Goal: Task Accomplishment & Management: Use online tool/utility

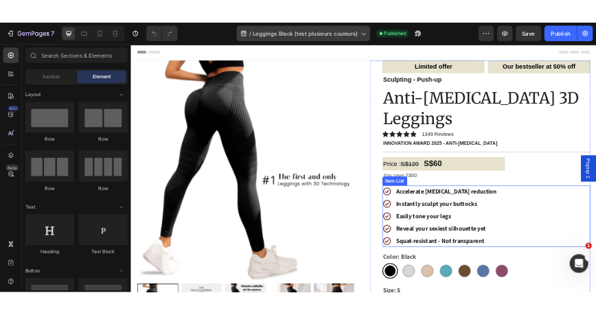
scroll to position [128, 0]
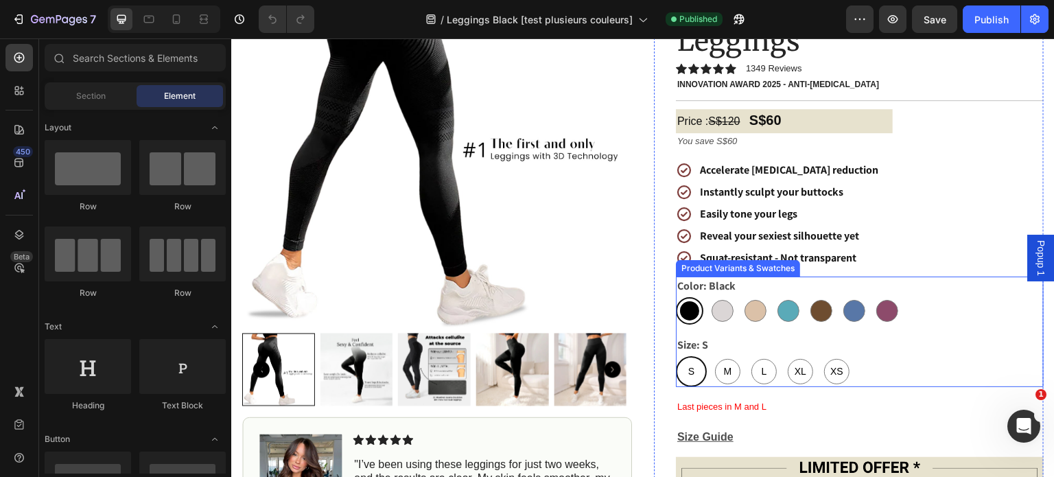
click at [936, 297] on div "Black Black Grey Grey Peach Peach Green Green Coffee Coffee Blue Blue Burgundy …" at bounding box center [860, 310] width 368 height 27
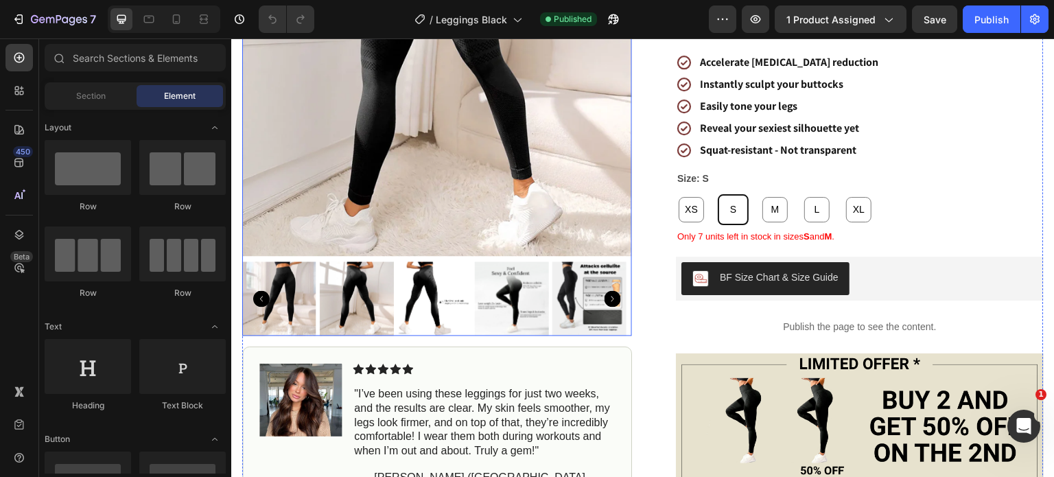
scroll to position [63, 0]
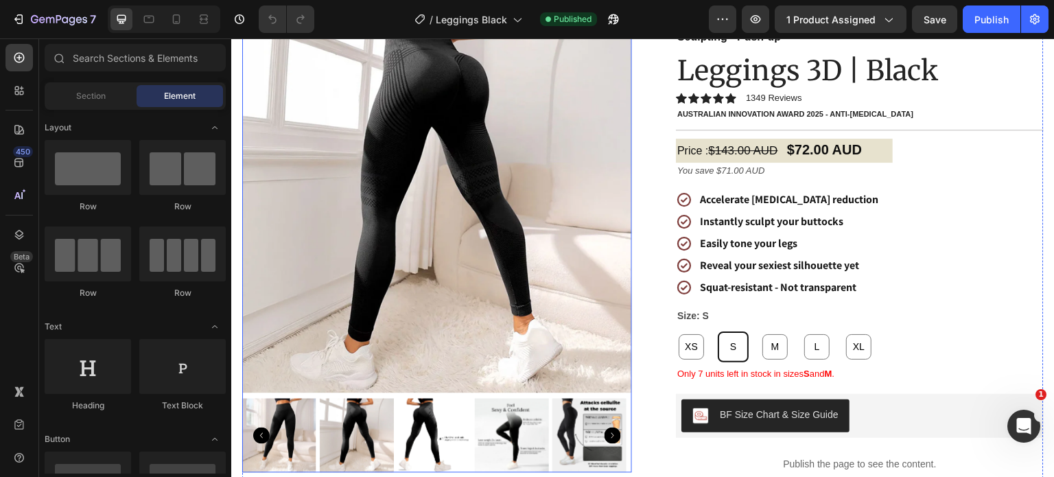
click at [484, 172] on img at bounding box center [437, 198] width 390 height 390
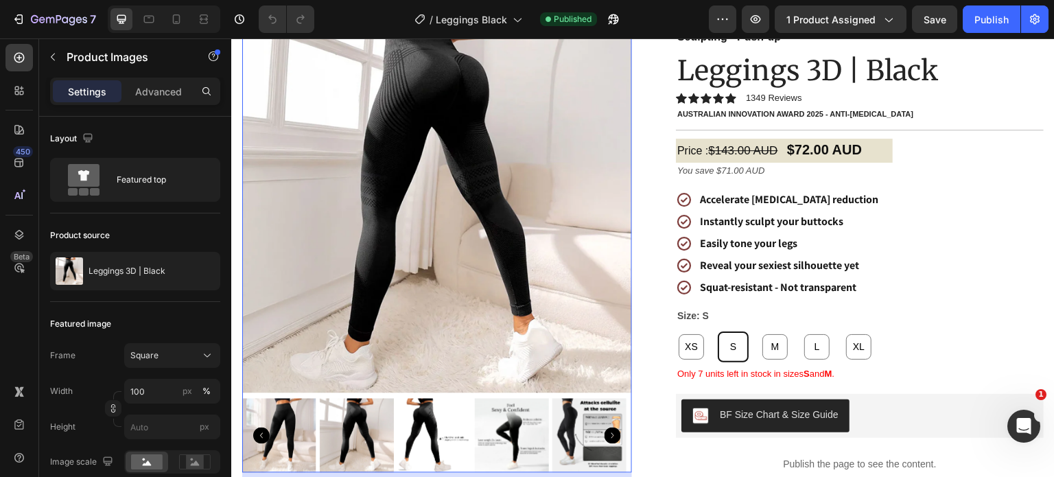
click at [418, 252] on img at bounding box center [437, 198] width 390 height 390
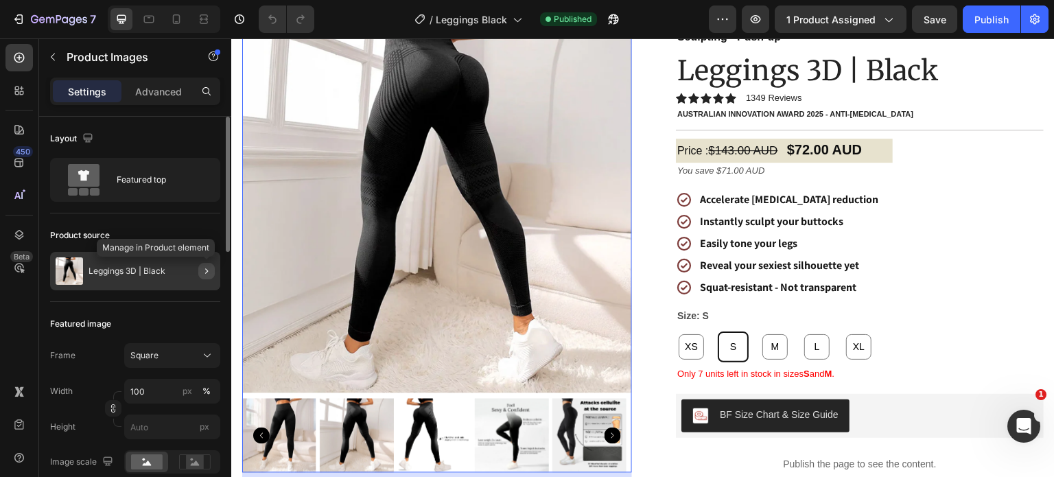
click at [204, 270] on icon "button" at bounding box center [206, 271] width 11 height 11
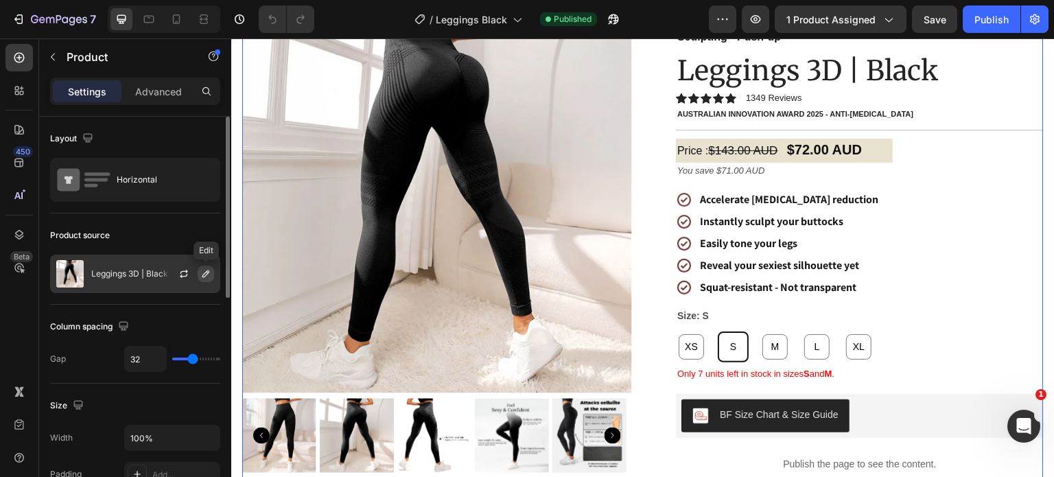
click at [209, 268] on icon "button" at bounding box center [205, 273] width 11 height 11
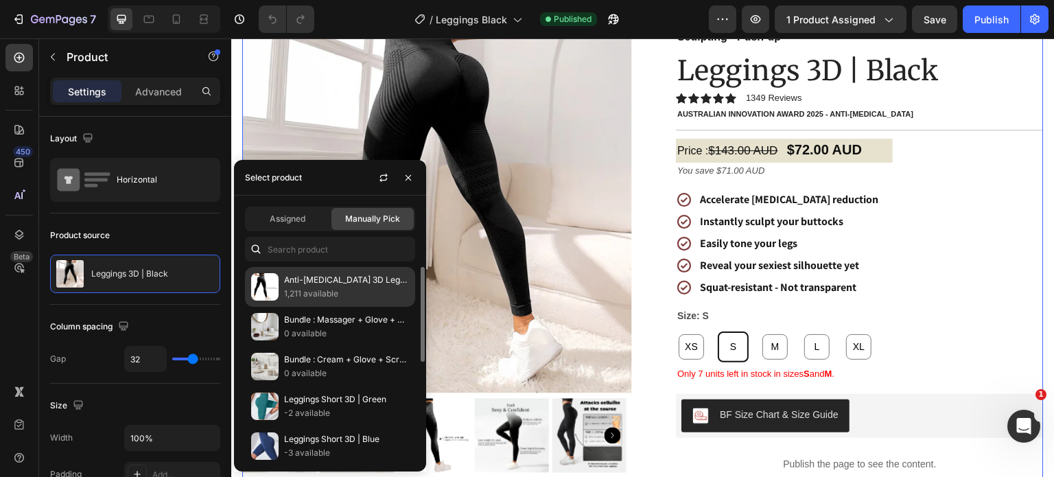
click at [357, 281] on p "Anti-Cellulite 3D Leggings" at bounding box center [346, 280] width 125 height 14
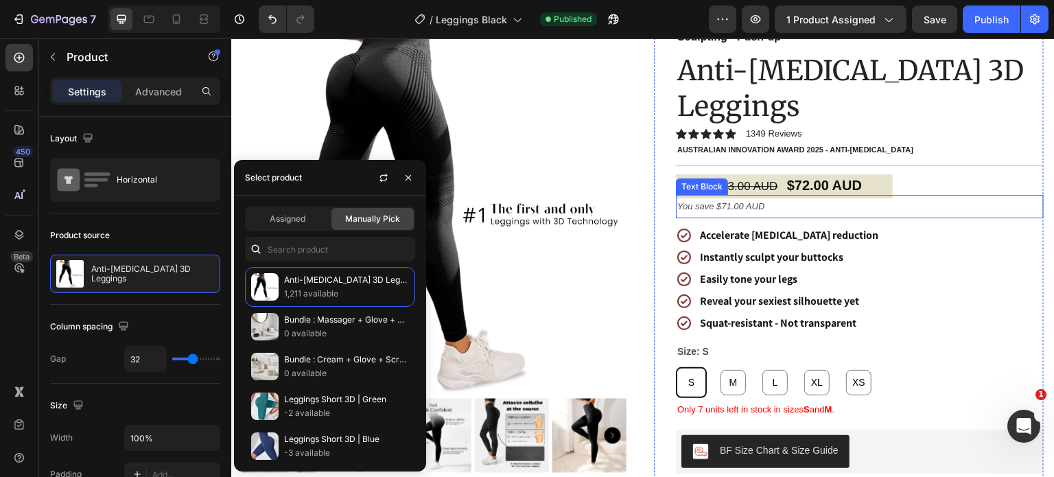
click at [944, 232] on div "Accelerate cellulite reduction Instantly sculpt your buttocks Easily tone your …" at bounding box center [860, 279] width 368 height 108
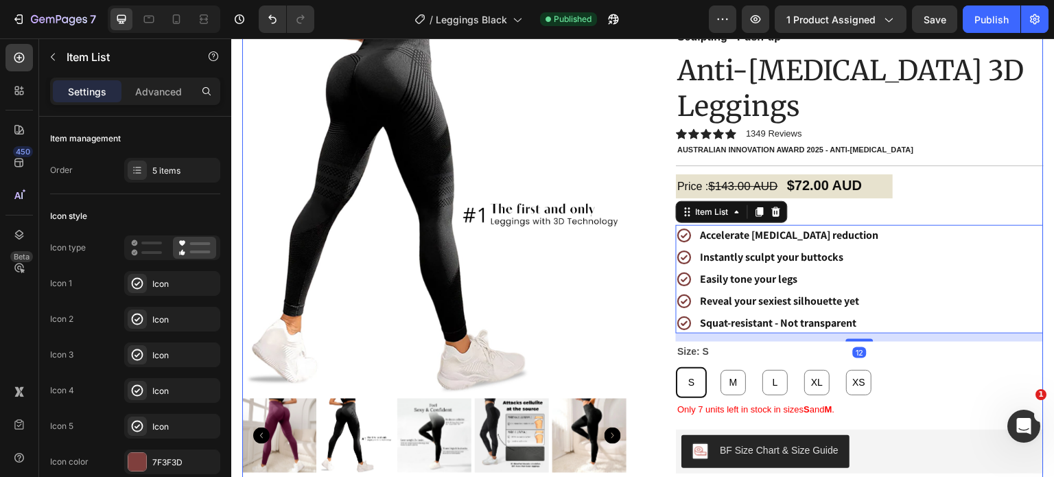
click at [546, 164] on img at bounding box center [437, 198] width 390 height 390
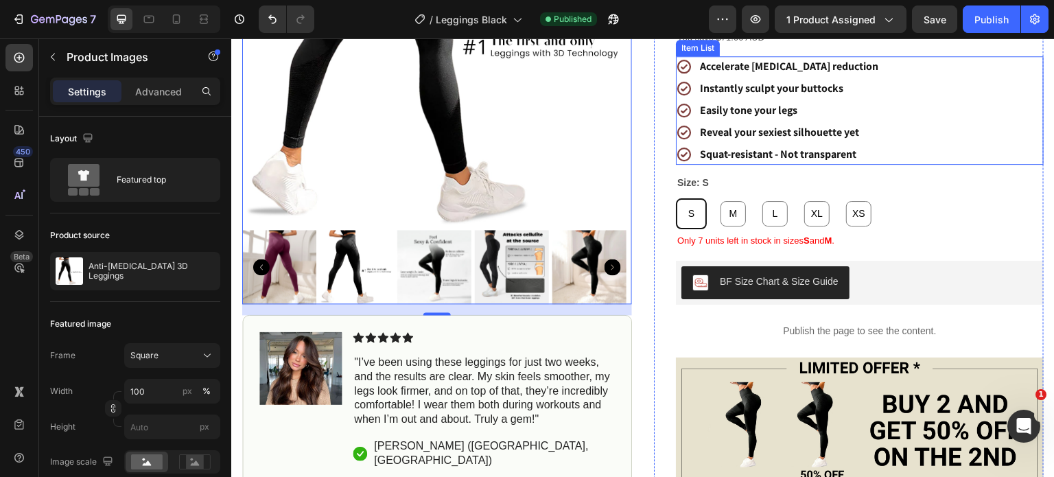
scroll to position [257, 0]
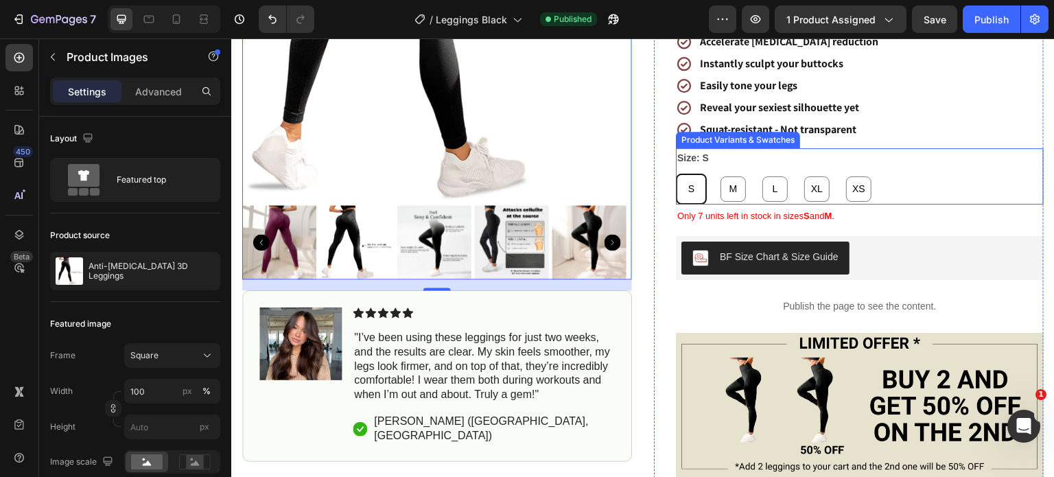
click at [916, 174] on div "S S S M M M L L L XL XL XL XS XS XS" at bounding box center [860, 189] width 368 height 31
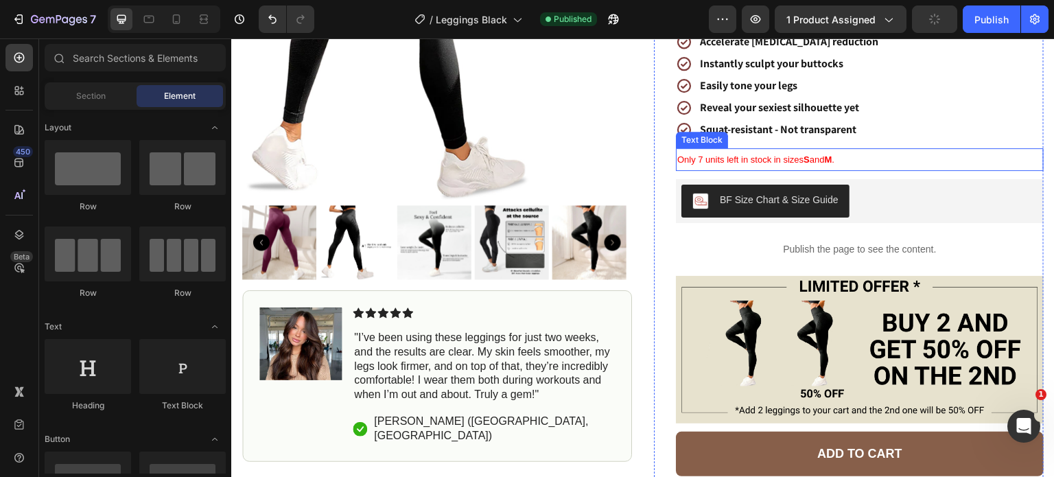
click at [904, 150] on p "Only 7 units left in stock in sizes S and M ." at bounding box center [859, 160] width 365 height 21
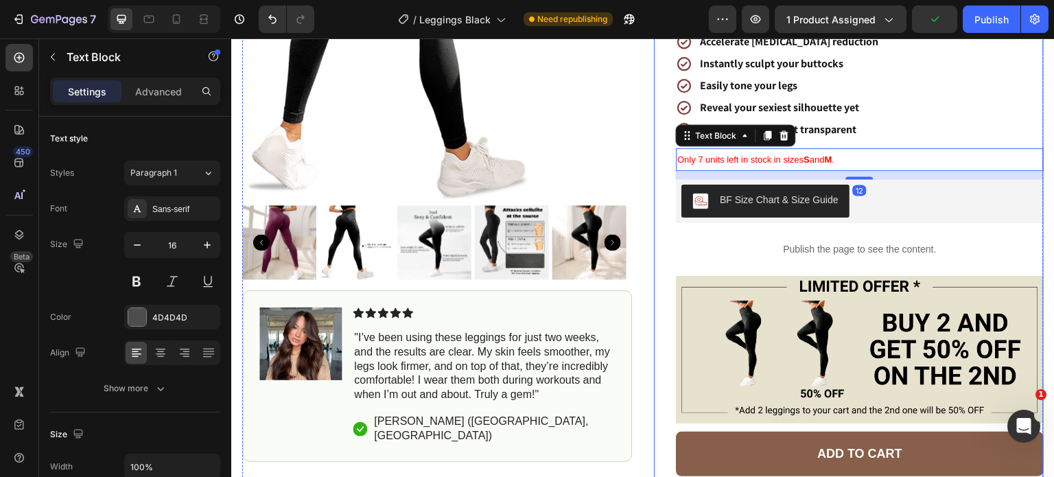
click at [894, 98] on div "Accelerate cellulite reduction Instantly sculpt your buttocks Easily tone your …" at bounding box center [860, 86] width 368 height 108
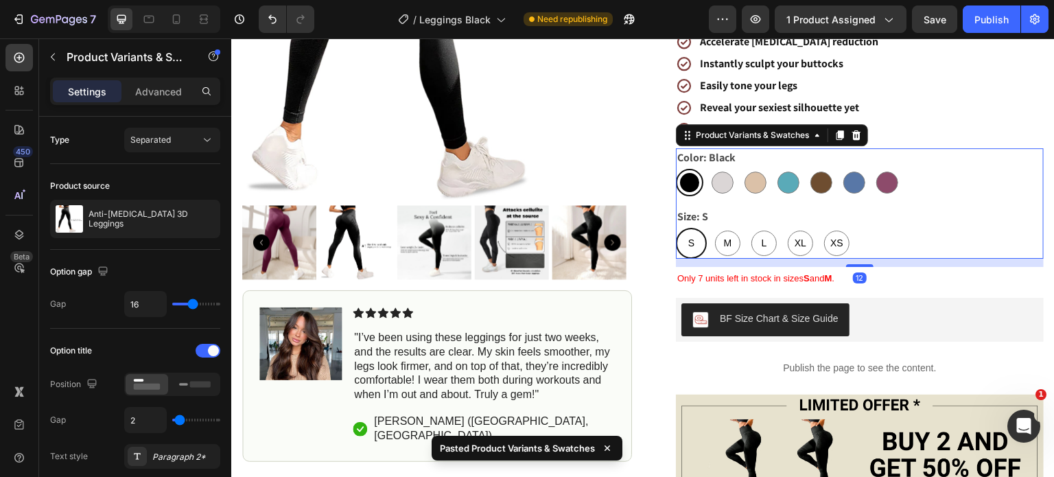
click at [898, 164] on div "Color: Black Black Black Grey Grey Peach Peach Green Green Coffee Coffee Blue B…" at bounding box center [860, 203] width 368 height 110
click at [183, 31] on div at bounding box center [164, 18] width 113 height 27
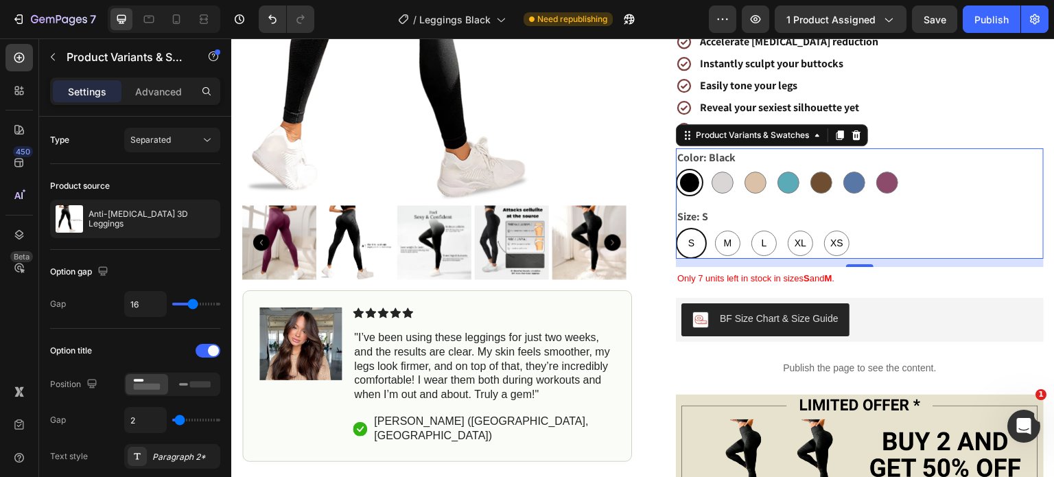
click at [182, 31] on div at bounding box center [164, 18] width 113 height 27
click at [181, 28] on div at bounding box center [176, 19] width 22 height 22
type input "30"
type input "40"
type input "12"
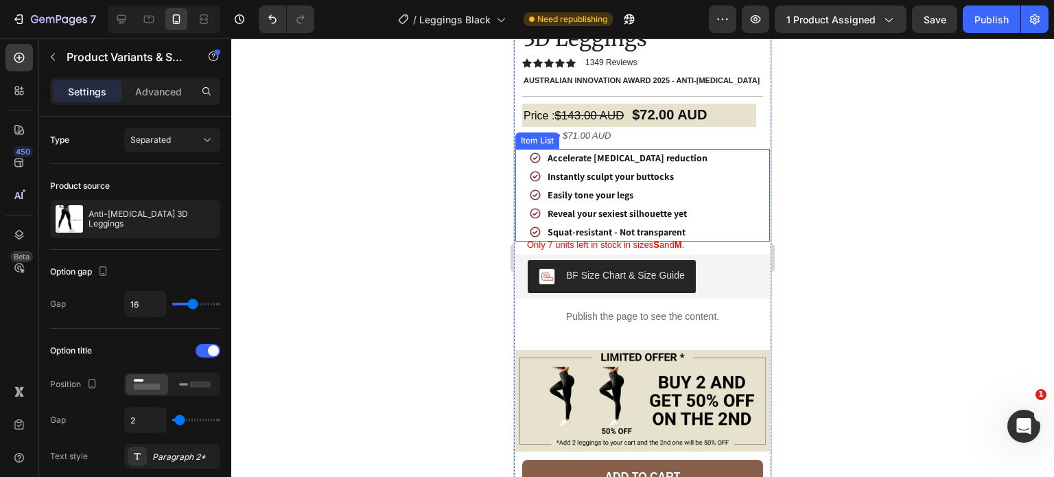
scroll to position [349, 0]
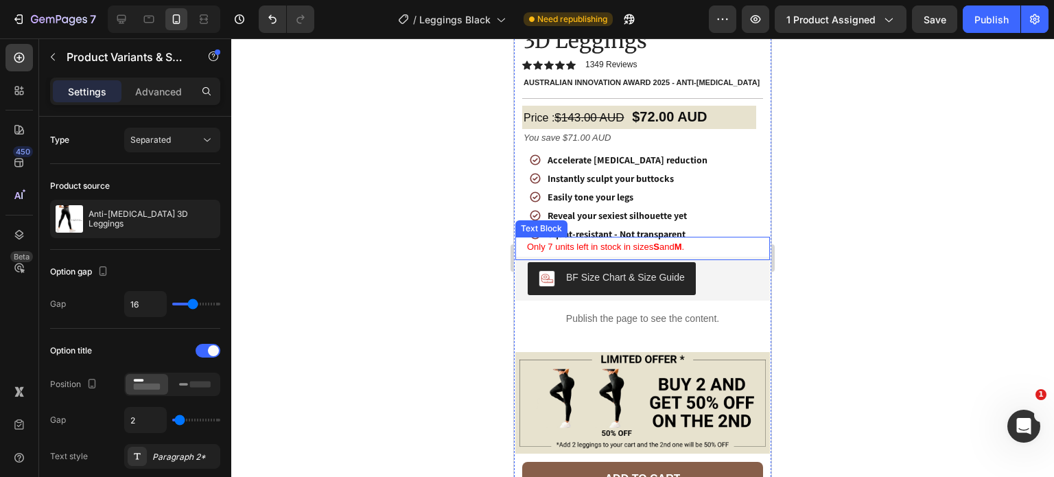
click at [721, 227] on div "Accelerate cellulite reduction Instantly sculpt your buttocks Easily tone your …" at bounding box center [642, 197] width 241 height 93
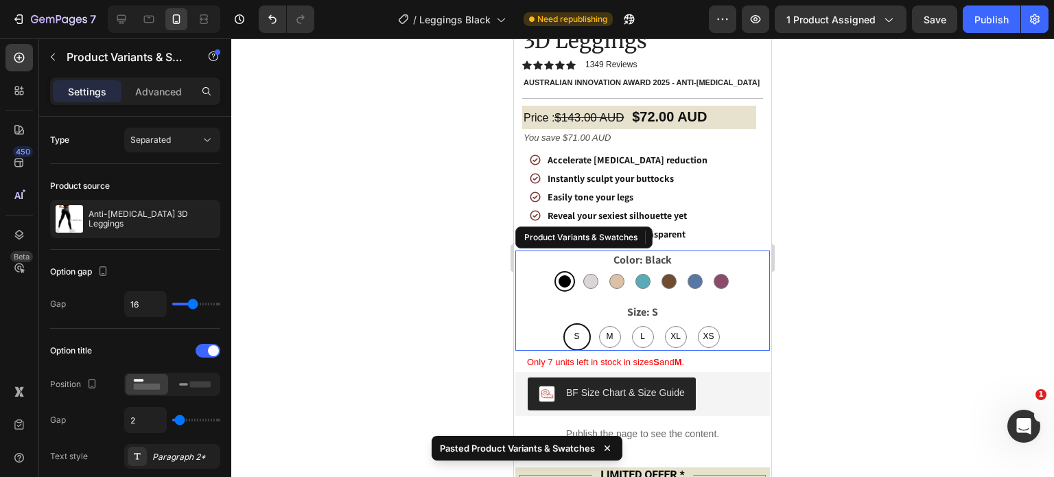
click at [431, 229] on div at bounding box center [642, 257] width 823 height 439
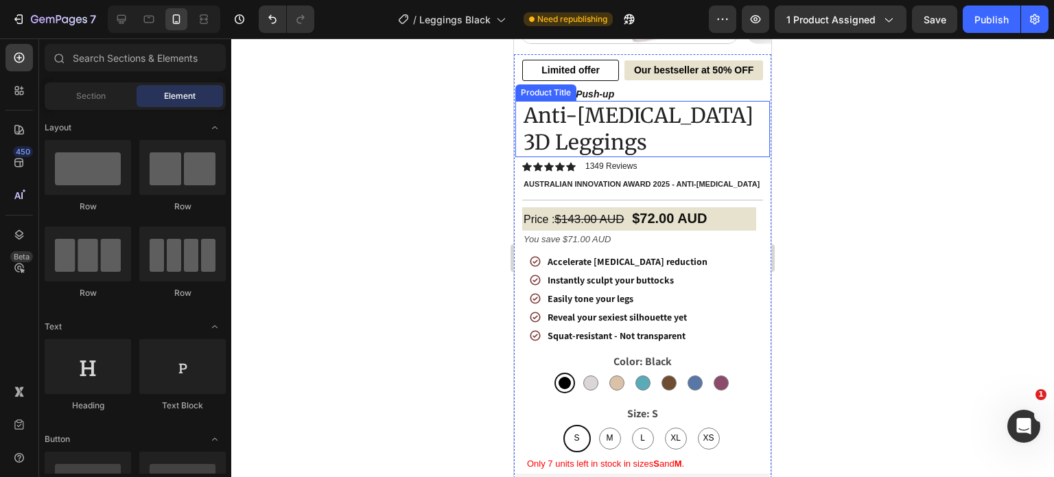
scroll to position [14, 0]
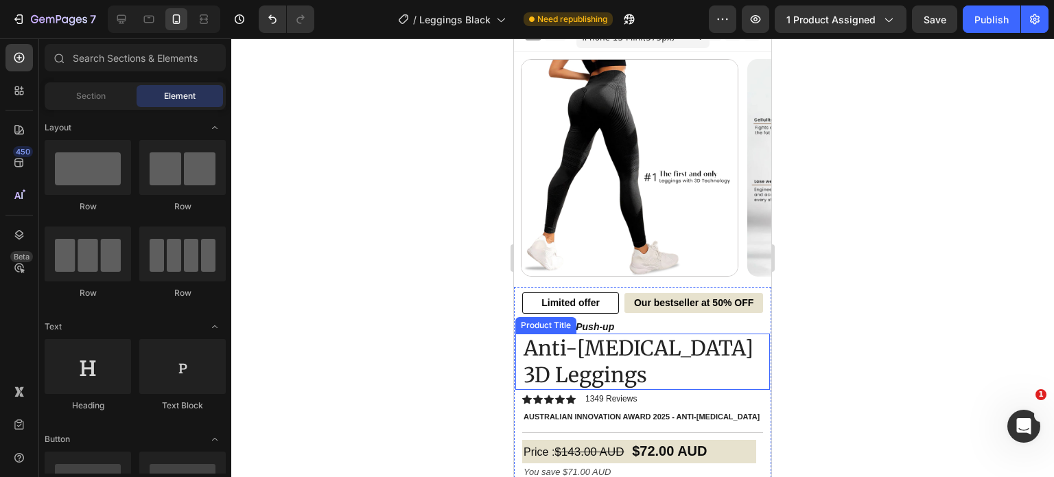
click at [656, 121] on img at bounding box center [630, 168] width 218 height 218
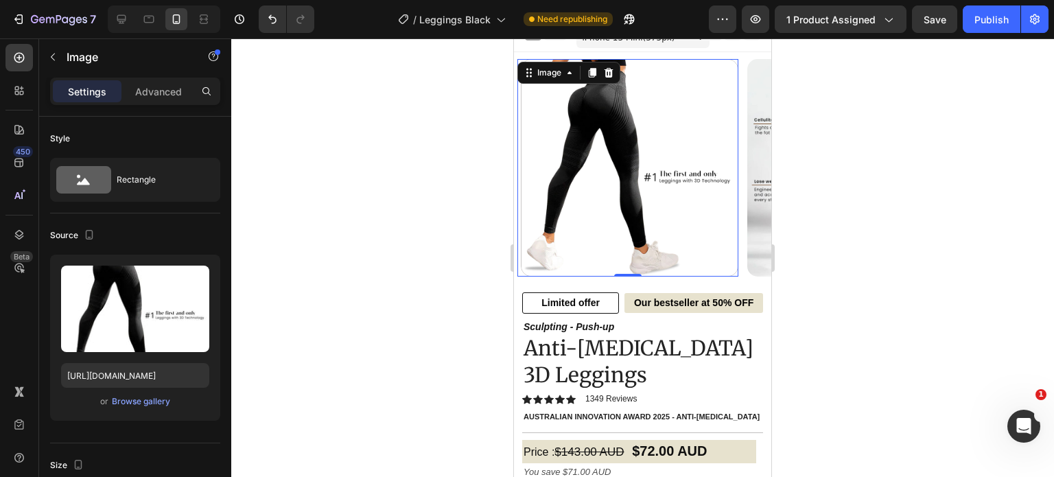
click at [666, 201] on img at bounding box center [630, 168] width 218 height 218
click at [745, 275] on div "Image" at bounding box center [854, 168] width 221 height 218
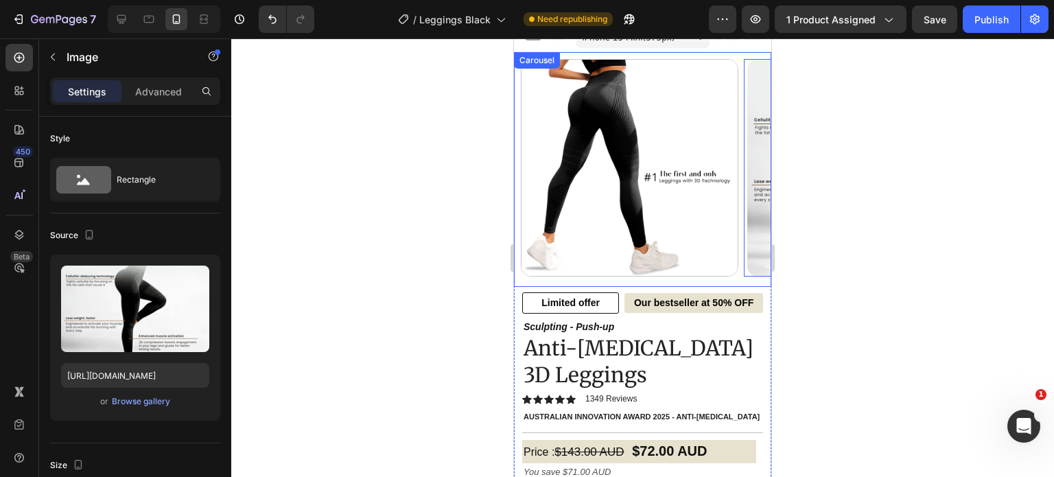
click at [742, 277] on div "Image Image 0 Image Image Image Carousel" at bounding box center [642, 169] width 257 height 235
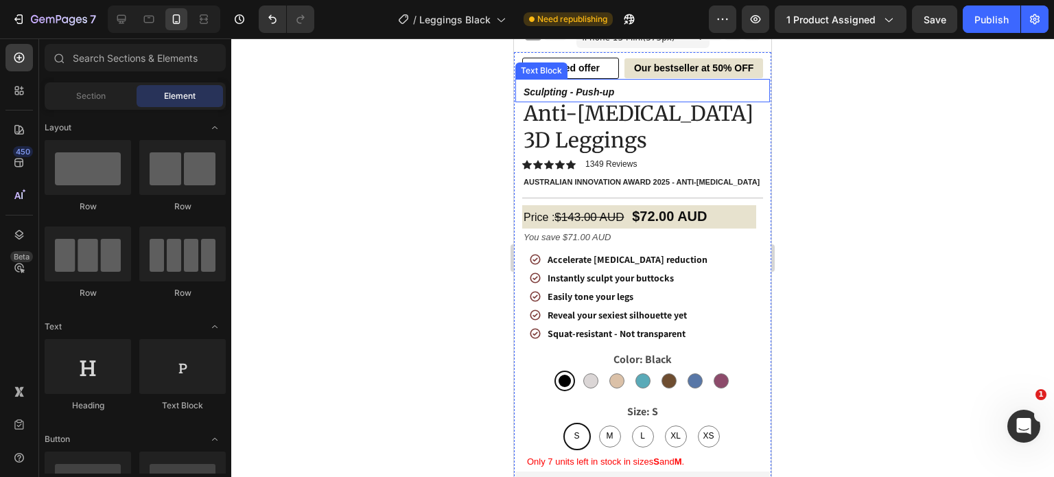
click at [601, 84] on p "Sculpting - Push-up" at bounding box center [643, 92] width 238 height 17
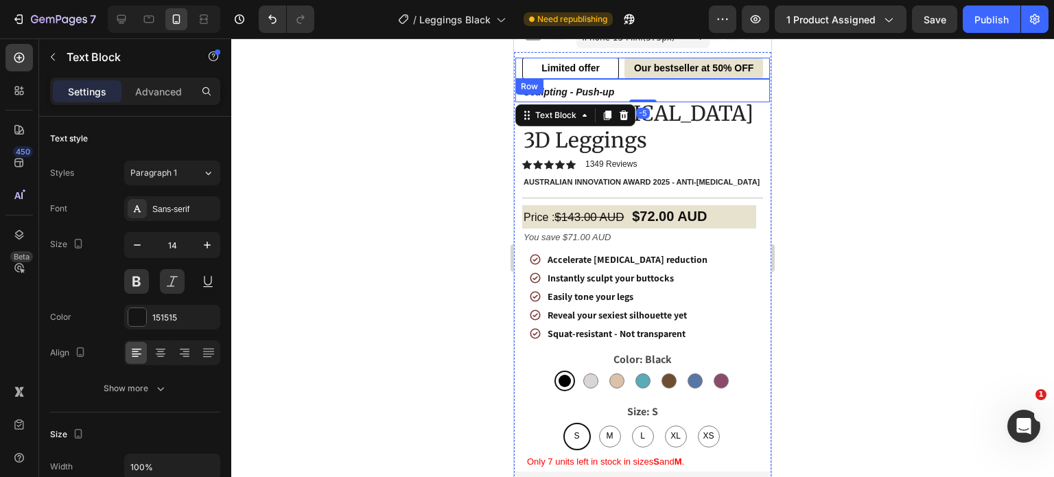
click at [618, 73] on div "Limited offer Text Block Our bestseller at 50% OFF Text Block Row" at bounding box center [642, 68] width 255 height 21
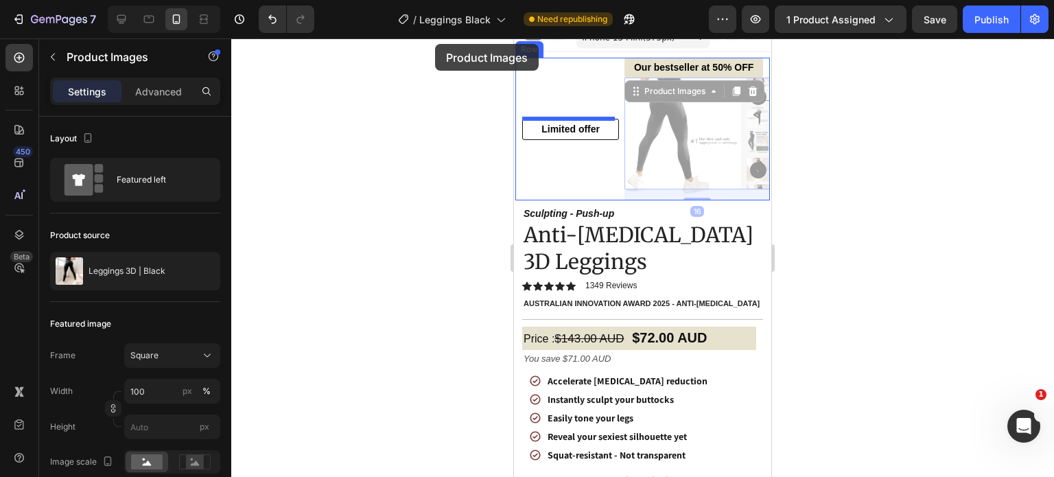
scroll to position [0, 0]
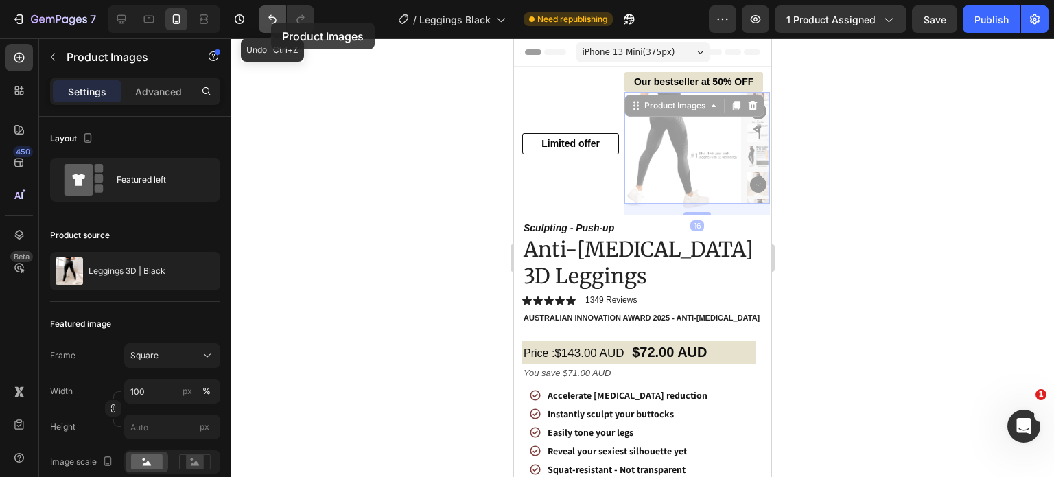
click at [271, 23] on icon "Undo/Redo" at bounding box center [273, 19] width 14 height 14
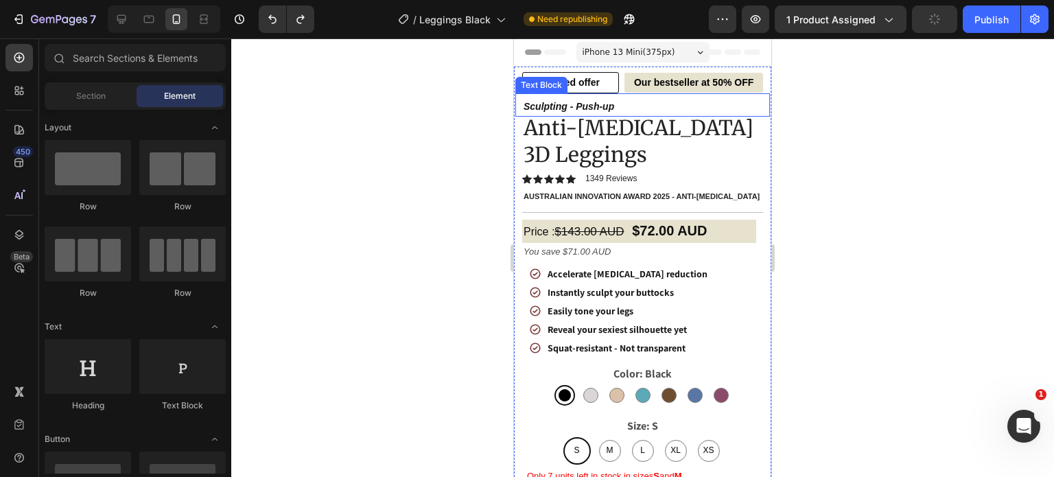
click at [607, 111] on p "Sculpting - Push-up" at bounding box center [643, 106] width 238 height 17
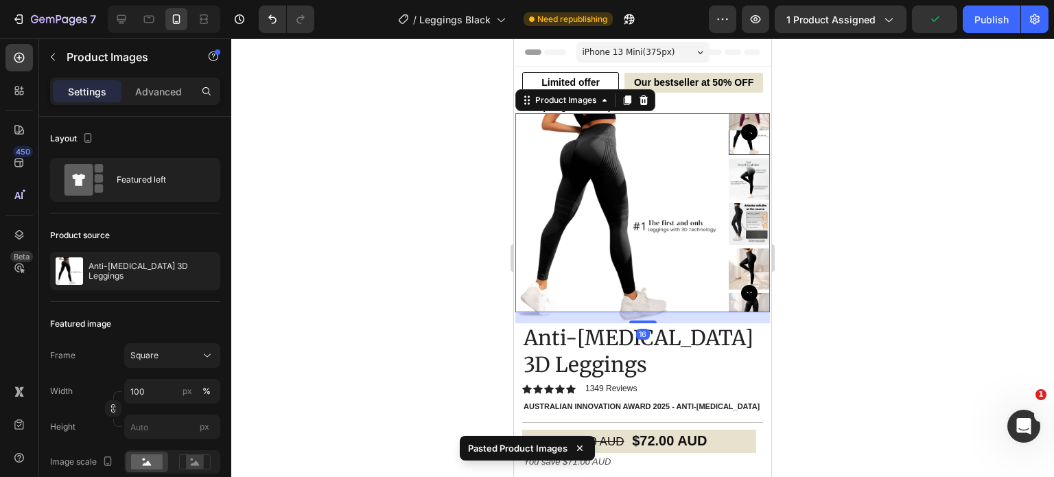
click at [425, 175] on div at bounding box center [642, 257] width 823 height 439
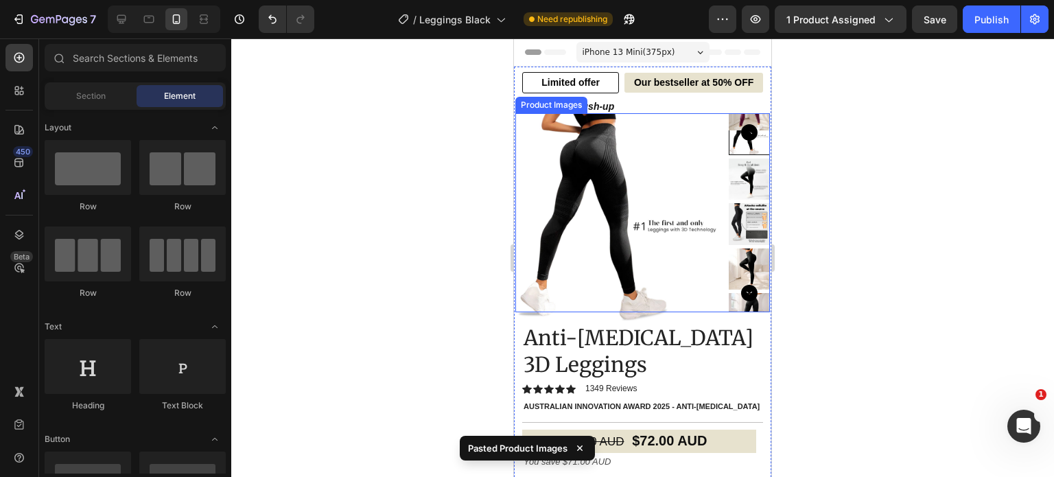
click at [568, 167] on img at bounding box center [619, 217] width 208 height 208
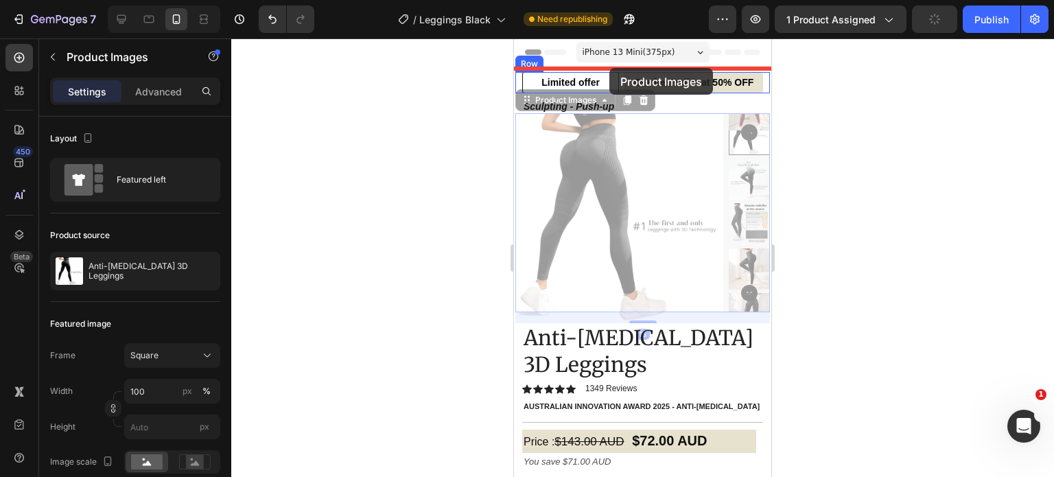
drag, startPoint x: 522, startPoint y: 100, endPoint x: 609, endPoint y: 68, distance: 93.6
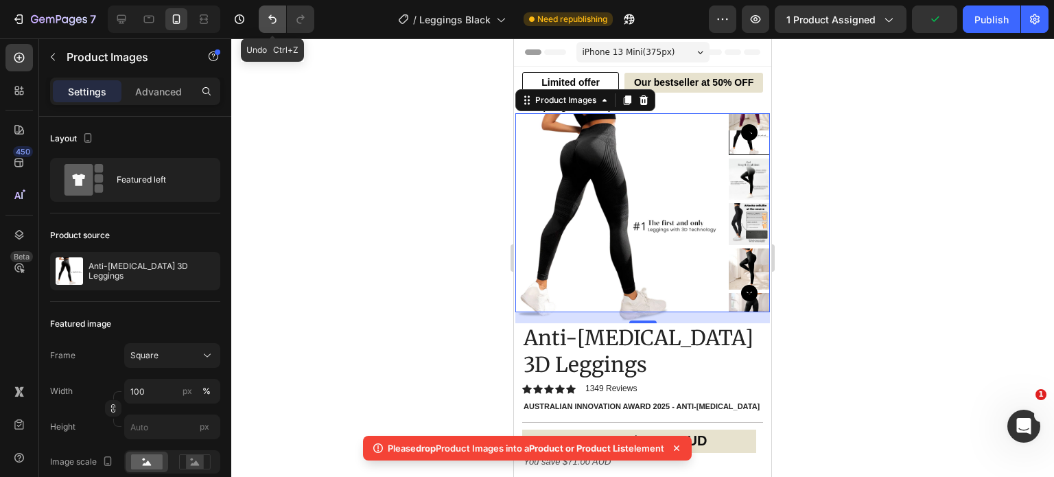
click at [278, 27] on button "Undo/Redo" at bounding box center [272, 18] width 27 height 27
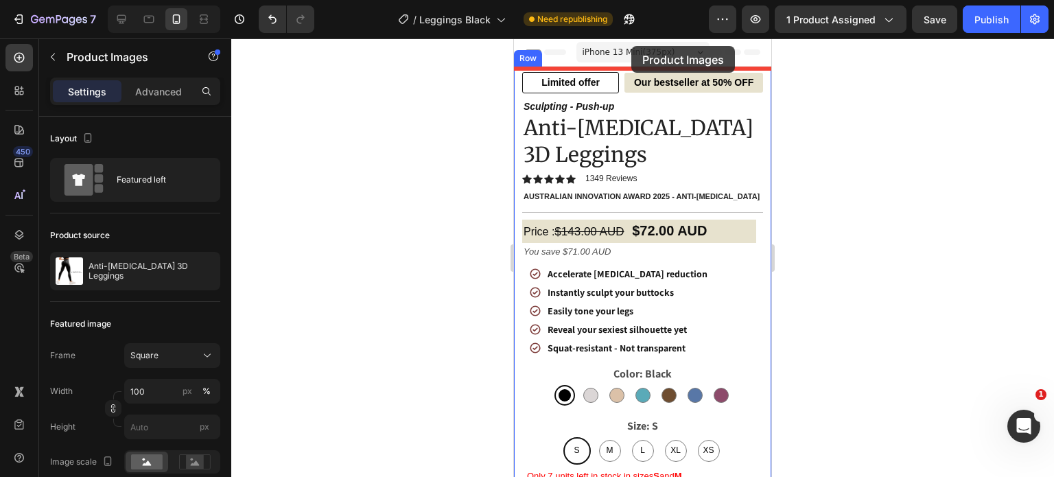
drag, startPoint x: 530, startPoint y: 71, endPoint x: 631, endPoint y: 43, distance: 105.4
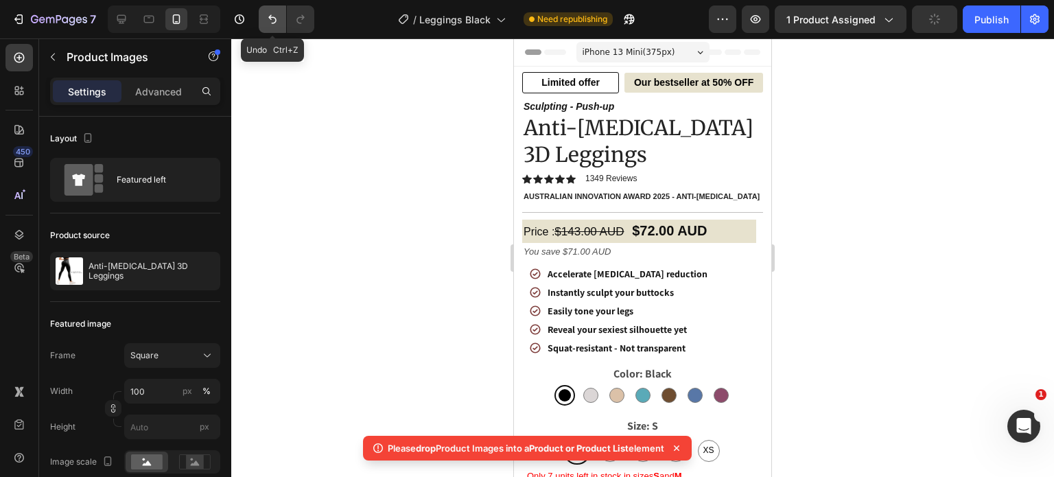
click at [277, 17] on icon "Undo/Redo" at bounding box center [273, 19] width 14 height 14
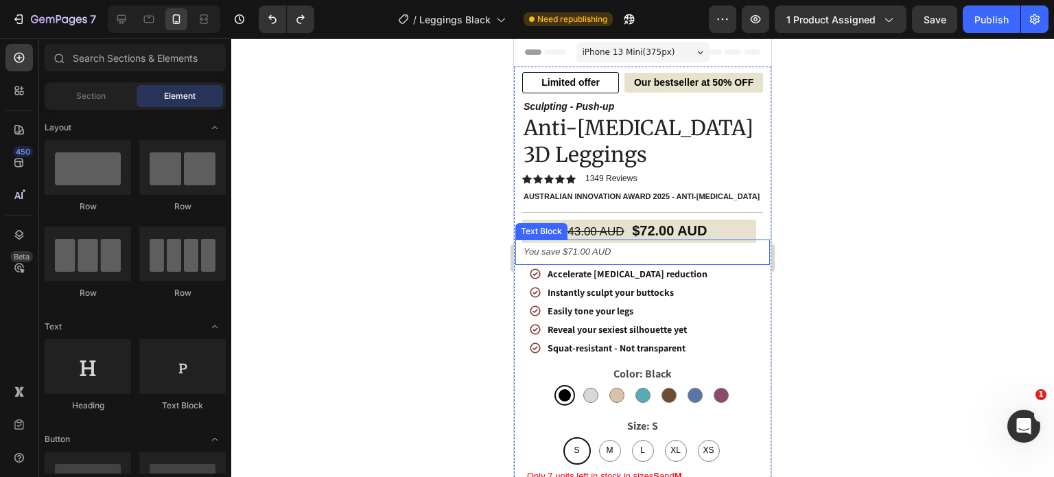
click at [391, 148] on div at bounding box center [642, 257] width 823 height 439
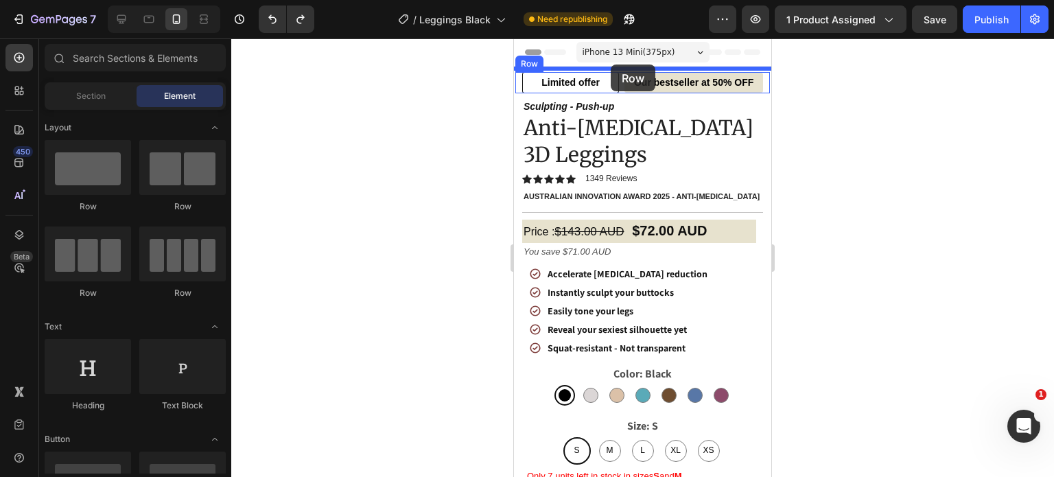
drag, startPoint x: 601, startPoint y: 203, endPoint x: 611, endPoint y: 65, distance: 139.0
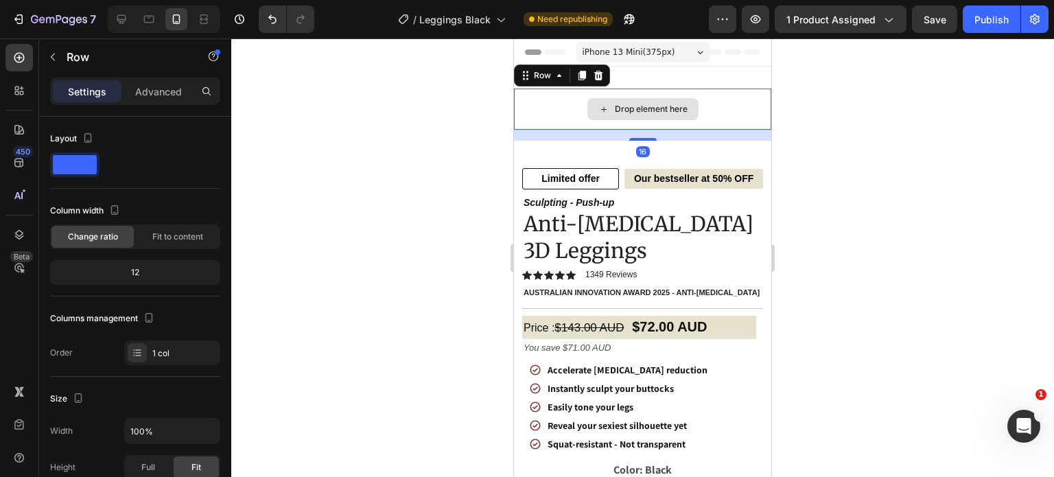
click at [564, 96] on div "Drop element here" at bounding box center [642, 109] width 257 height 41
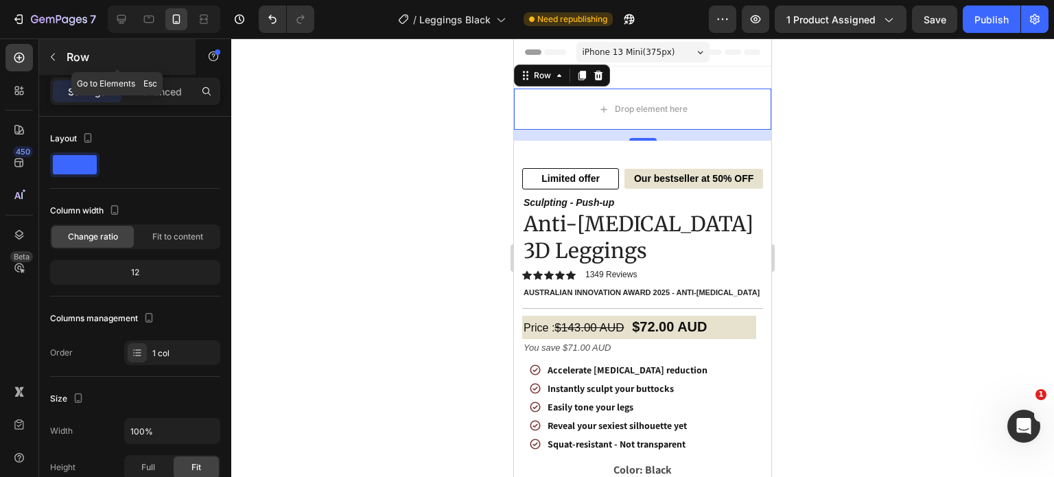
click at [54, 60] on icon "button" at bounding box center [52, 56] width 11 height 11
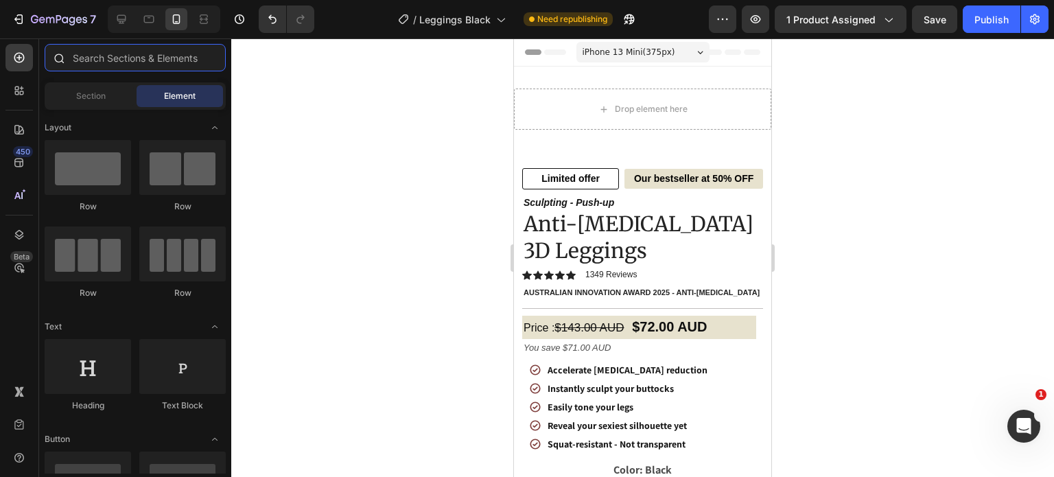
click at [156, 64] on input "text" at bounding box center [135, 57] width 181 height 27
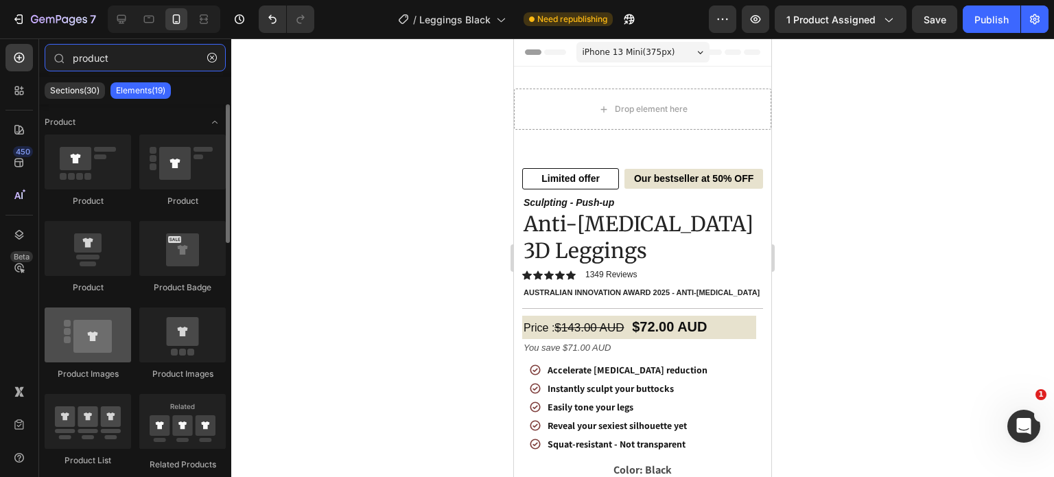
scroll to position [72, 0]
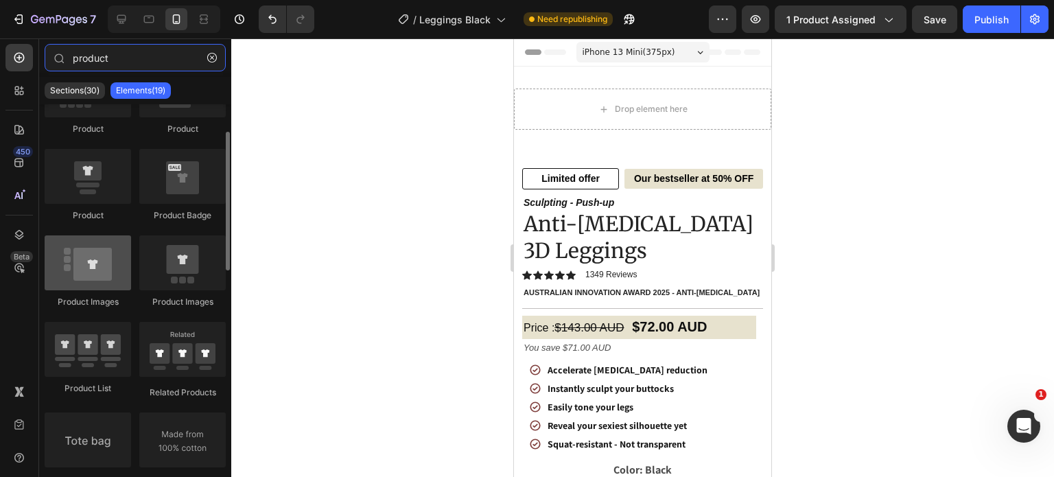
type input "product"
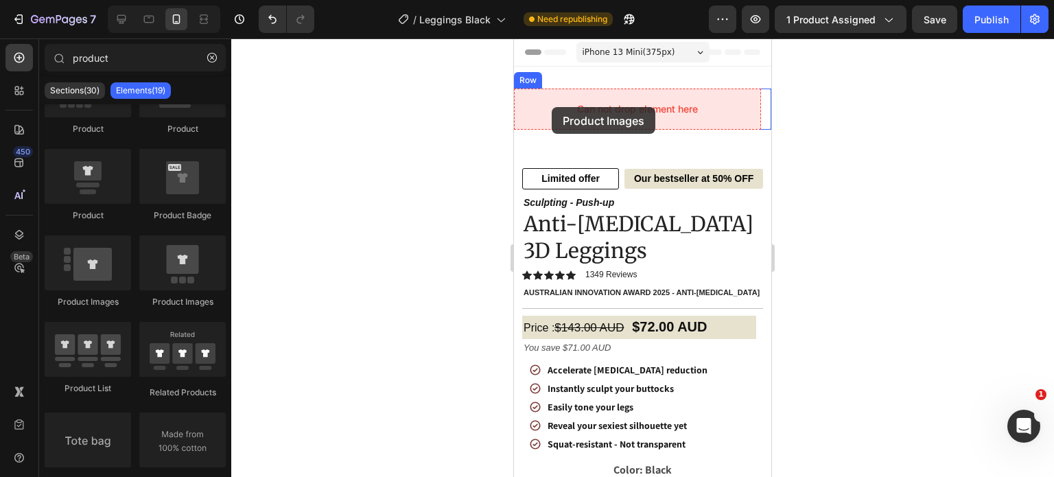
drag, startPoint x: 614, startPoint y: 309, endPoint x: 552, endPoint y: 107, distance: 211.9
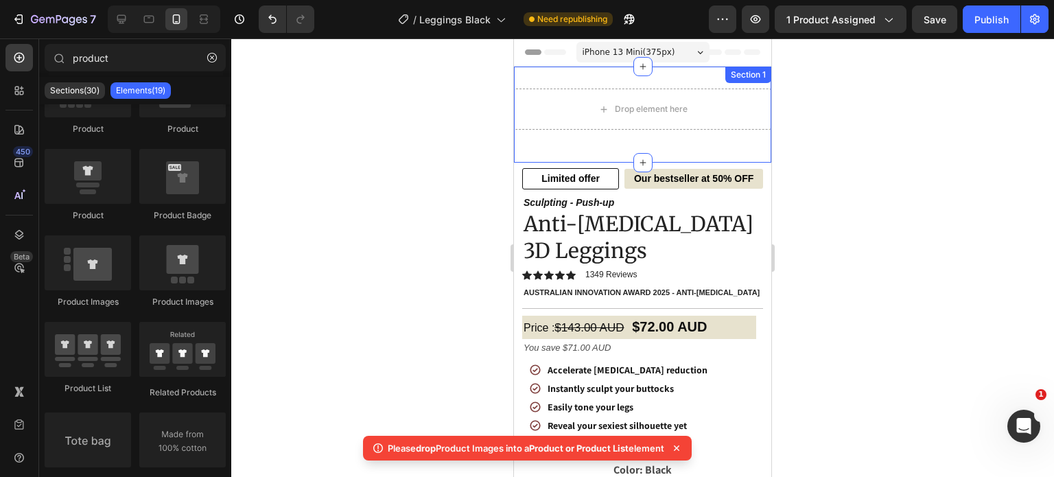
click at [574, 69] on div "Drop element here Row Section 1" at bounding box center [642, 115] width 257 height 96
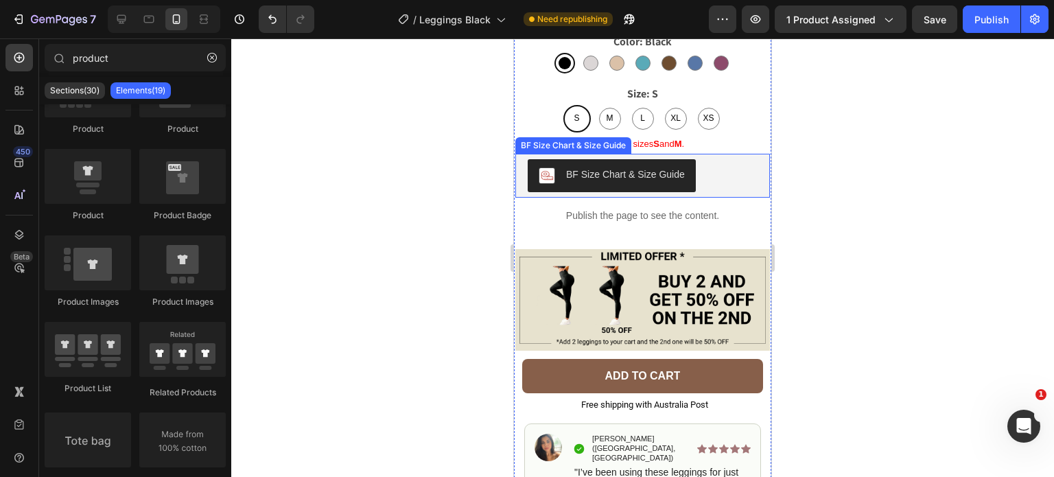
scroll to position [394, 0]
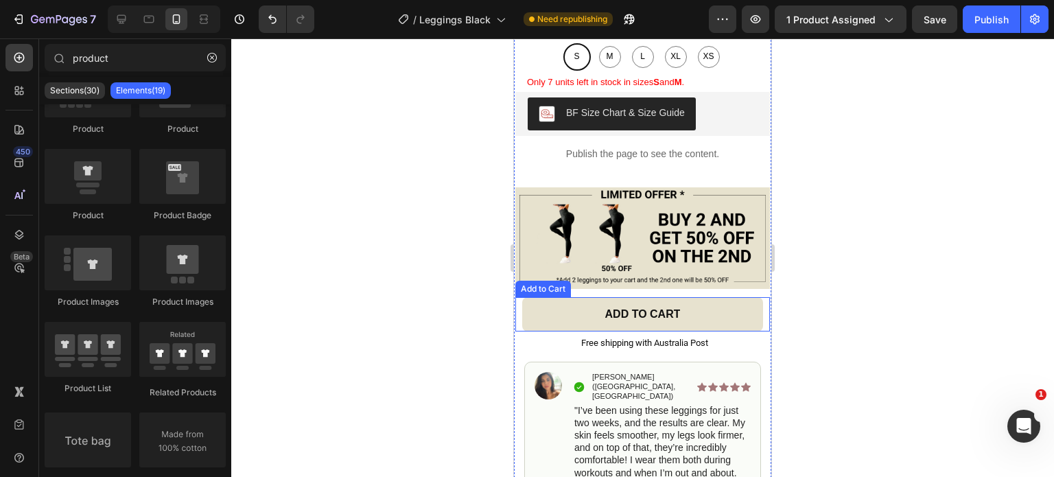
click at [725, 301] on button "ADD TO CART" at bounding box center [642, 314] width 241 height 34
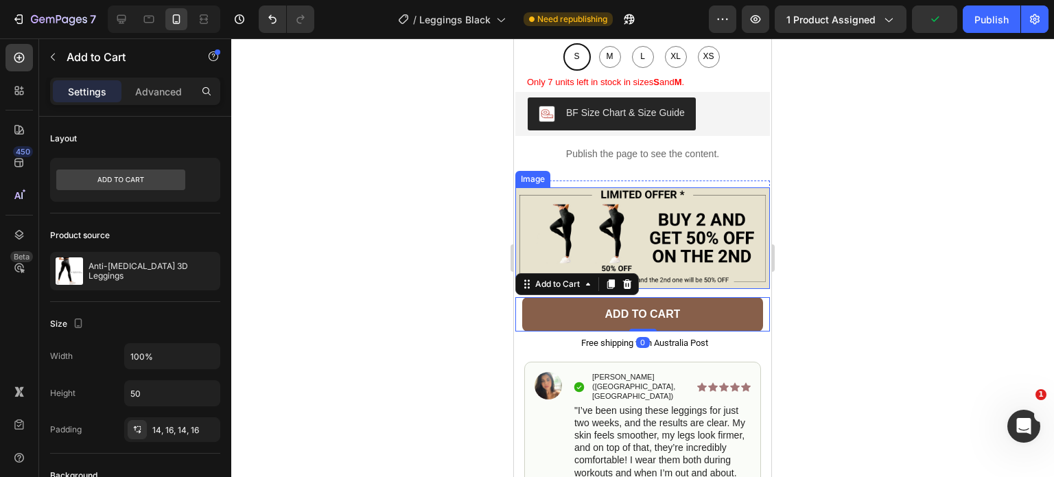
scroll to position [0, 0]
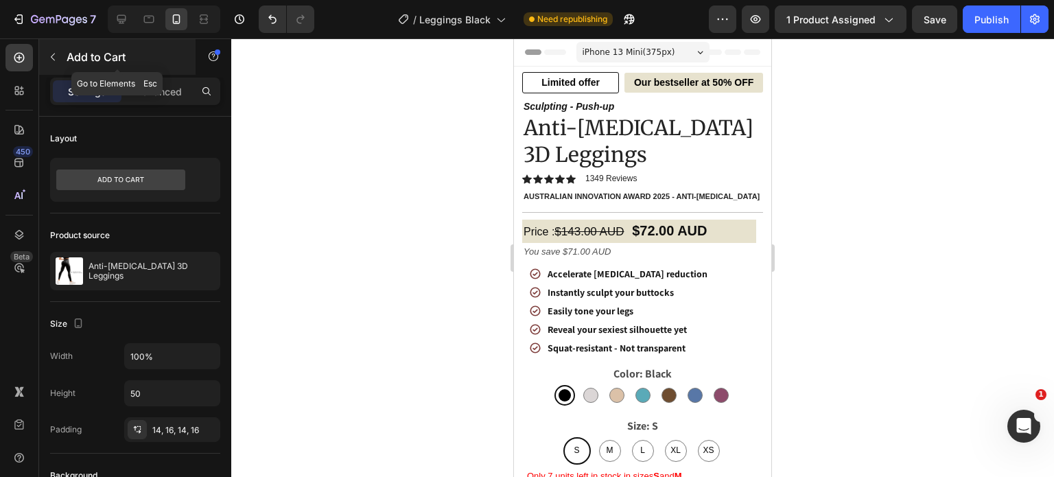
click at [56, 56] on icon "button" at bounding box center [52, 56] width 11 height 11
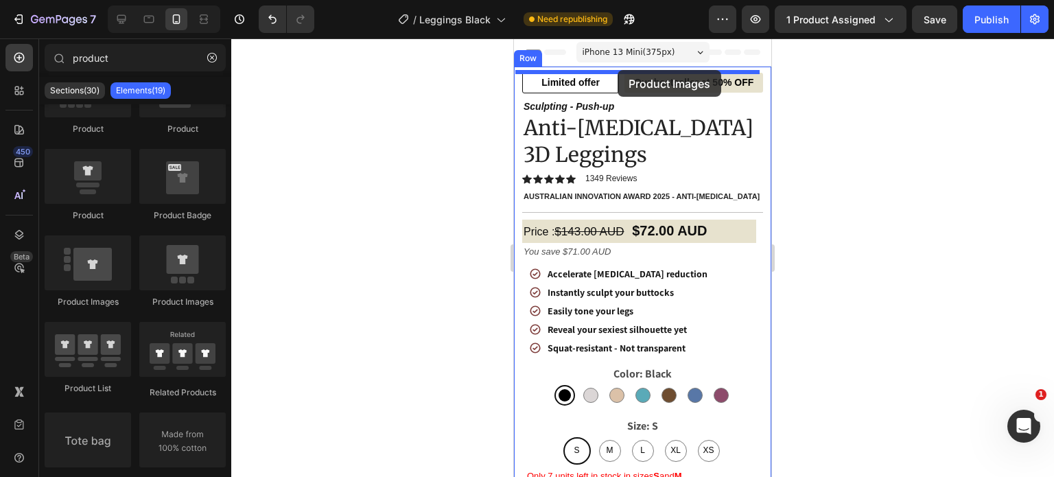
drag, startPoint x: 611, startPoint y: 302, endPoint x: 618, endPoint y: 70, distance: 232.1
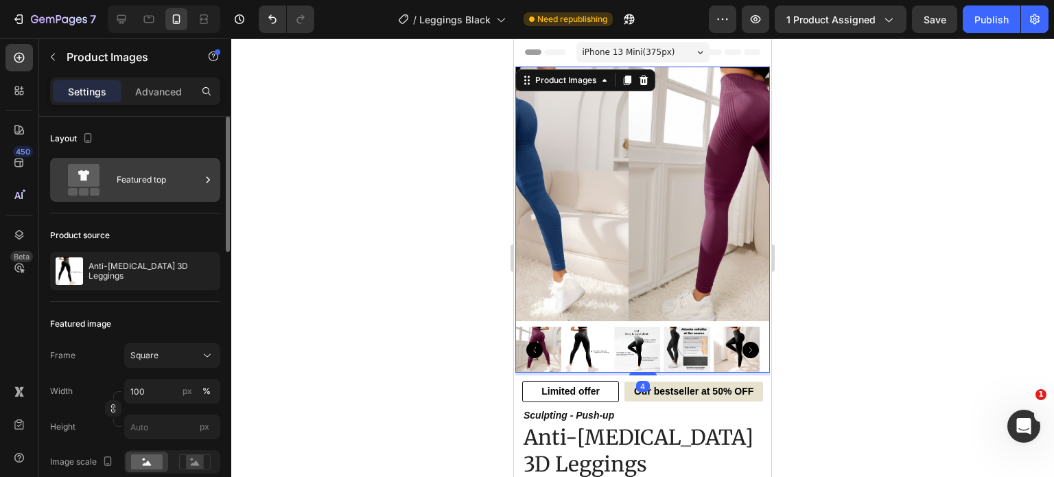
click at [137, 180] on div "Featured top" at bounding box center [159, 180] width 84 height 32
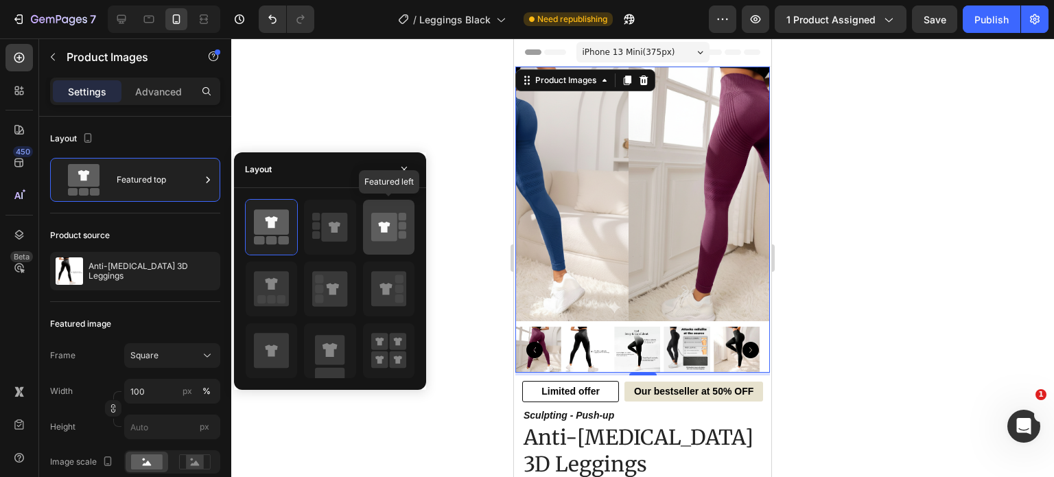
click at [383, 233] on icon at bounding box center [384, 227] width 26 height 29
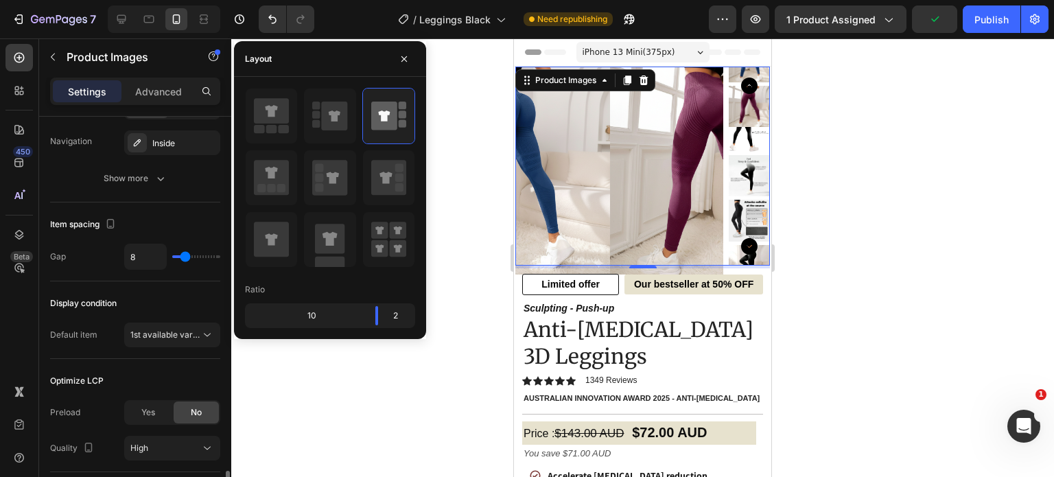
scroll to position [740, 0]
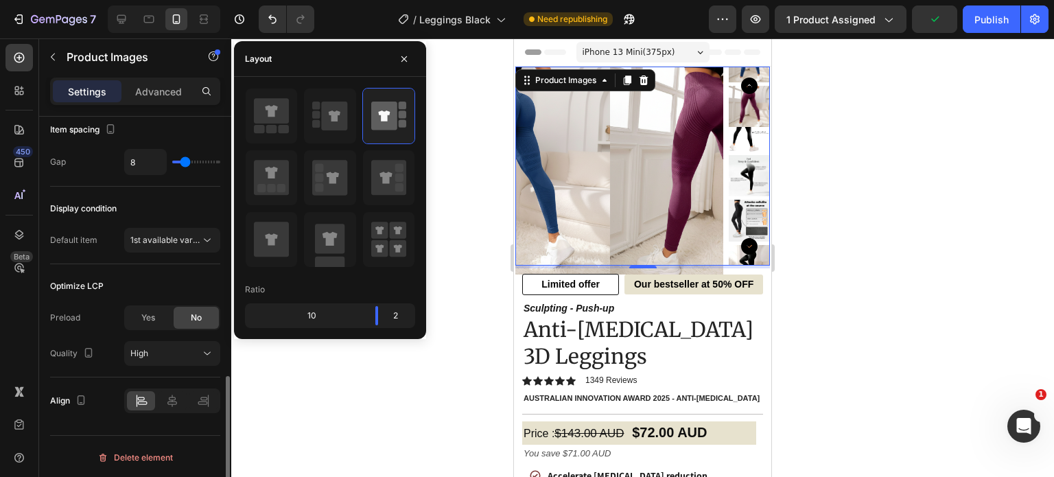
click at [174, 219] on div "Display condition Default item 1st available variant" at bounding box center [135, 226] width 170 height 78
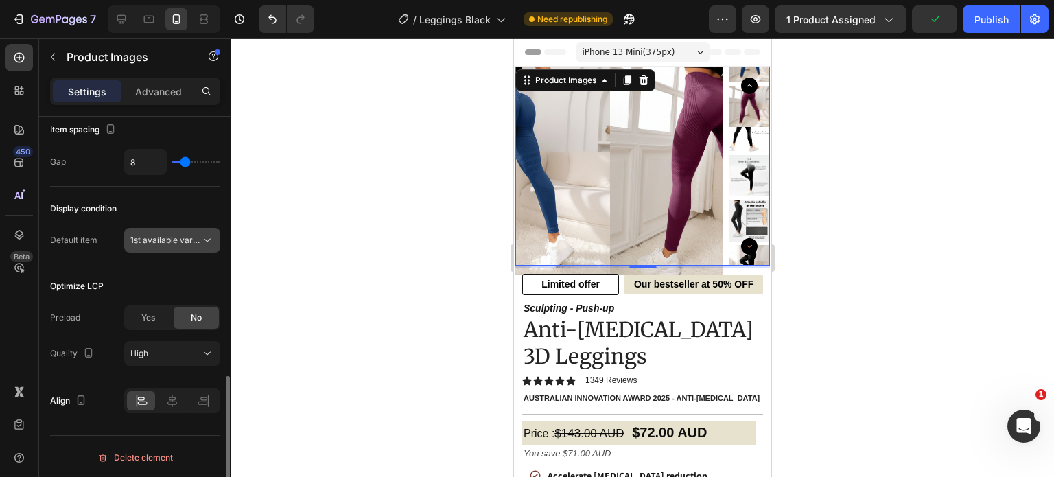
click at [168, 238] on span "1st available variant" at bounding box center [168, 240] width 77 height 10
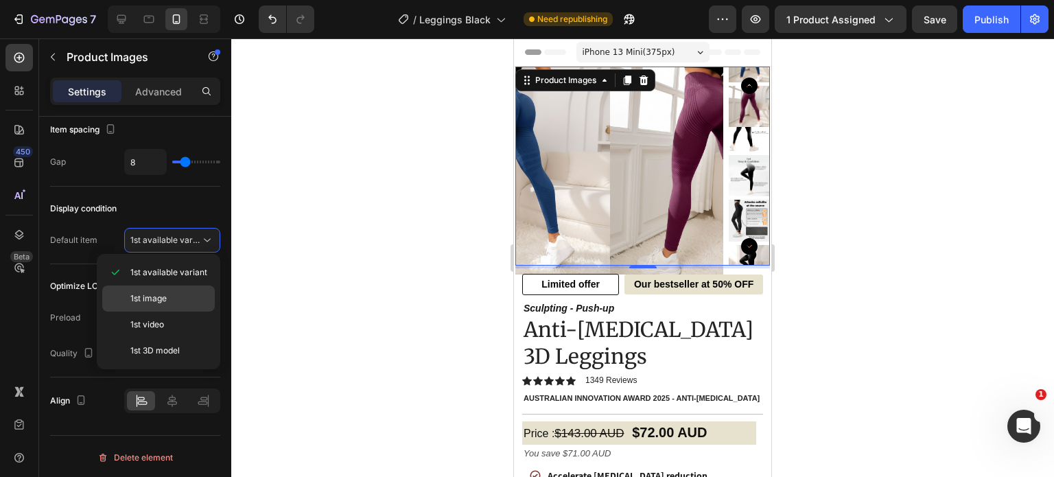
click at [175, 294] on p "1st image" at bounding box center [169, 298] width 78 height 12
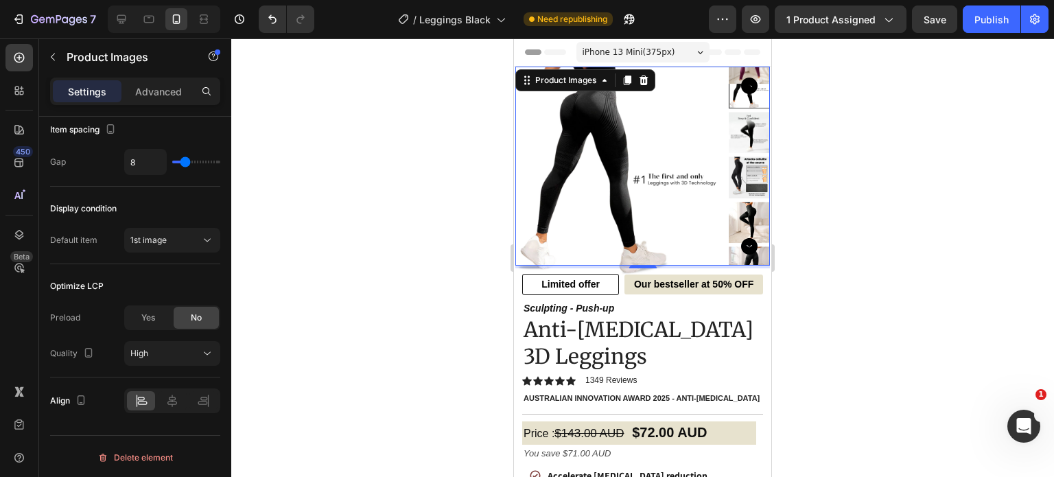
click at [407, 194] on div at bounding box center [642, 257] width 823 height 439
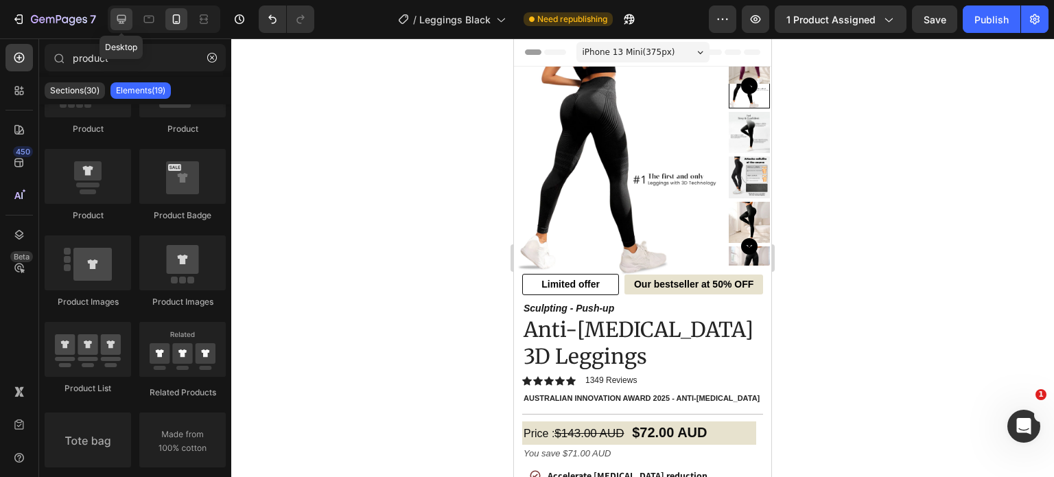
click at [128, 20] on div at bounding box center [121, 19] width 22 height 22
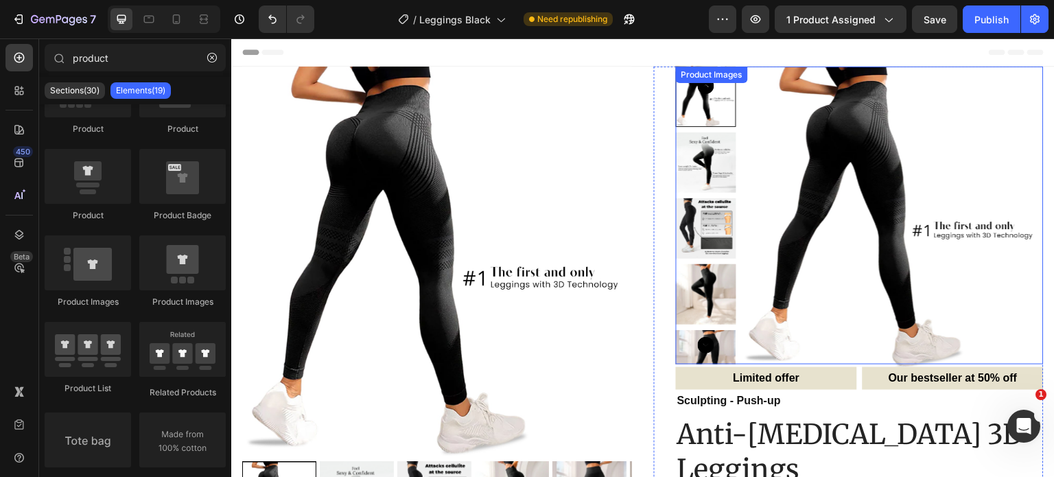
click at [804, 245] on img at bounding box center [893, 218] width 302 height 302
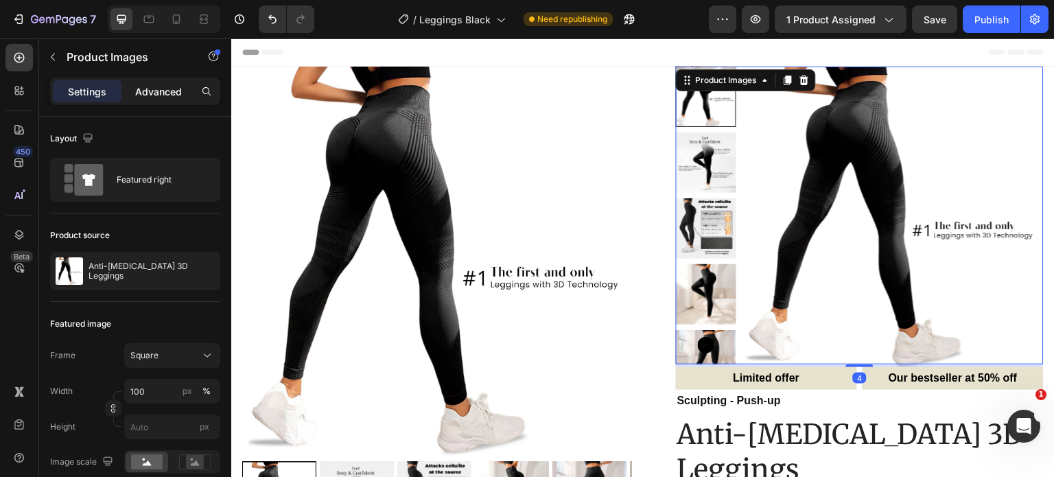
click at [162, 84] on p "Advanced" at bounding box center [158, 91] width 47 height 14
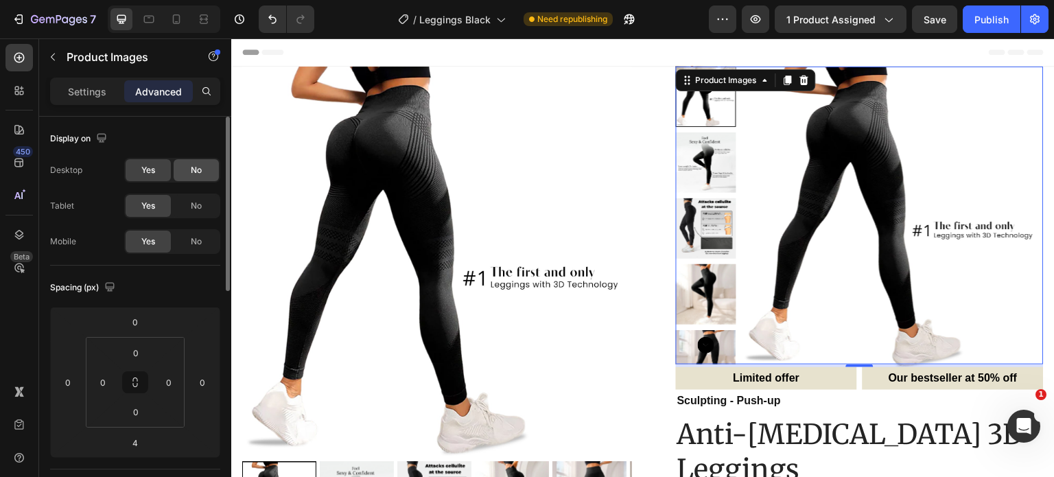
click at [195, 169] on span "No" at bounding box center [196, 170] width 11 height 12
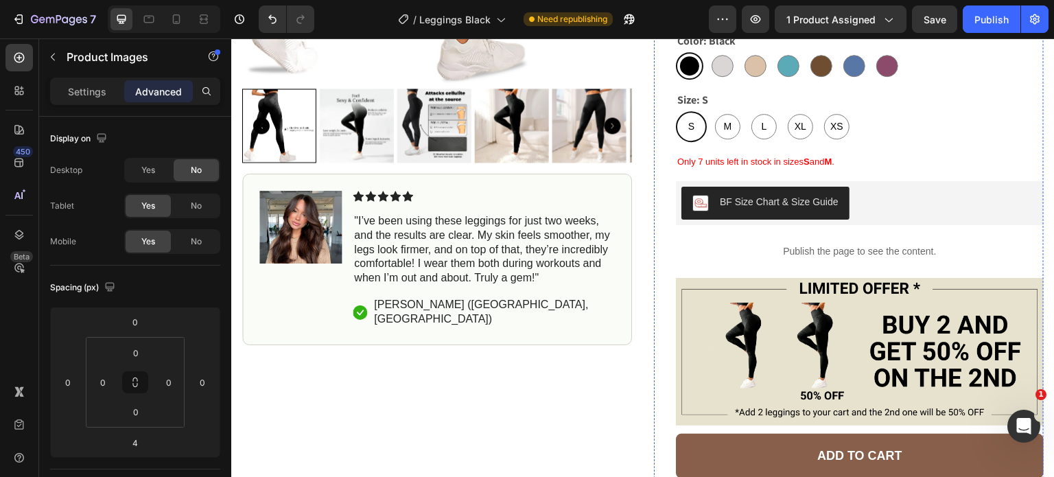
scroll to position [375, 0]
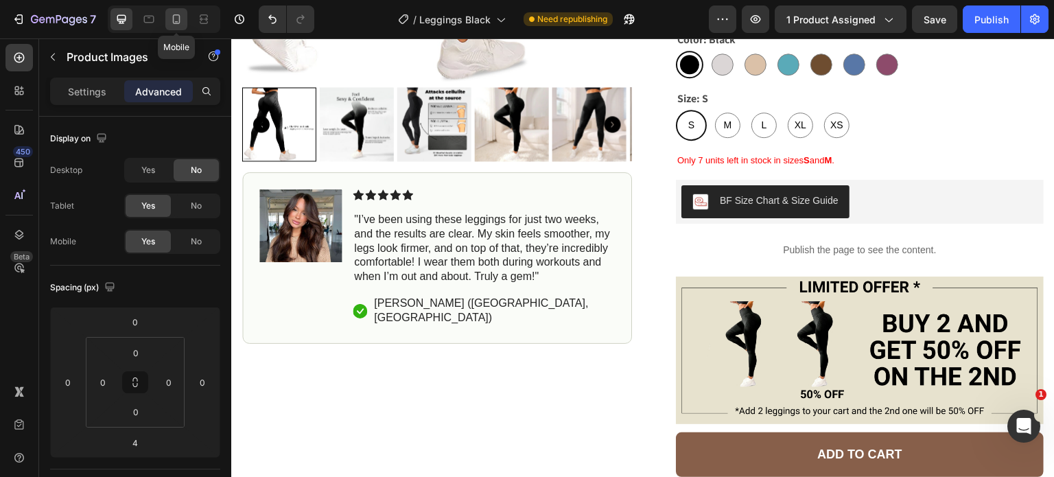
click at [165, 12] on div "Mobile" at bounding box center [164, 18] width 113 height 27
click at [186, 23] on div at bounding box center [176, 19] width 22 height 22
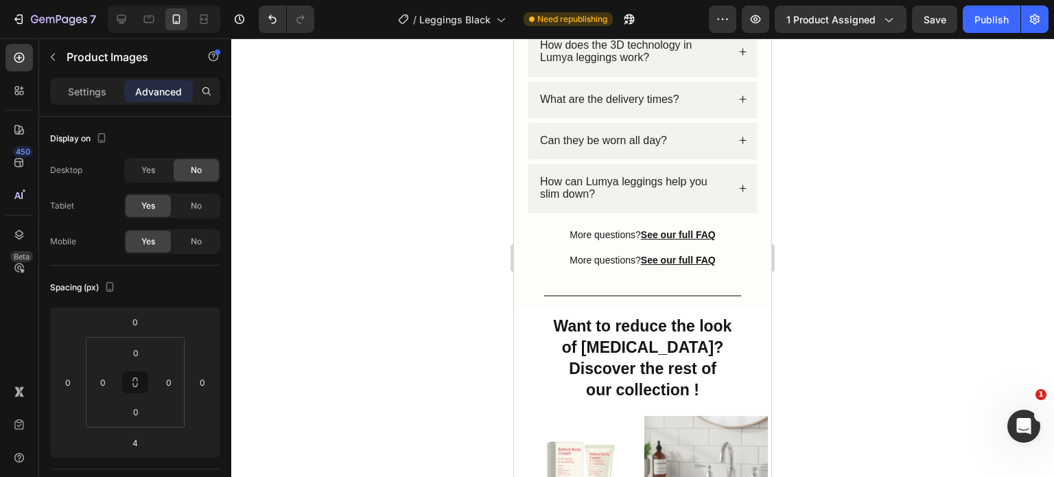
scroll to position [5482, 0]
click at [726, 257] on p "More questions? See our full FAQ" at bounding box center [642, 261] width 227 height 12
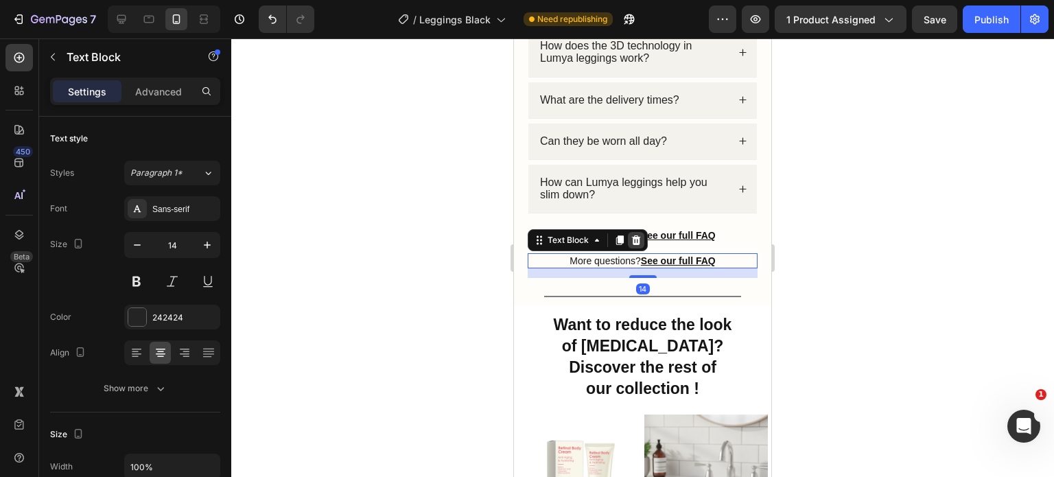
click at [637, 239] on icon at bounding box center [636, 240] width 9 height 10
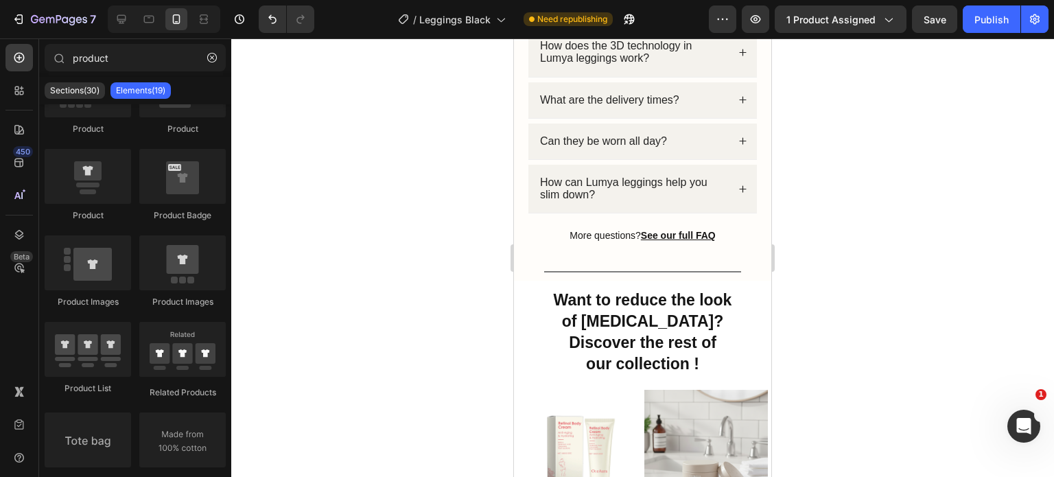
click at [431, 167] on div at bounding box center [642, 257] width 823 height 439
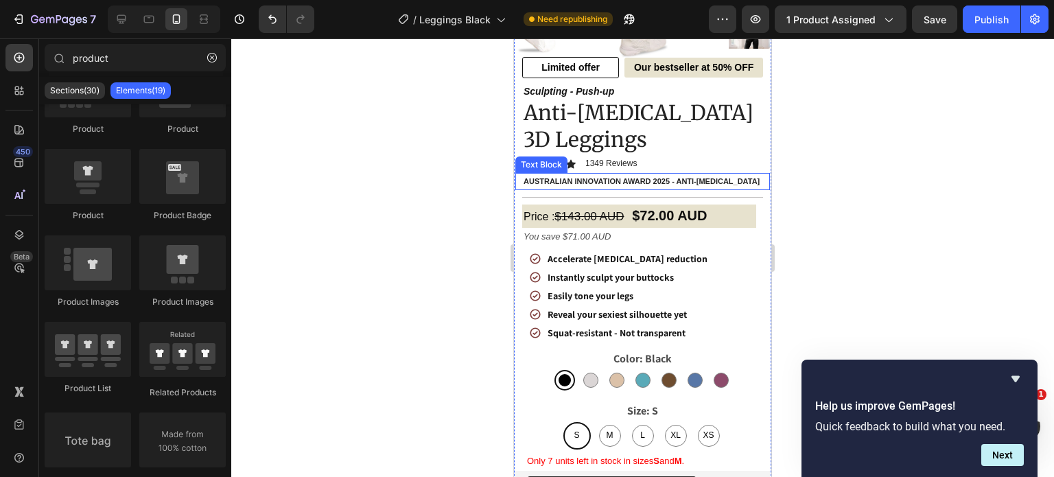
scroll to position [0, 0]
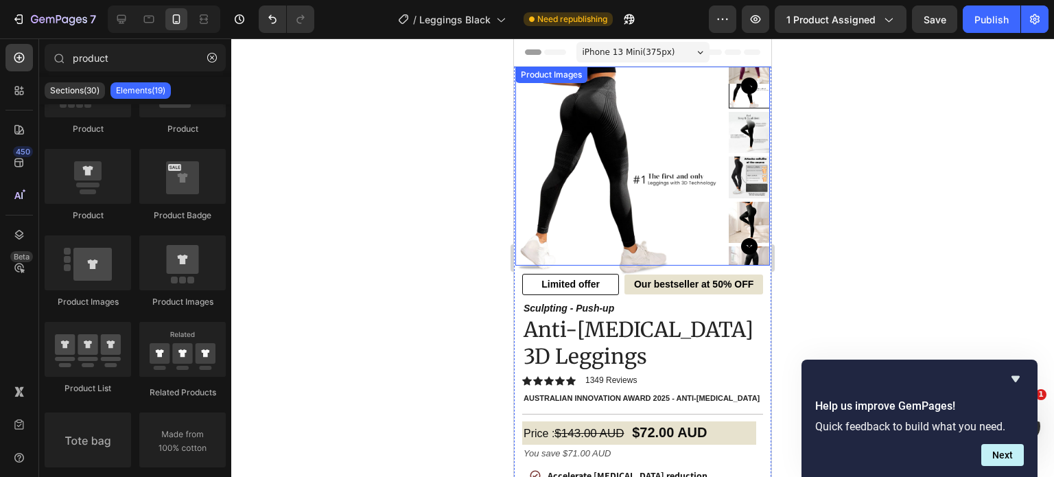
click at [648, 212] on img at bounding box center [619, 171] width 208 height 208
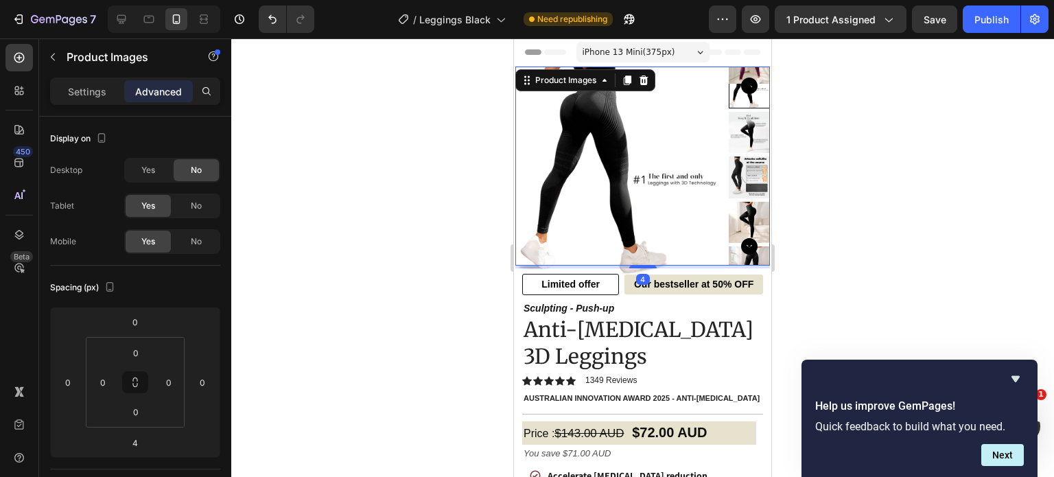
click at [428, 200] on div at bounding box center [642, 257] width 823 height 439
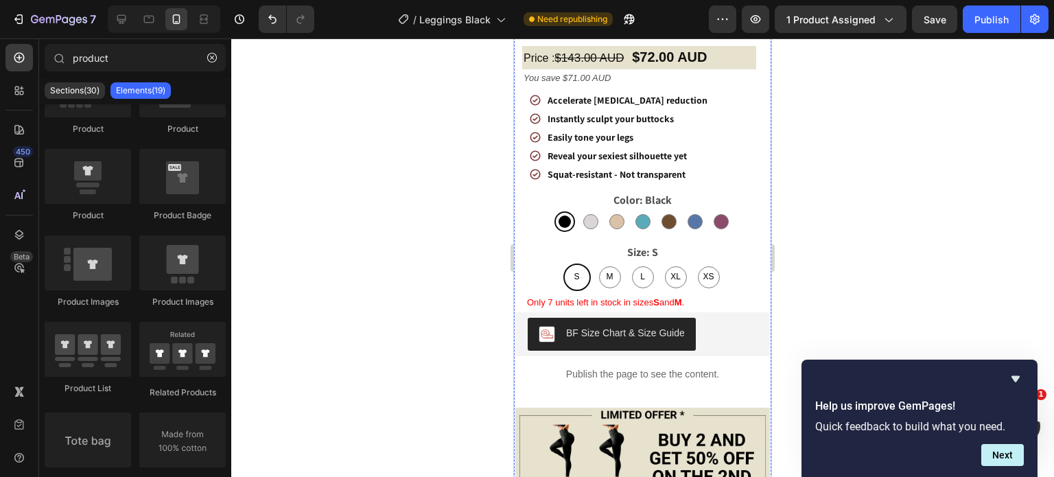
scroll to position [376, 0]
click at [1016, 378] on icon "Hide survey" at bounding box center [1016, 379] width 8 height 6
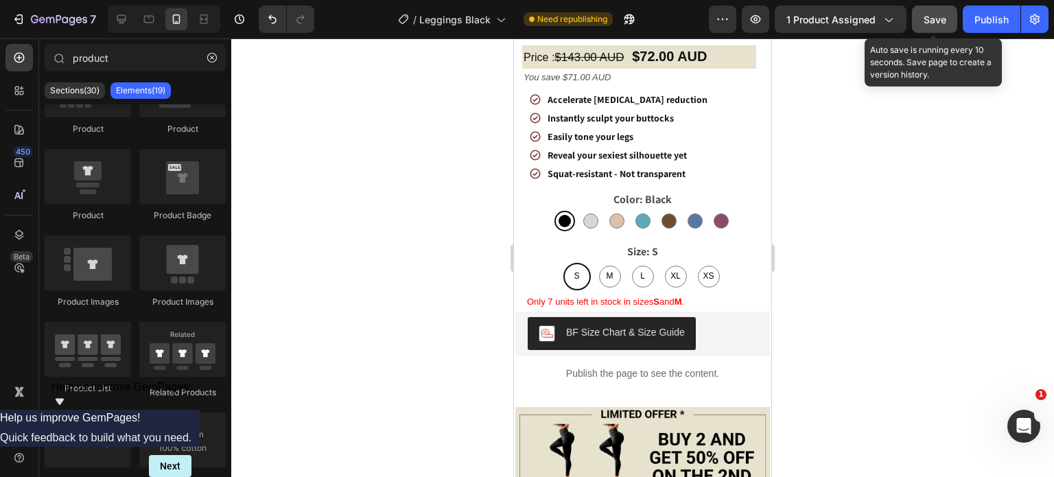
click at [935, 27] on button "Save" at bounding box center [934, 18] width 45 height 27
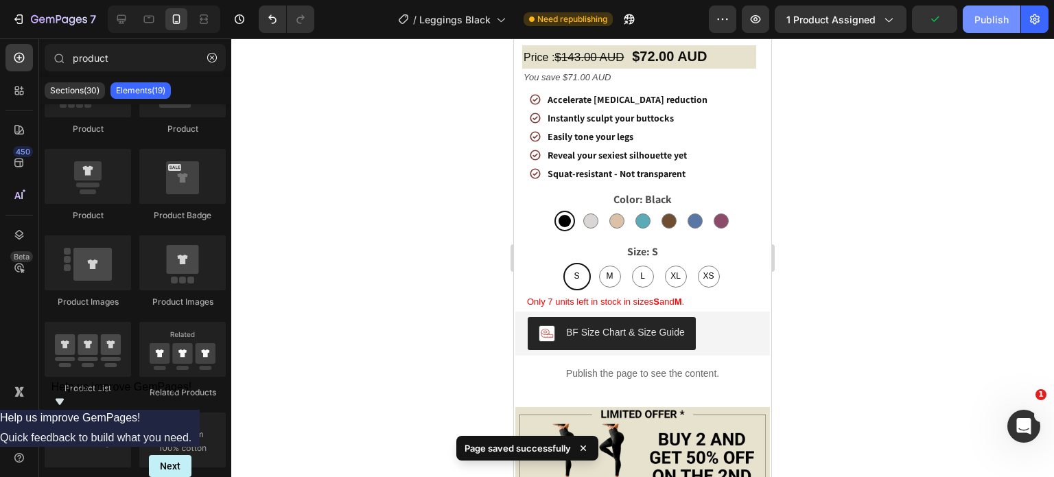
click at [989, 23] on div "Publish" at bounding box center [991, 19] width 34 height 14
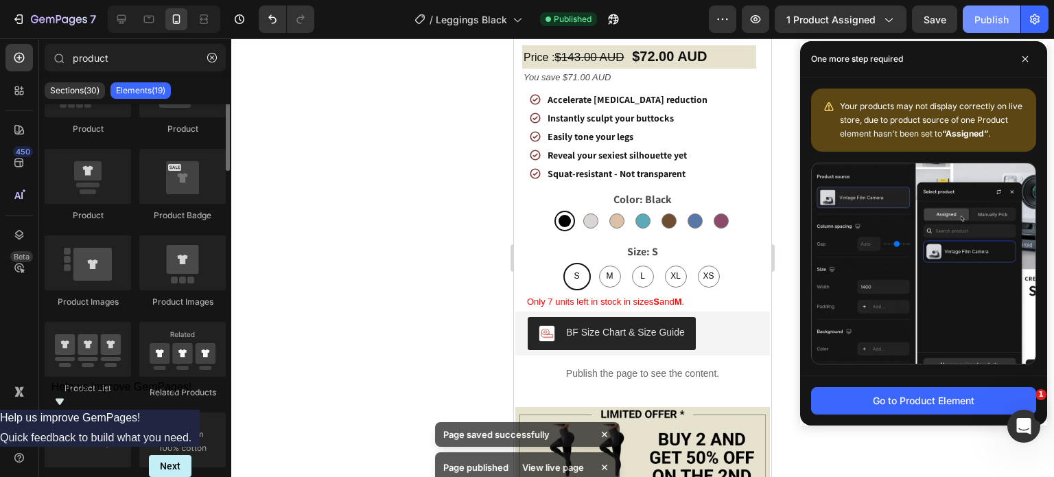
scroll to position [0, 0]
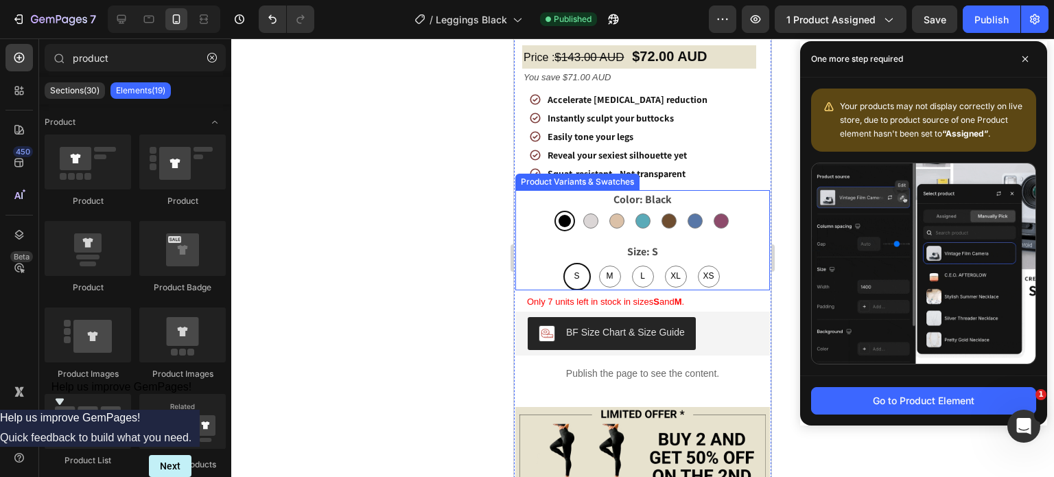
click at [725, 270] on div "S S S M M M L L L XL XL XL XS XS XS" at bounding box center [642, 276] width 255 height 27
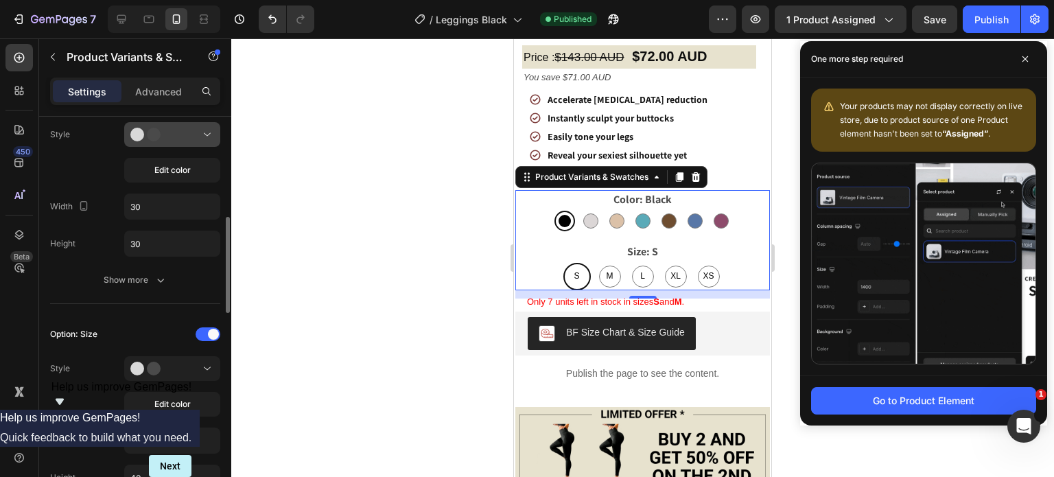
scroll to position [414, 0]
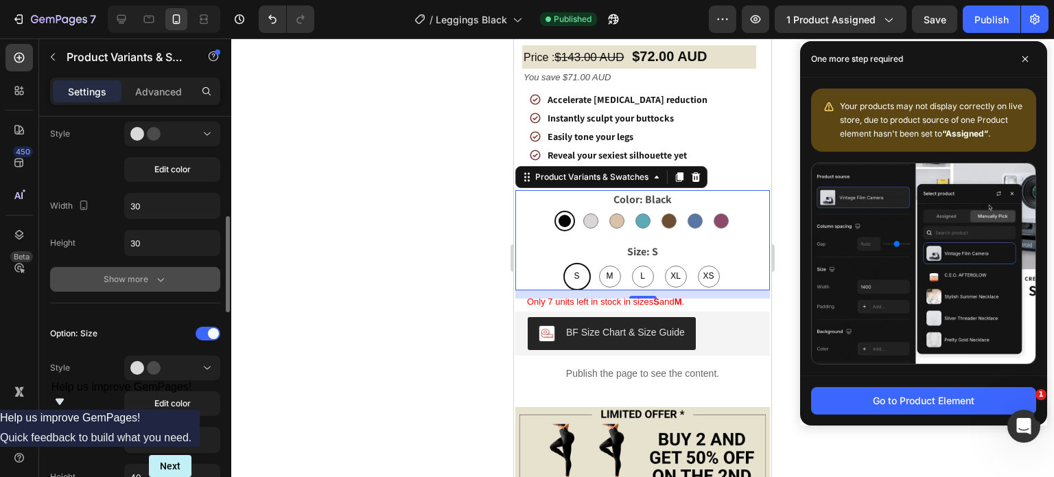
click at [156, 277] on icon "button" at bounding box center [161, 279] width 14 height 14
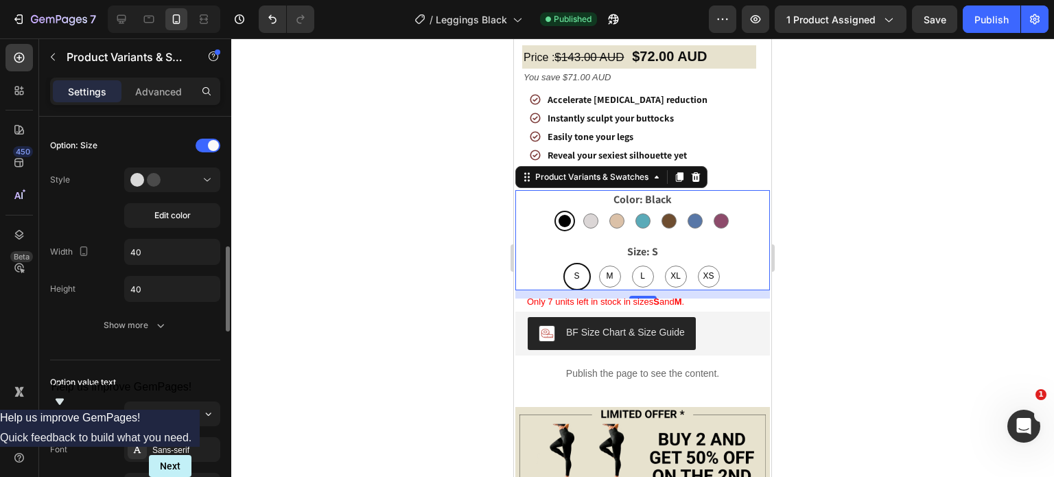
scroll to position [844, 0]
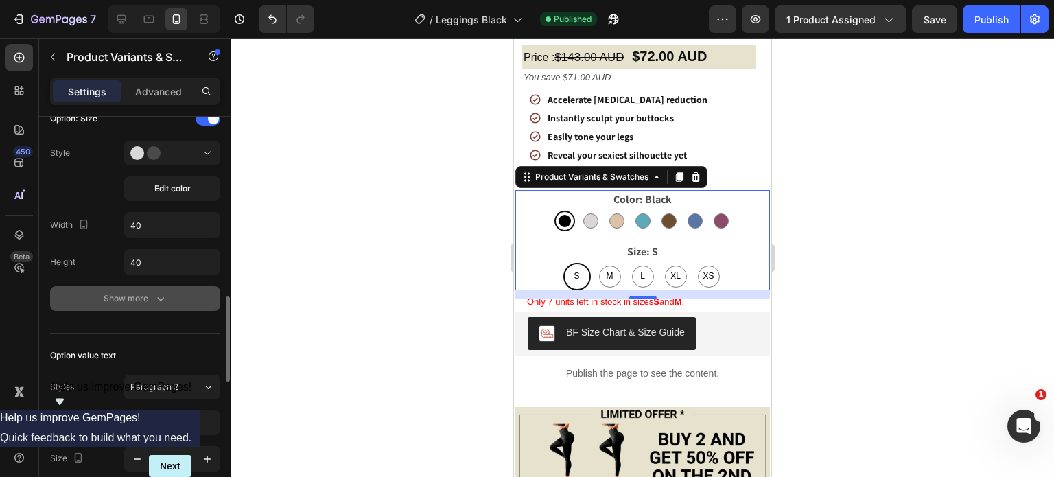
click at [147, 307] on button "Show more" at bounding box center [135, 298] width 170 height 25
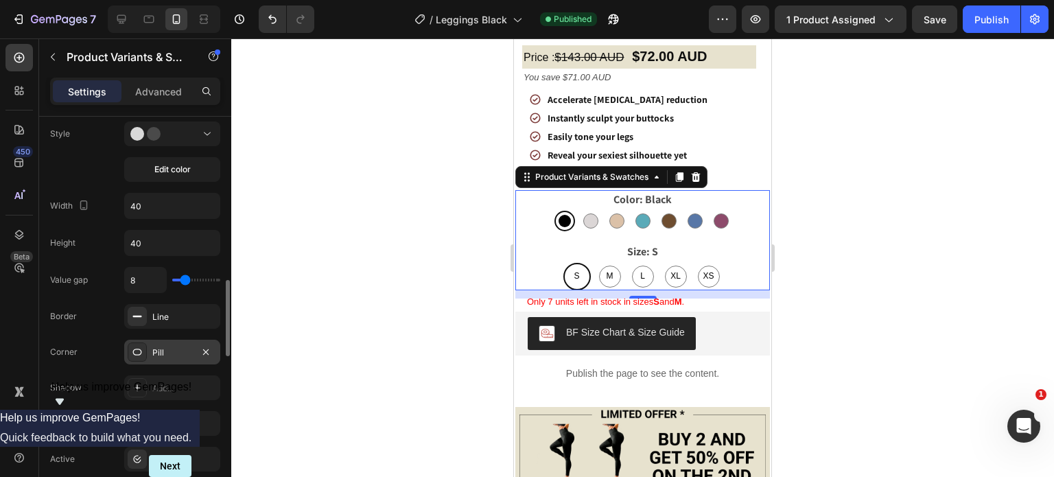
scroll to position [862, 0]
click at [189, 169] on span "Edit color" at bounding box center [172, 171] width 36 height 12
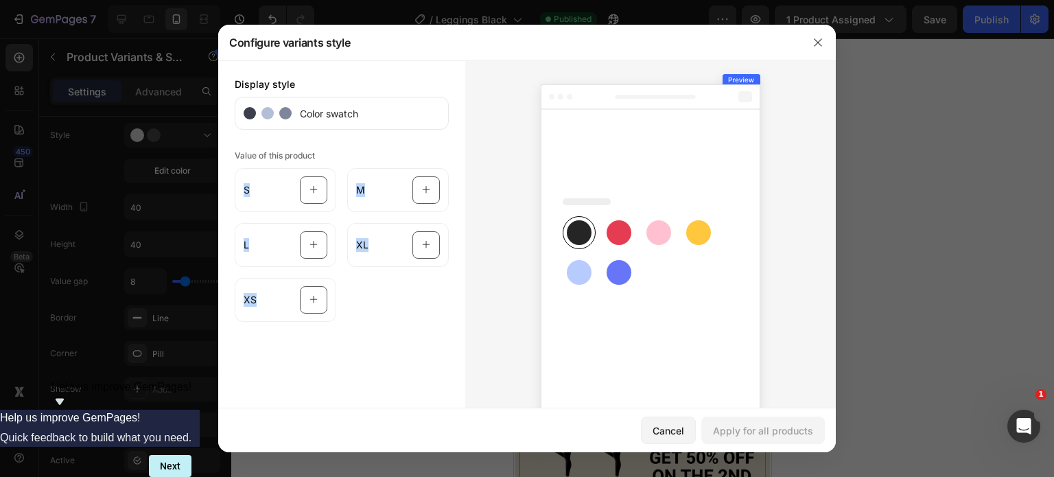
drag, startPoint x: 258, startPoint y: 299, endPoint x: 327, endPoint y: 152, distance: 162.1
click at [327, 152] on div "Value of this product S M L XL XS" at bounding box center [342, 234] width 214 height 176
click at [350, 148] on div "Value of this product S M L XL XS" at bounding box center [342, 234] width 214 height 176
click at [821, 40] on icon "button" at bounding box center [818, 42] width 11 height 11
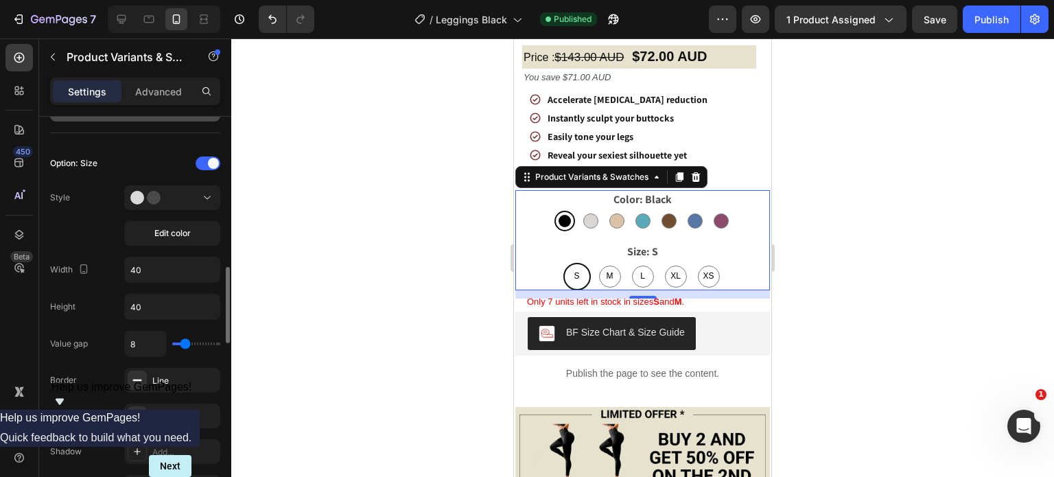
scroll to position [797, 0]
click at [165, 230] on span "Edit color" at bounding box center [172, 235] width 36 height 12
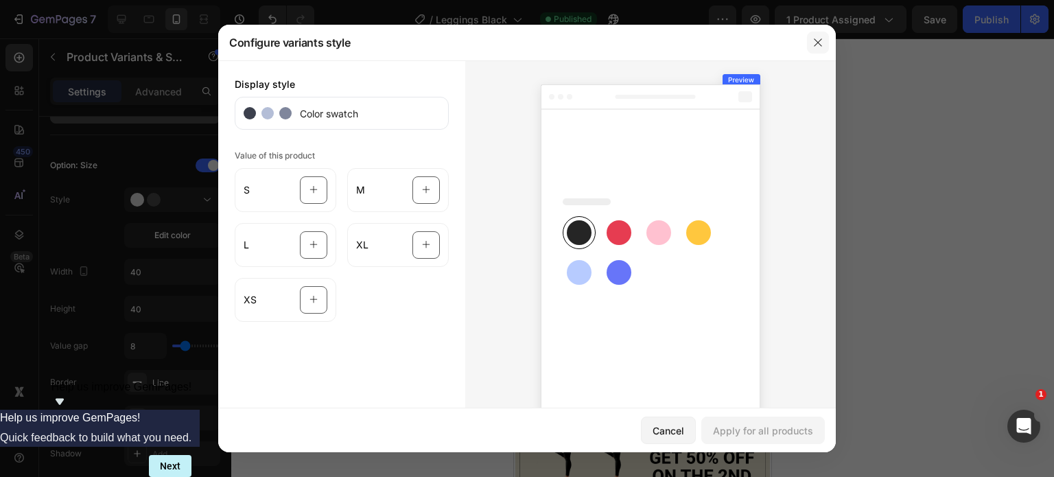
click at [823, 40] on icon "button" at bounding box center [818, 42] width 11 height 11
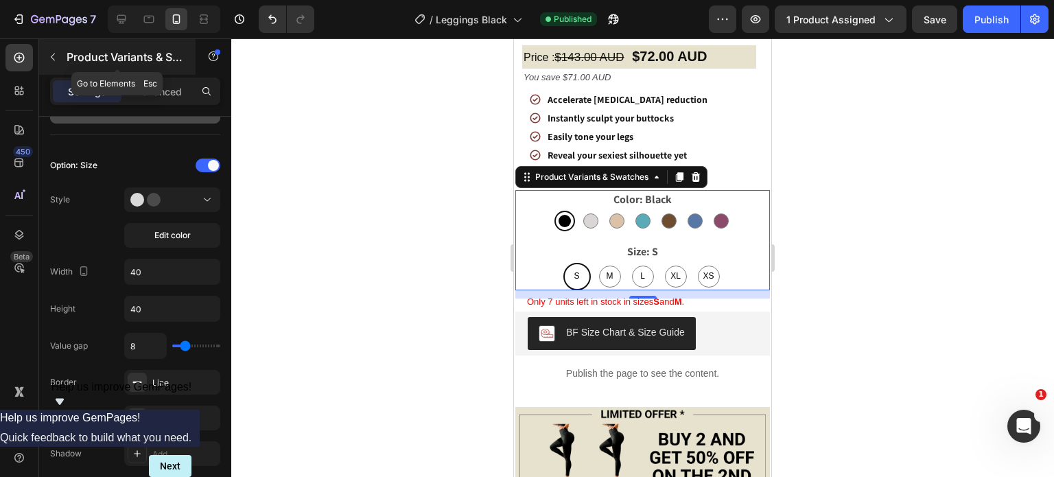
click at [46, 56] on button "button" at bounding box center [53, 57] width 22 height 22
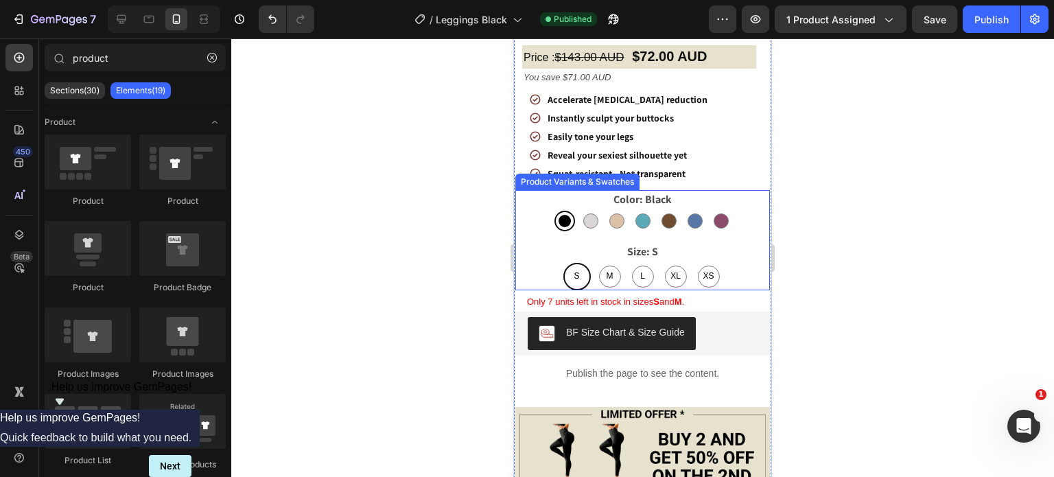
click at [541, 270] on div "S S S M M M L L L XL XL XL XS XS XS" at bounding box center [642, 276] width 255 height 27
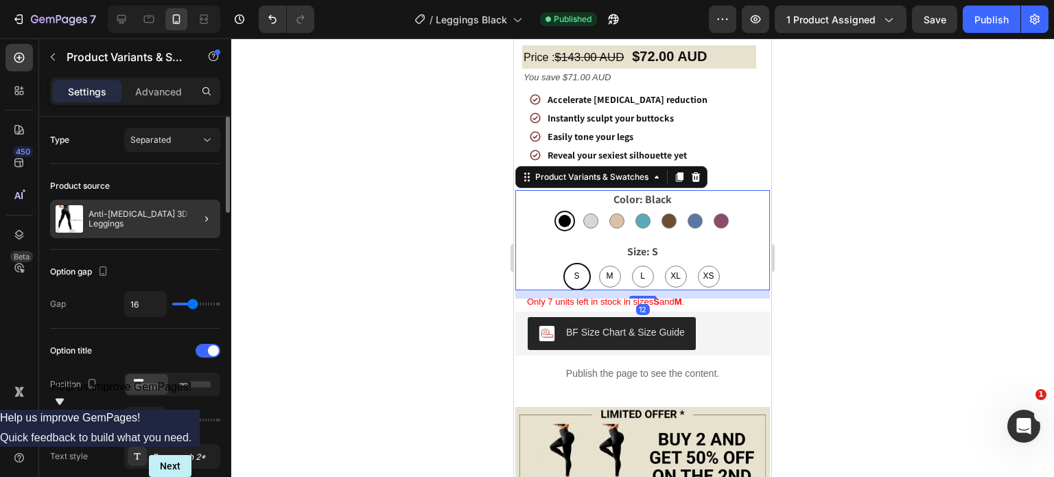
click at [195, 213] on div at bounding box center [201, 219] width 38 height 38
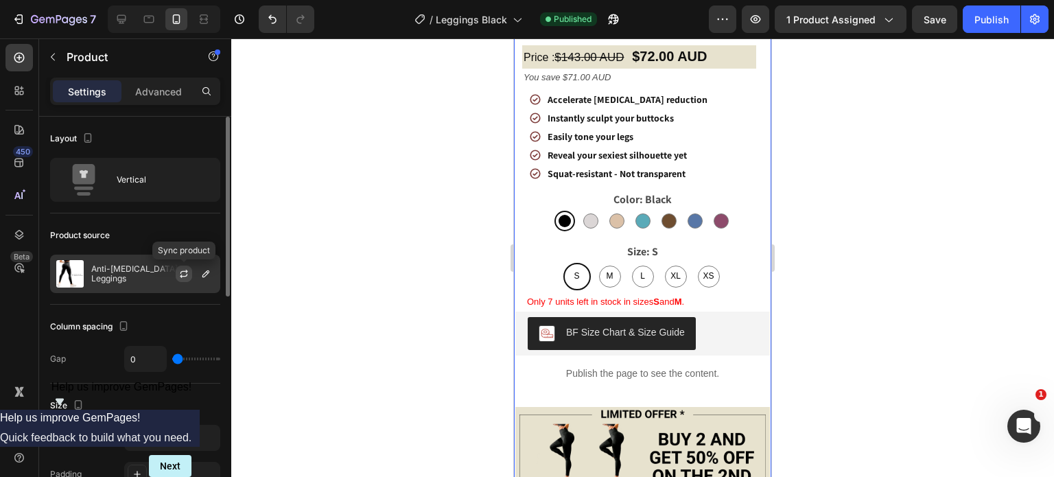
click at [185, 277] on icon "button" at bounding box center [183, 273] width 11 height 11
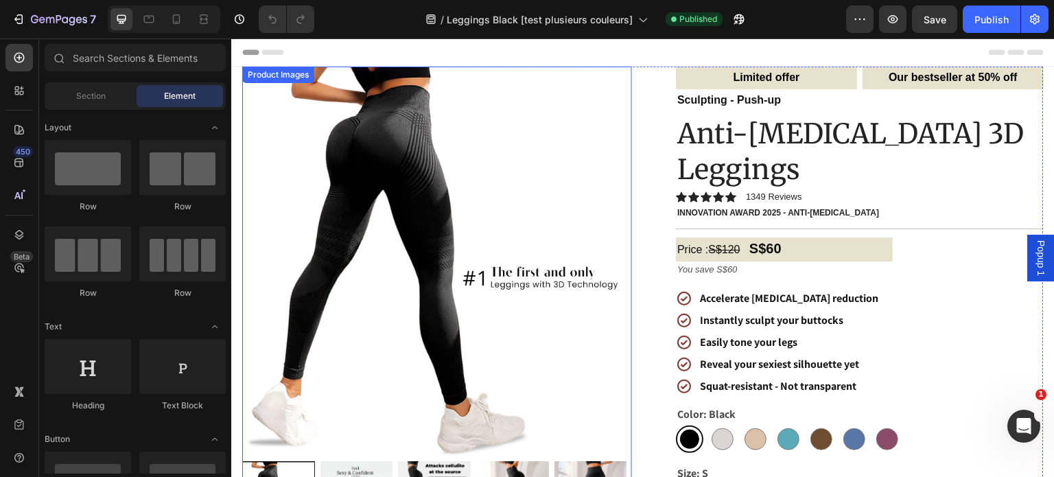
click at [532, 167] on img at bounding box center [437, 262] width 390 height 390
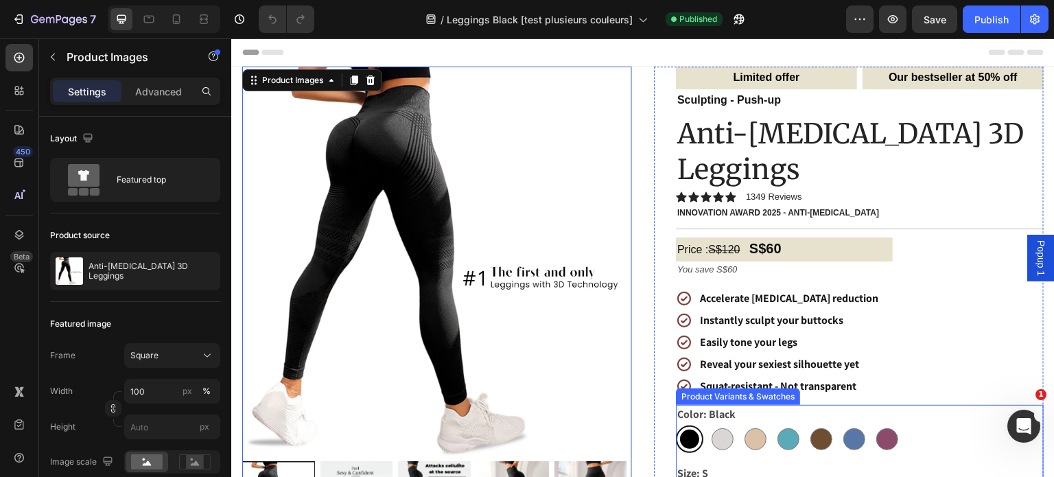
click at [943, 425] on div "Black Black Grey Grey Peach Peach Green Green Coffee Coffee Blue Blue Burgundy …" at bounding box center [860, 438] width 368 height 27
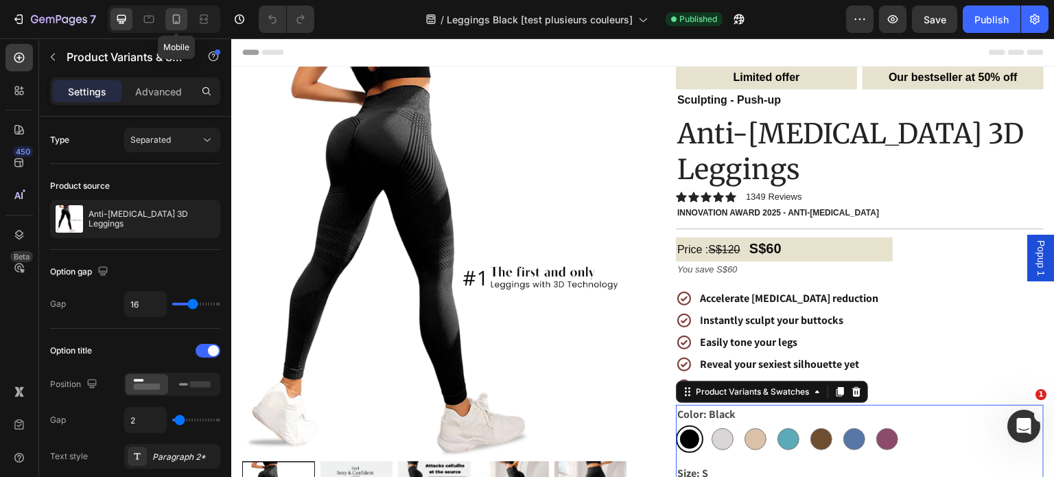
click at [183, 19] on icon at bounding box center [177, 19] width 14 height 14
type input "12"
type input "30"
type input "40"
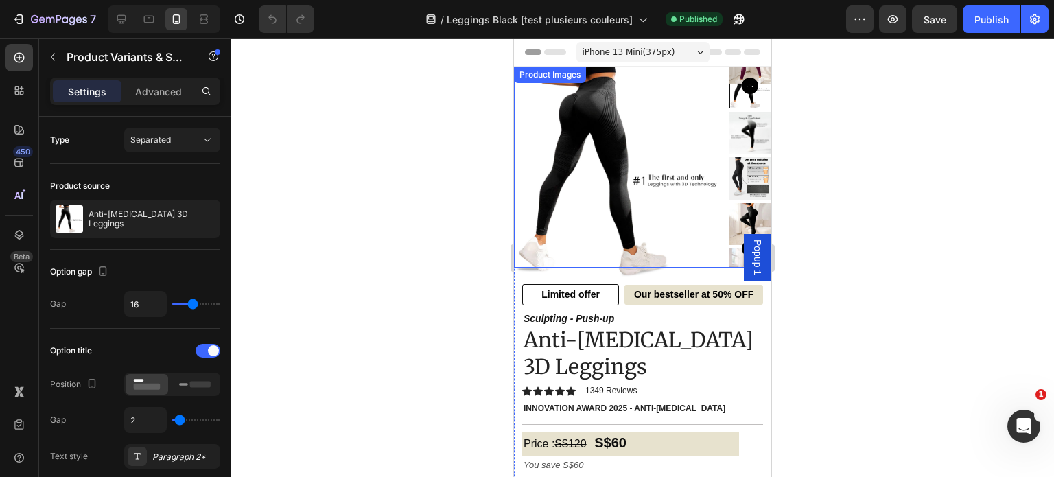
scroll to position [323, 0]
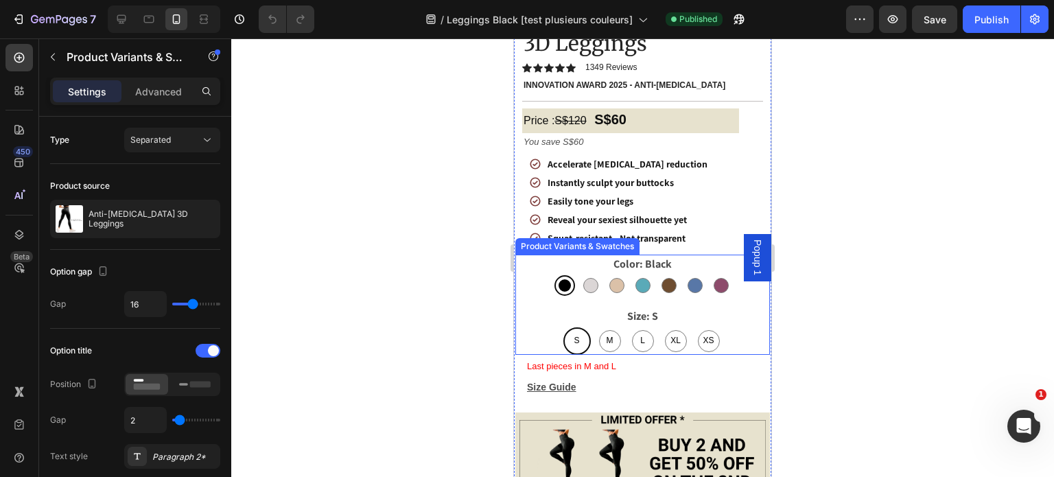
click at [729, 307] on div "Size: S S S S M M M L L L XL XL XL XS XS XS" at bounding box center [642, 331] width 255 height 48
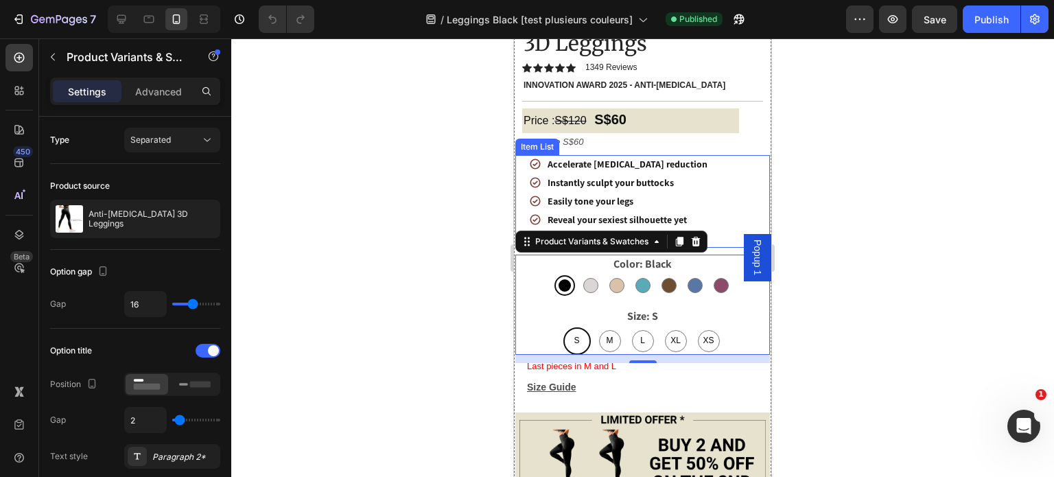
scroll to position [0, 0]
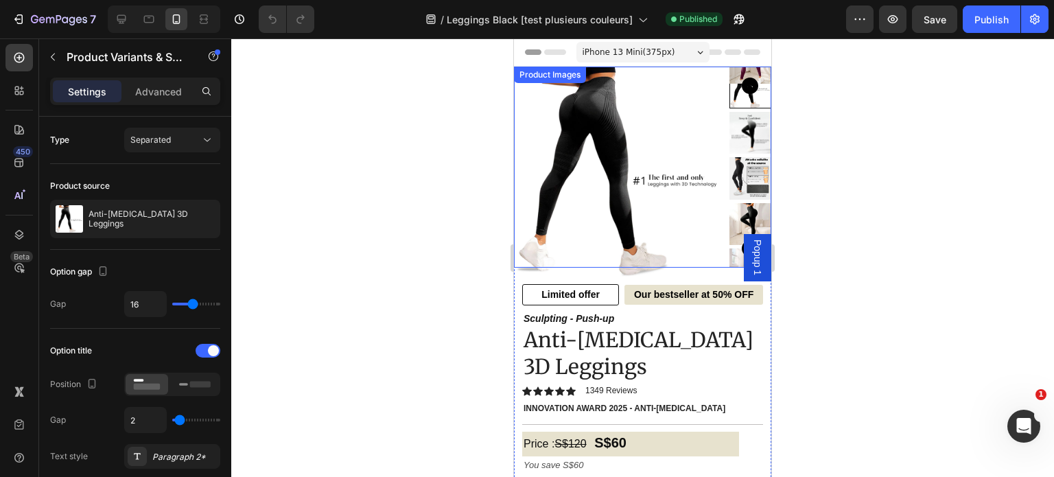
click at [653, 167] on img at bounding box center [619, 172] width 210 height 210
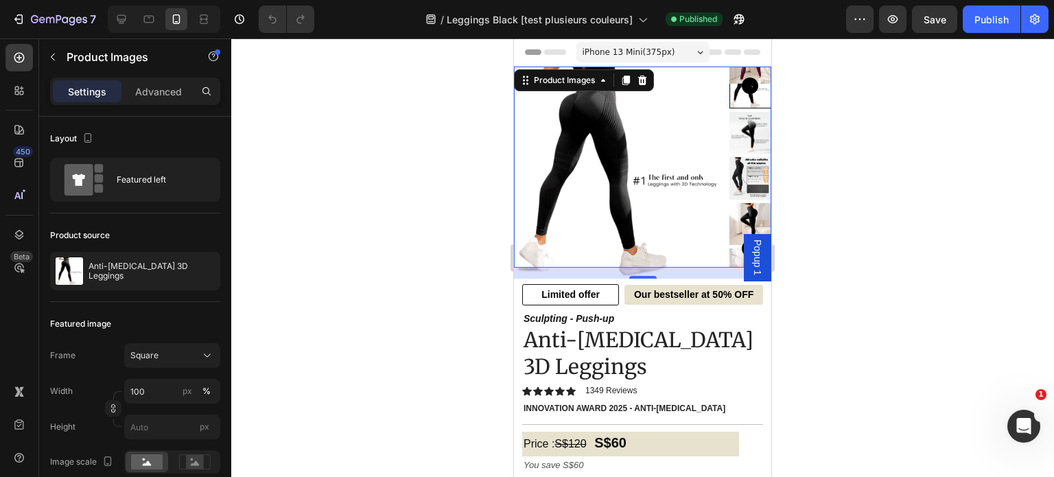
click at [412, 152] on div at bounding box center [642, 257] width 823 height 439
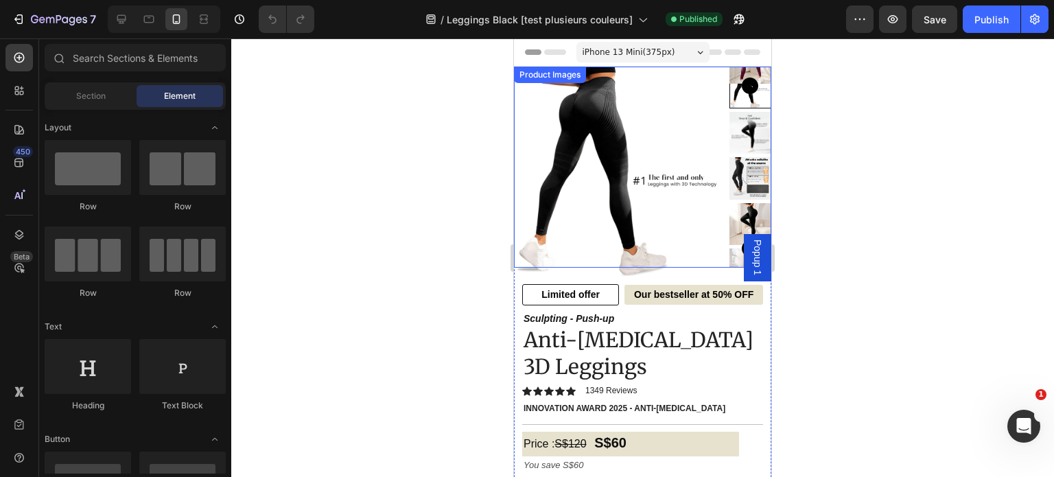
click at [663, 121] on img at bounding box center [619, 172] width 210 height 210
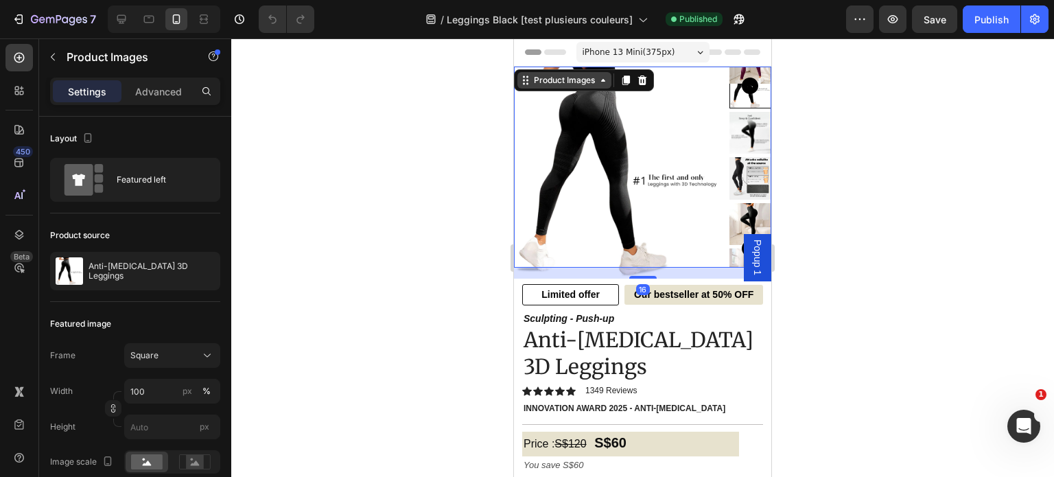
click at [537, 84] on div "Product Images" at bounding box center [564, 80] width 67 height 12
click at [436, 117] on div at bounding box center [642, 257] width 823 height 439
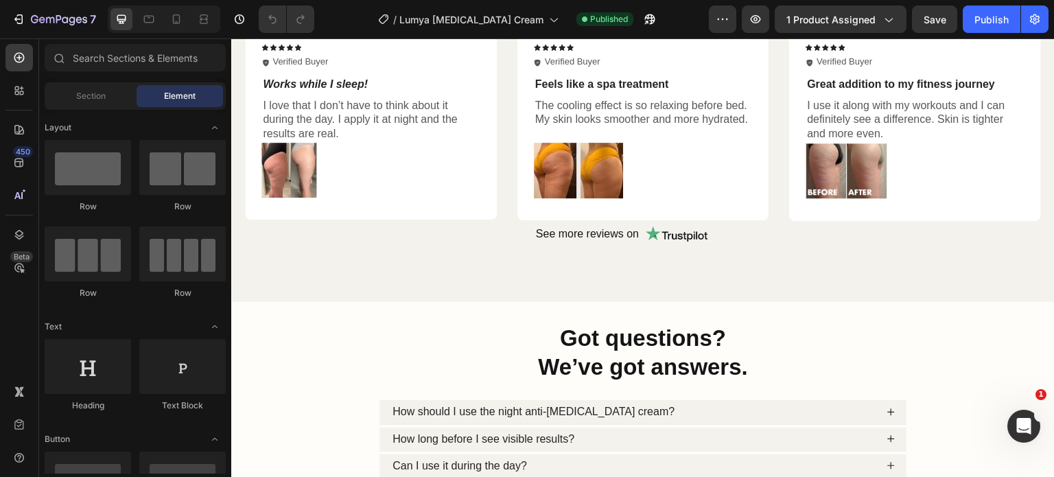
scroll to position [1422, 0]
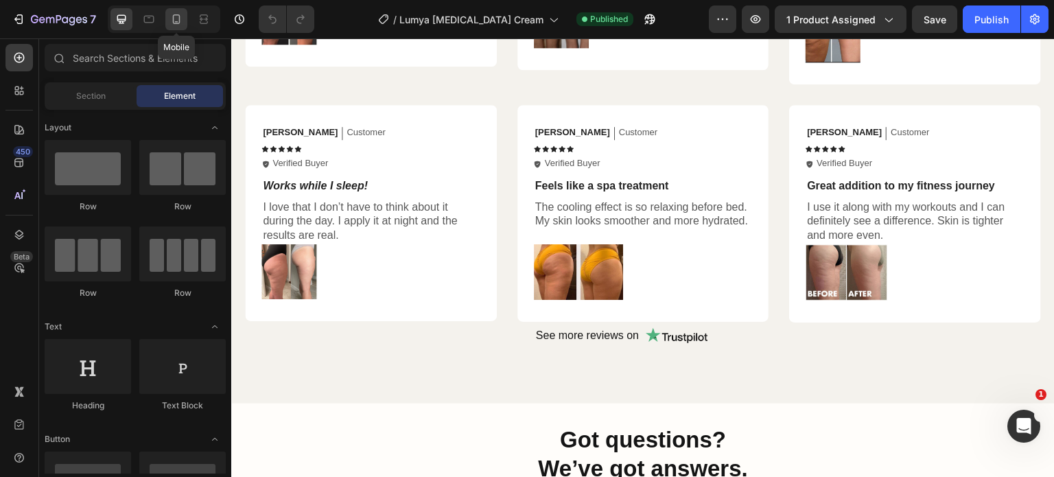
click at [178, 23] on icon at bounding box center [177, 19] width 8 height 10
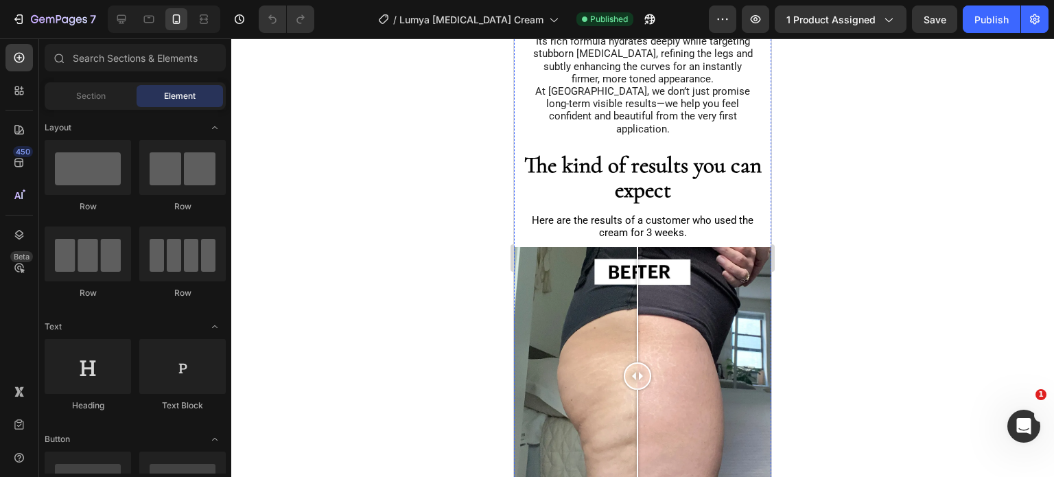
scroll to position [1171, 0]
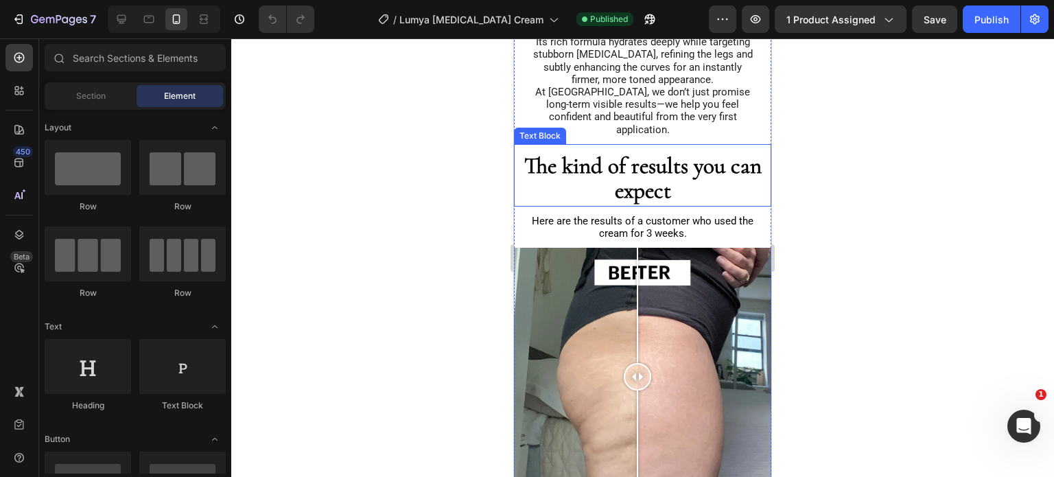
click at [677, 168] on strong "The kind of results you can expect" at bounding box center [642, 177] width 237 height 51
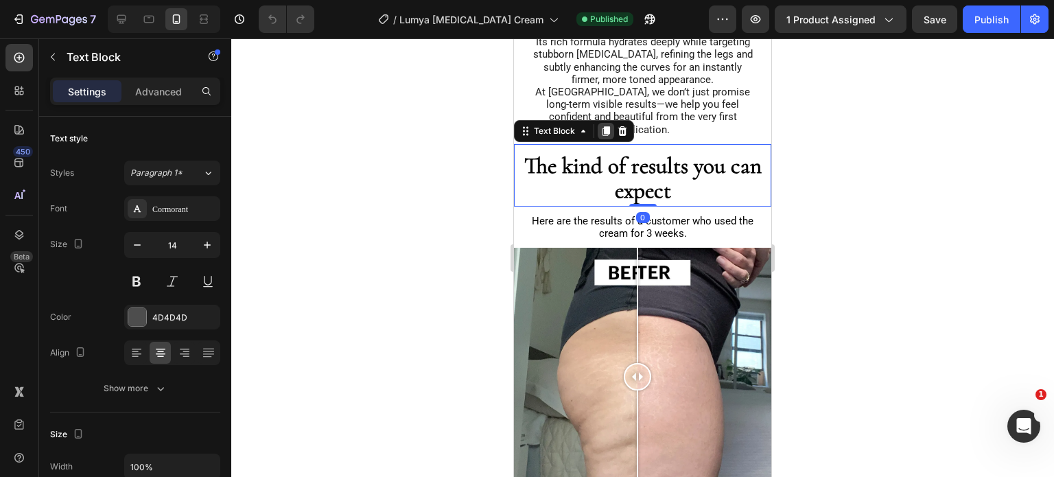
click at [605, 126] on icon at bounding box center [607, 131] width 8 height 10
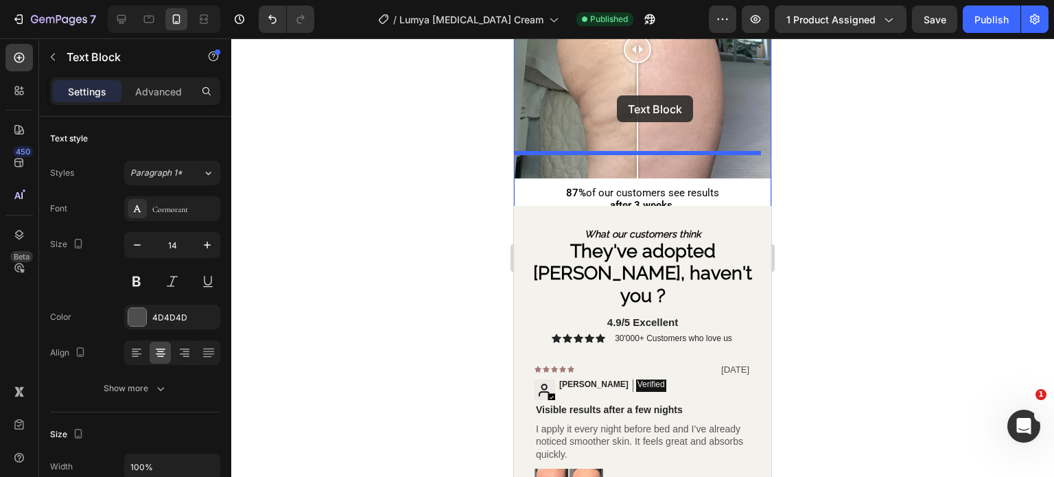
scroll to position [1508, 0]
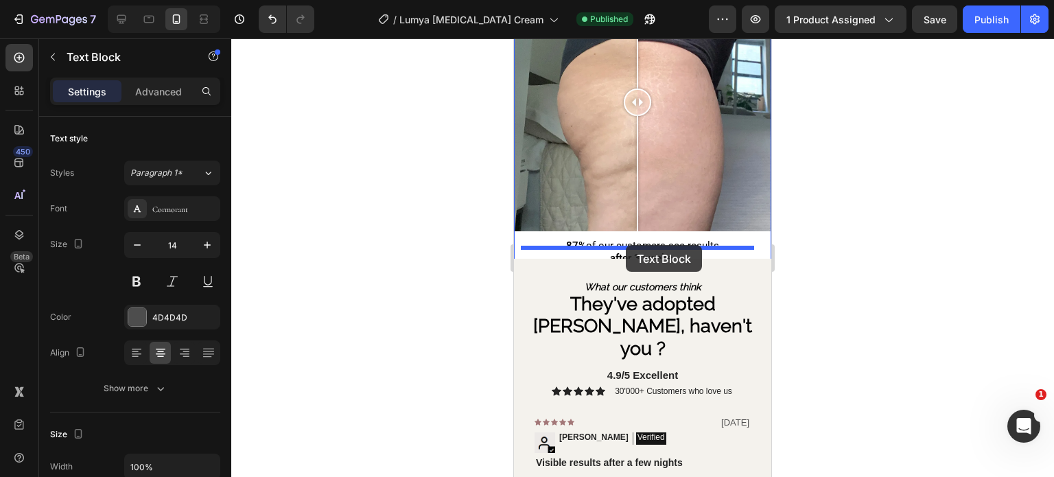
drag, startPoint x: 527, startPoint y: 183, endPoint x: 626, endPoint y: 245, distance: 116.9
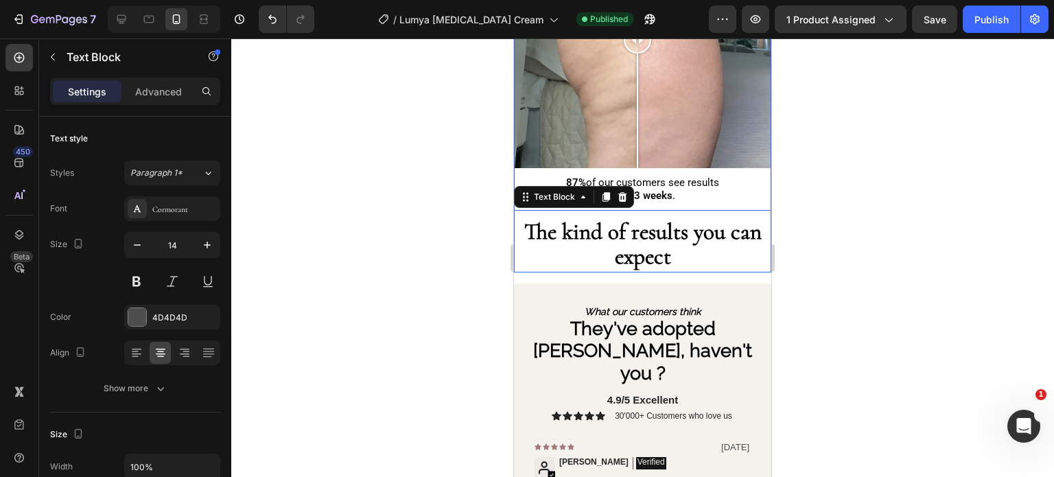
scroll to position [1446, 0]
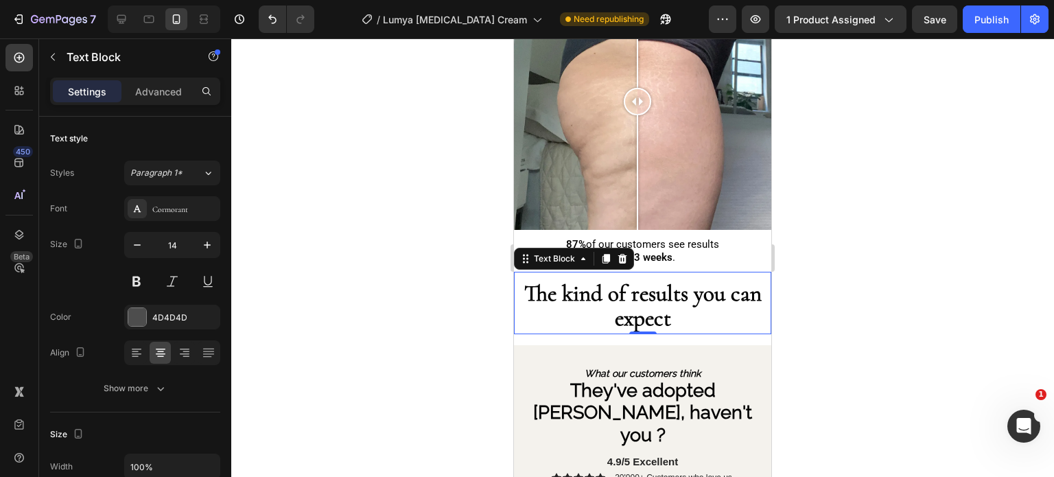
click at [677, 283] on strong "The kind of results you can expect" at bounding box center [642, 305] width 237 height 51
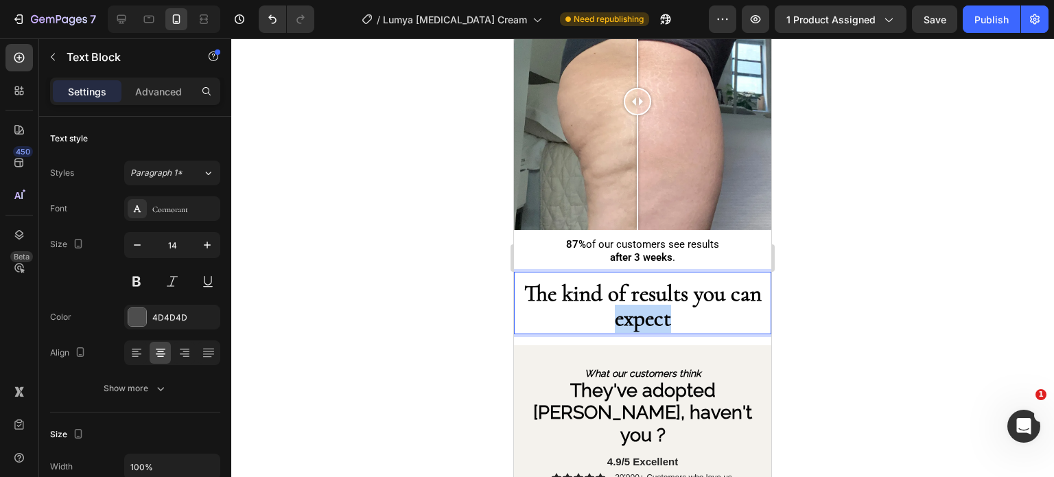
click at [677, 283] on strong "The kind of results you can expect" at bounding box center [642, 305] width 237 height 51
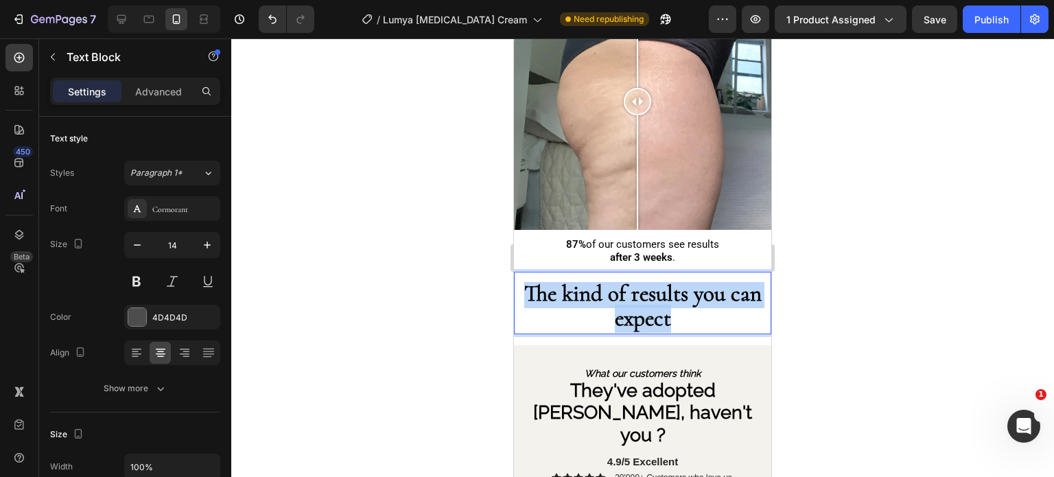
click at [677, 283] on strong "The kind of results you can expect" at bounding box center [642, 305] width 237 height 51
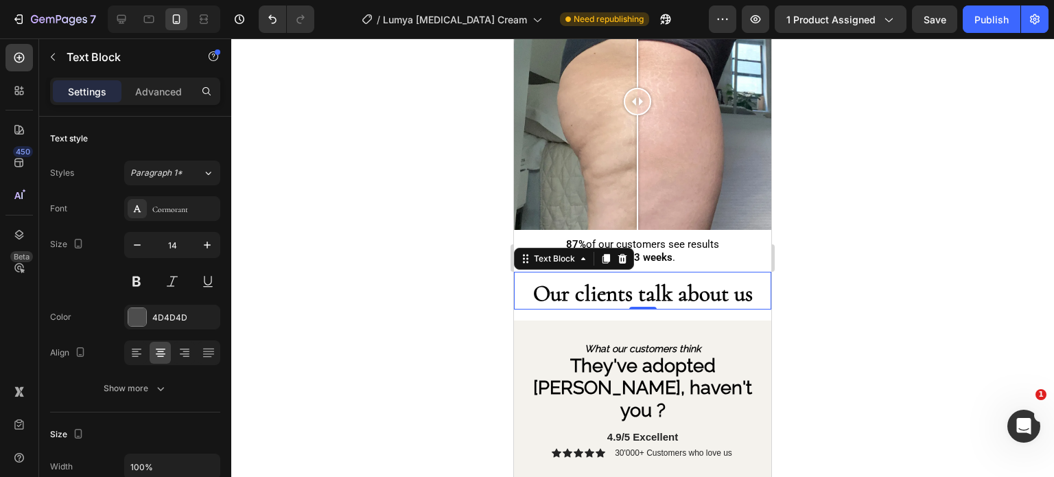
click at [500, 237] on div at bounding box center [642, 257] width 823 height 439
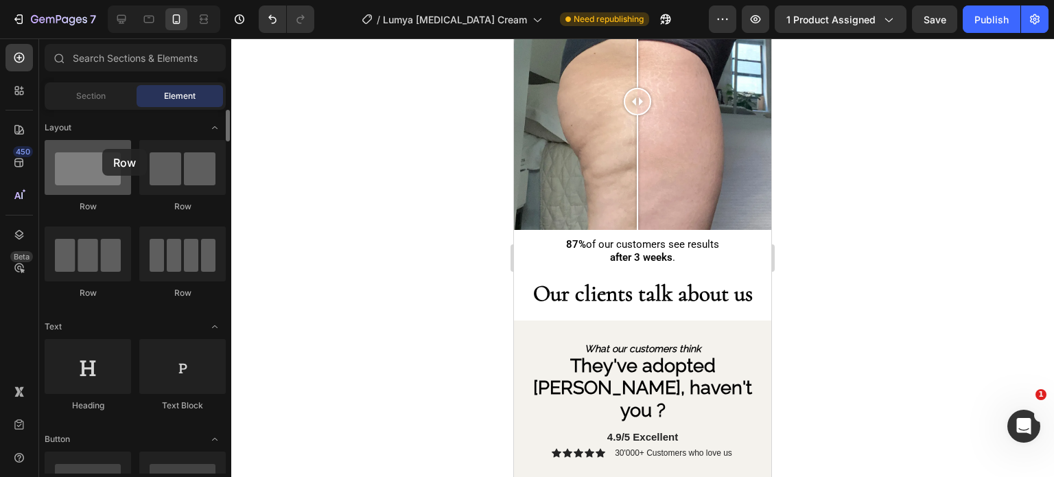
drag, startPoint x: 91, startPoint y: 188, endPoint x: 98, endPoint y: 152, distance: 37.1
click at [98, 152] on div at bounding box center [88, 167] width 86 height 55
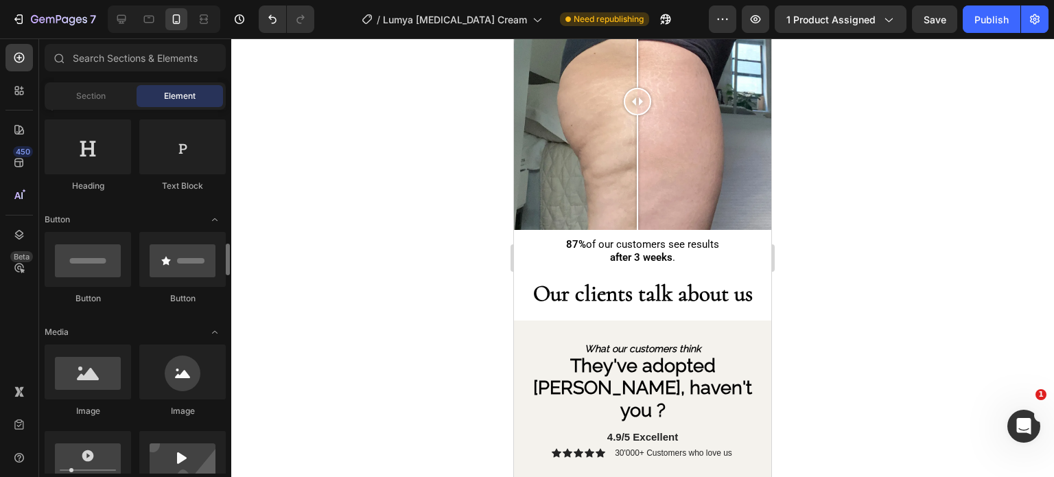
scroll to position [407, 0]
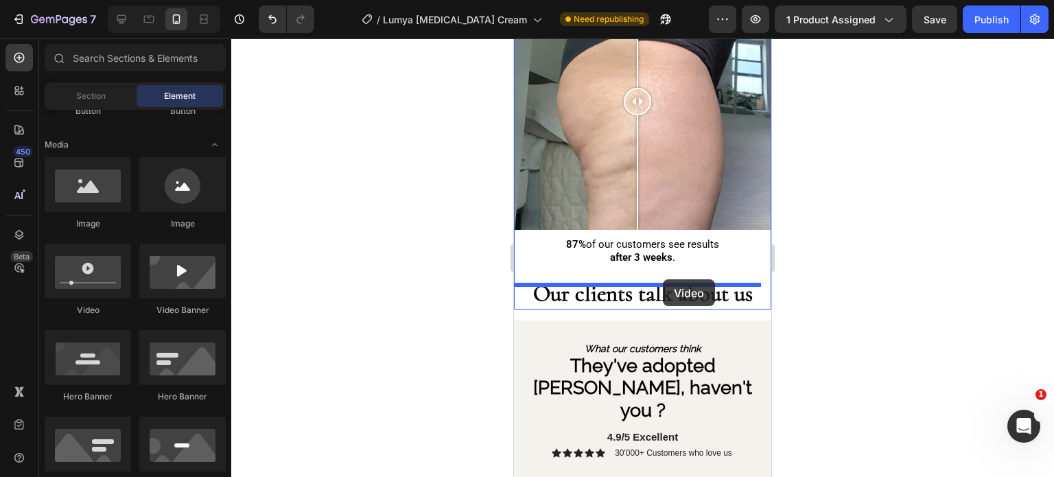
drag, startPoint x: 603, startPoint y: 323, endPoint x: 663, endPoint y: 279, distance: 74.7
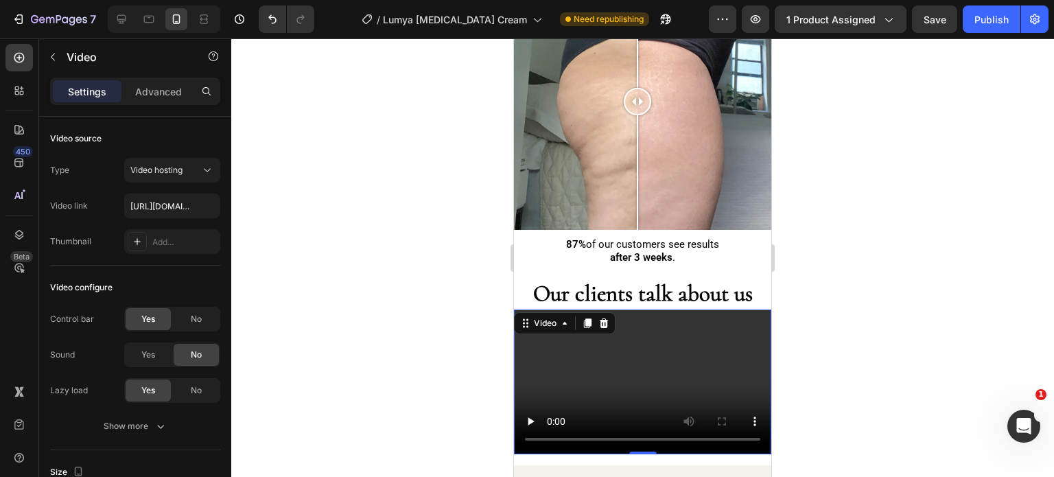
click at [609, 331] on video at bounding box center [642, 381] width 257 height 145
click at [150, 205] on input "https://cdn.shopify.com/videos/c/o/v/2cd3deb506b54b009063f7270ab5cf2e.mp4" at bounding box center [172, 206] width 96 height 25
click at [418, 238] on div at bounding box center [642, 257] width 823 height 439
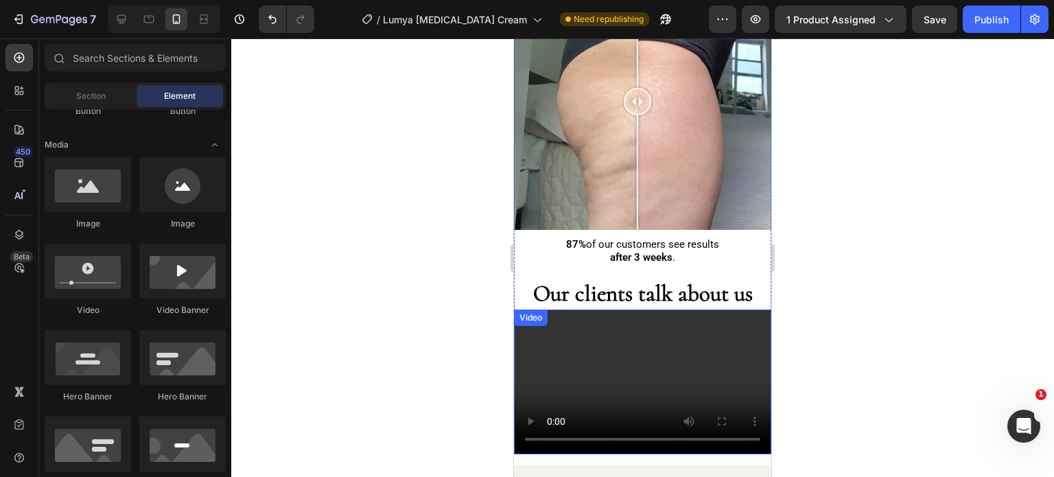
click at [618, 353] on video at bounding box center [642, 381] width 257 height 145
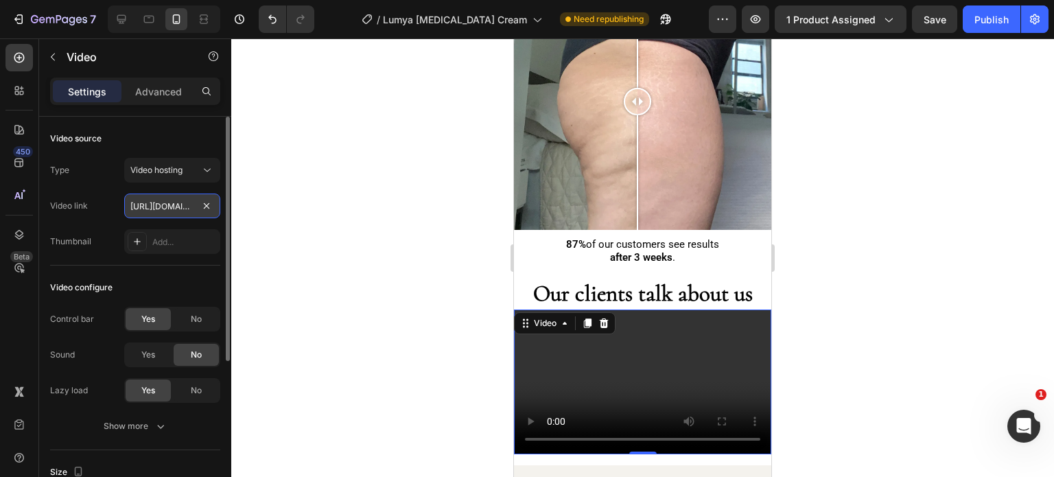
click at [156, 202] on input "https://cdn.shopify.com/videos/c/o/v/2cd3deb506b54b009063f7270ab5cf2e.mp4" at bounding box center [172, 206] width 96 height 25
click at [331, 231] on div at bounding box center [642, 257] width 823 height 439
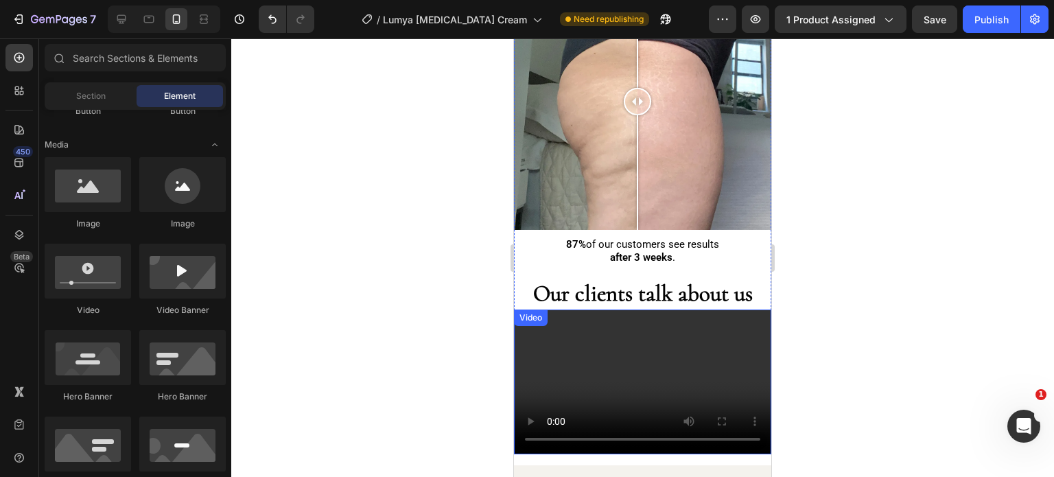
scroll to position [1523, 0]
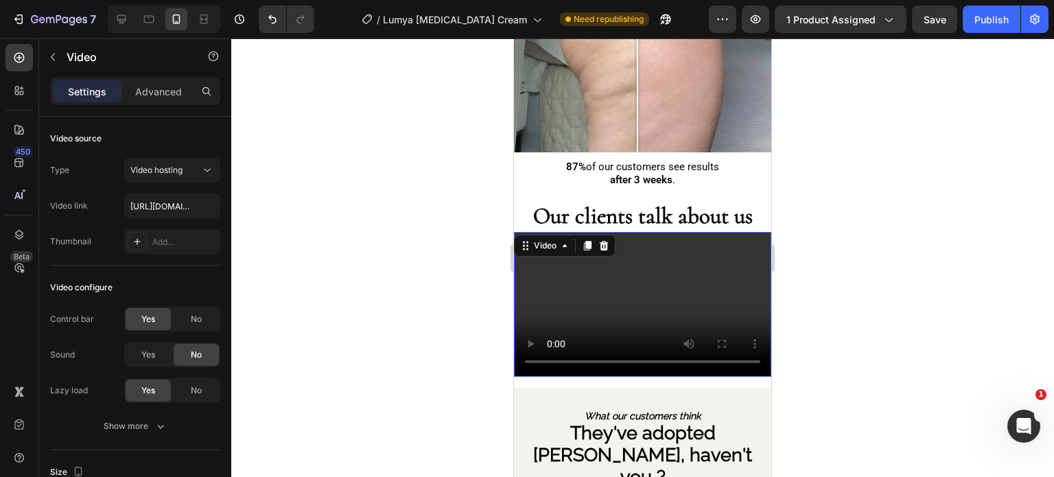
click at [596, 277] on video at bounding box center [642, 304] width 257 height 145
click at [167, 207] on input "https://cdn.shopify.com/videos/c/o/v/2cd3deb506b54b009063f7270ab5cf2e.mp4" at bounding box center [172, 206] width 96 height 25
paste input "d3ae96027b4a41a2a471295877068af7.mov"
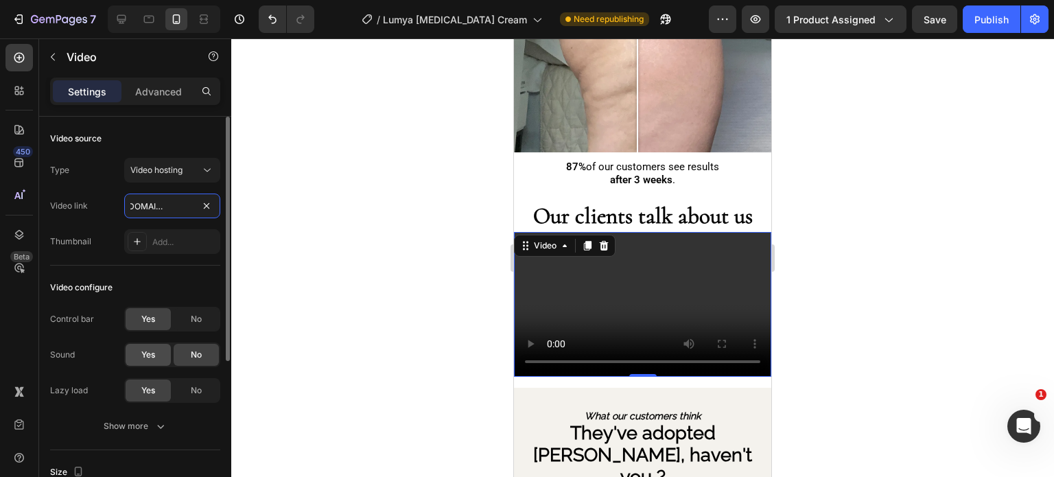
type input "[URL][DOMAIN_NAME]"
click at [161, 355] on div "Yes" at bounding box center [148, 355] width 45 height 22
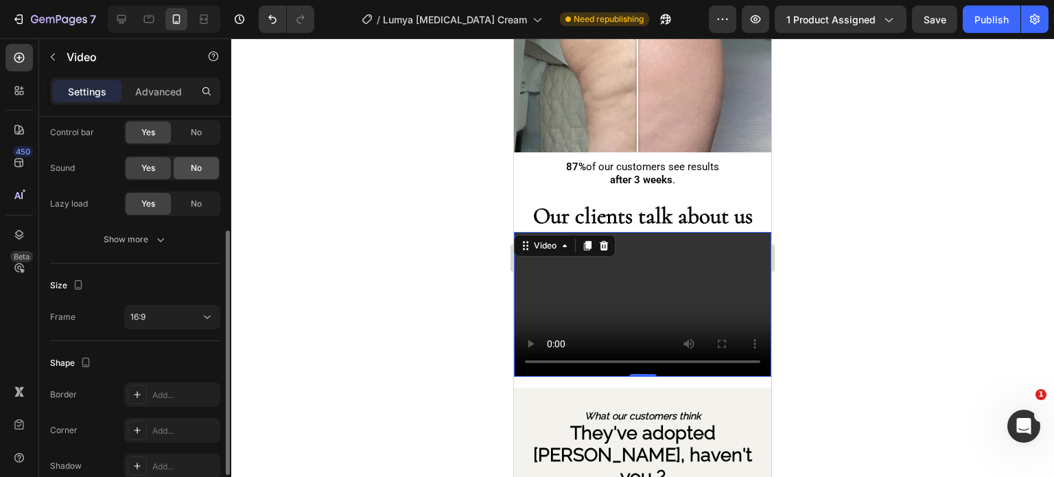
scroll to position [187, 0]
click at [141, 316] on span "16:9" at bounding box center [137, 316] width 15 height 10
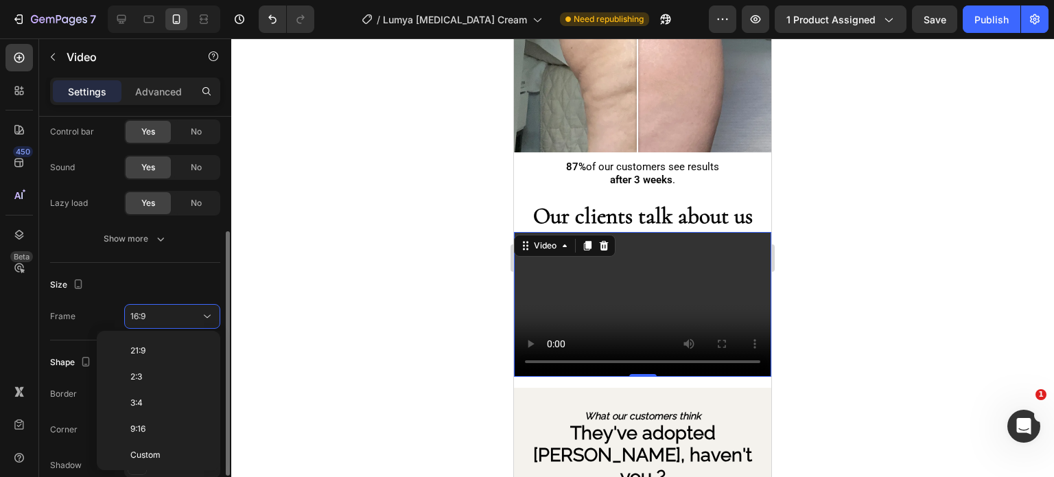
scroll to position [246, 0]
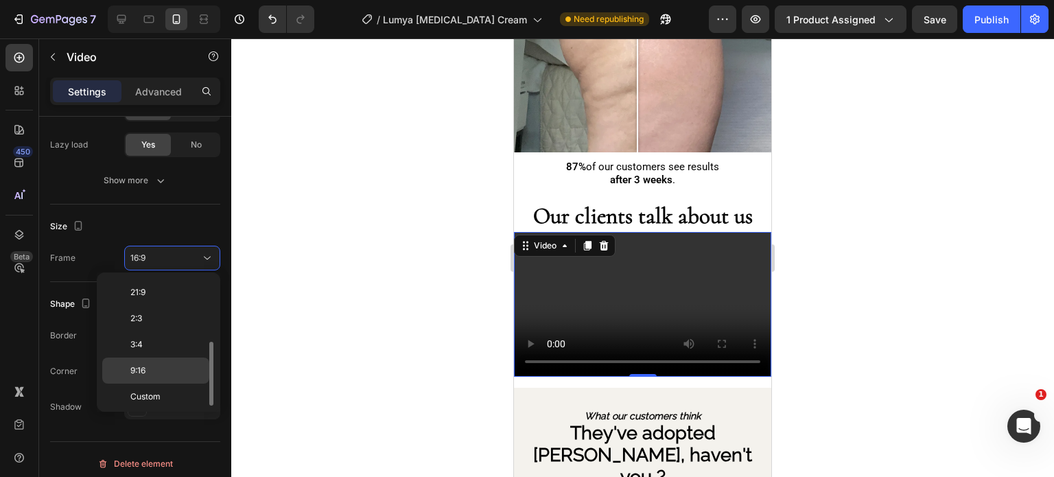
click at [162, 371] on p "9:16" at bounding box center [166, 370] width 73 height 12
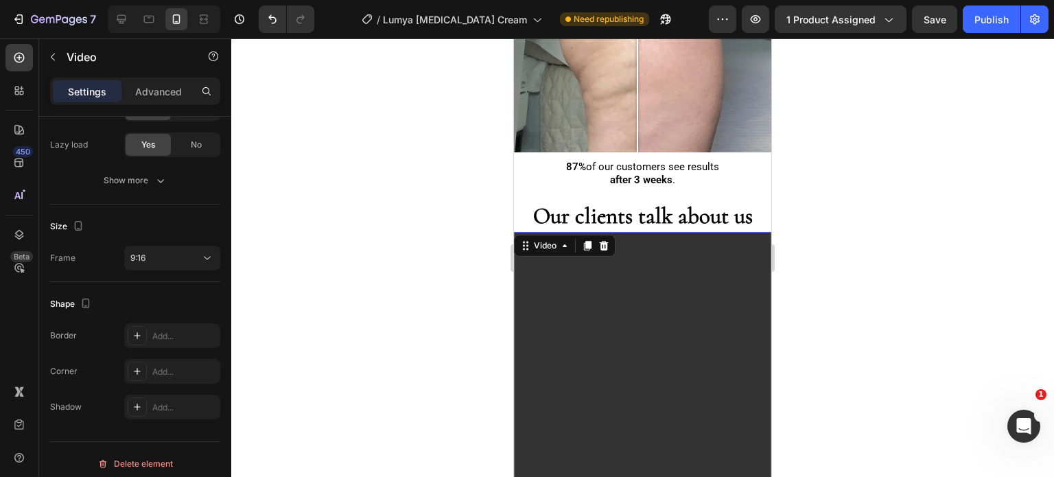
scroll to position [1707, 0]
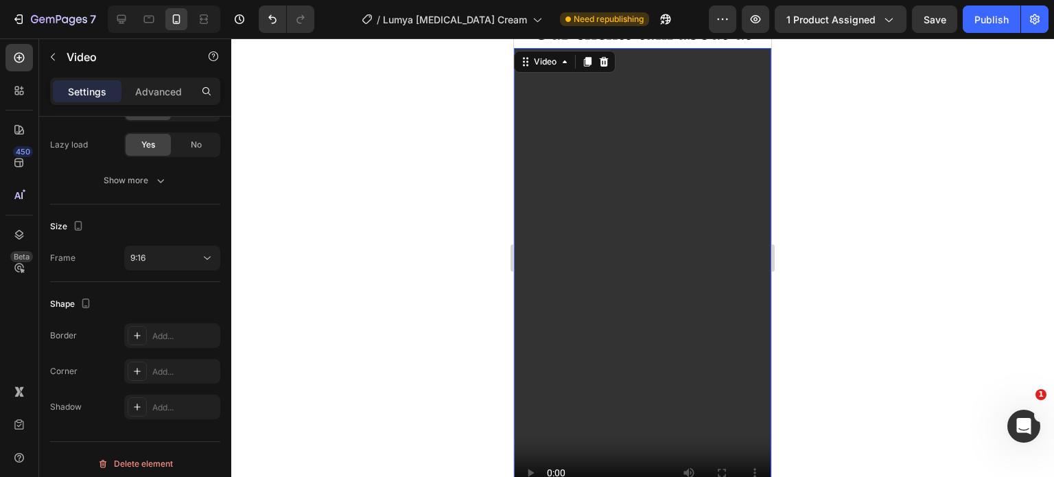
click at [622, 318] on video at bounding box center [642, 277] width 257 height 458
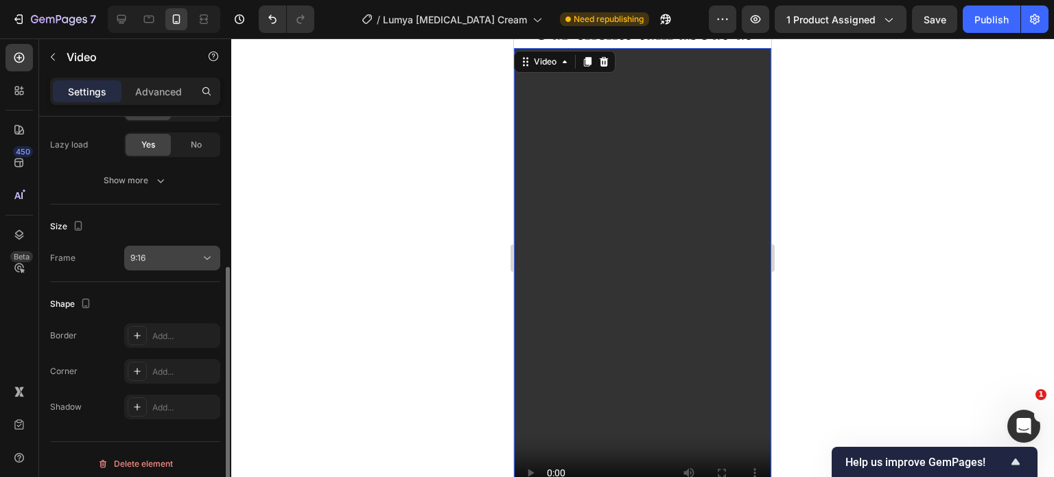
click at [162, 249] on button "9:16" at bounding box center [172, 258] width 96 height 25
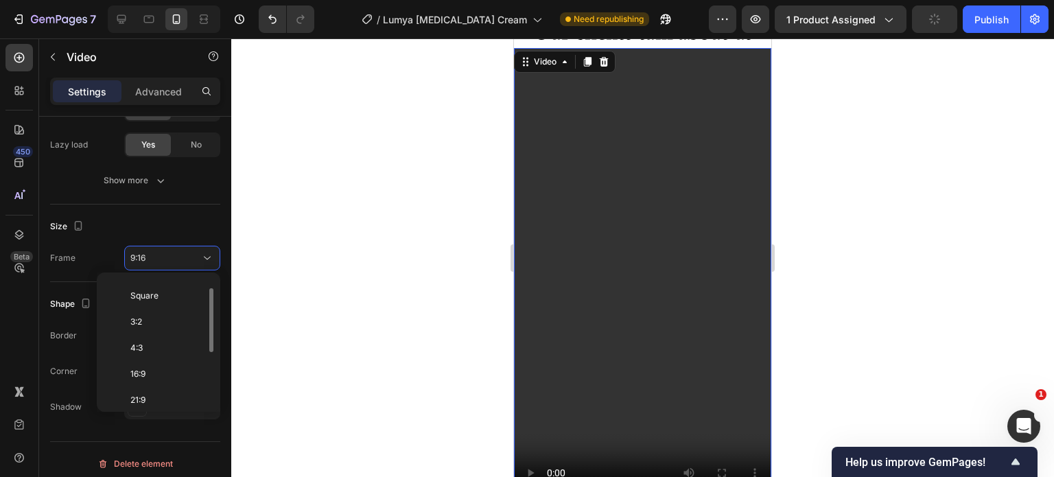
scroll to position [0, 0]
click at [172, 289] on p "Original" at bounding box center [166, 291] width 73 height 12
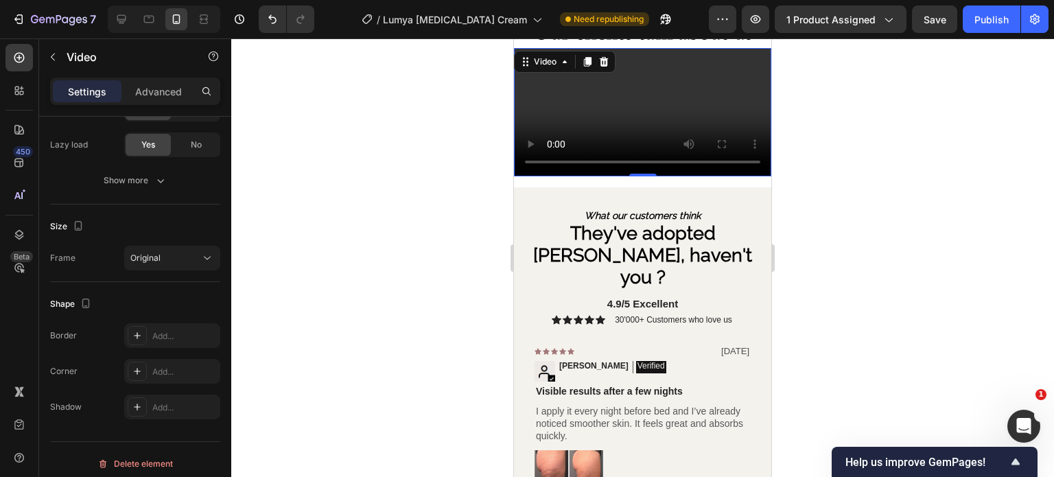
click at [401, 232] on div at bounding box center [642, 257] width 823 height 439
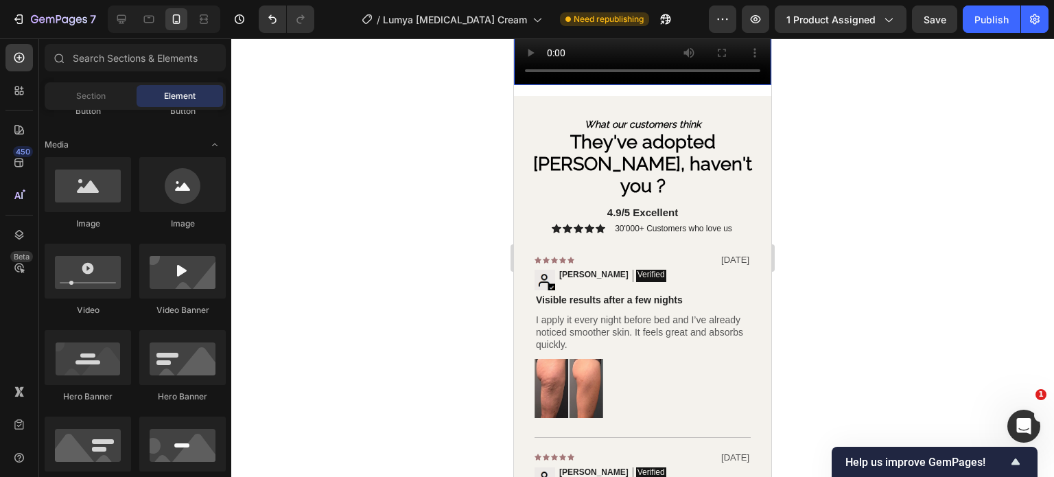
scroll to position [1957, 0]
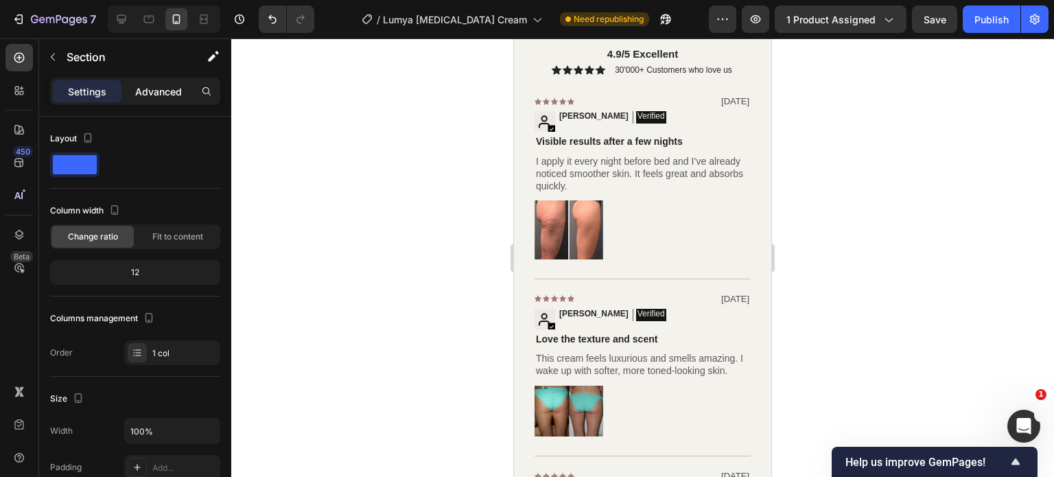
click at [167, 100] on div "Advanced" at bounding box center [158, 91] width 69 height 22
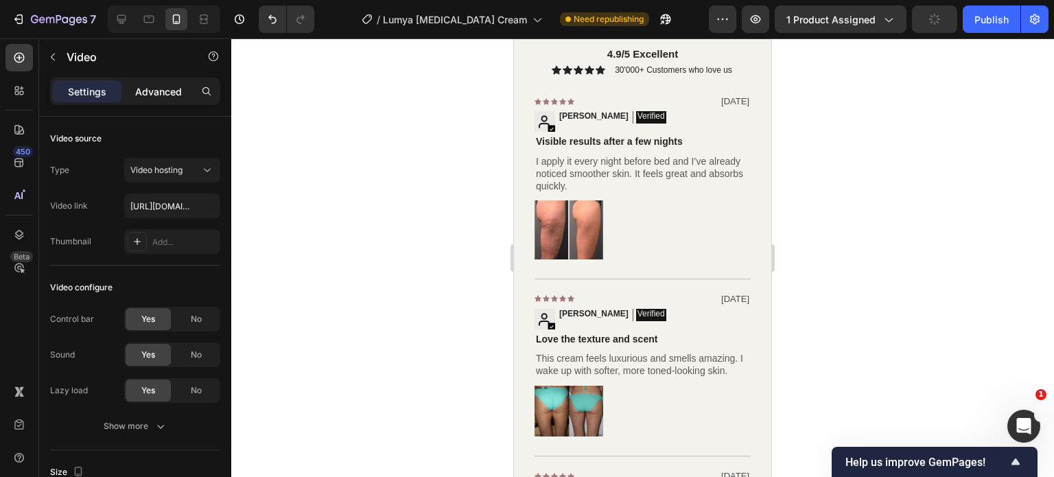
click at [152, 85] on p "Advanced" at bounding box center [158, 91] width 47 height 14
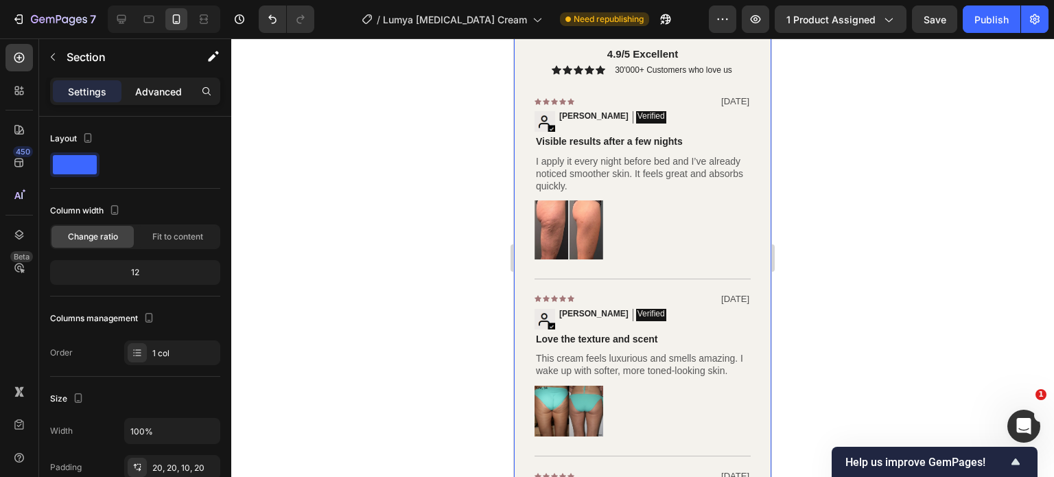
click at [145, 97] on p "Advanced" at bounding box center [158, 91] width 47 height 14
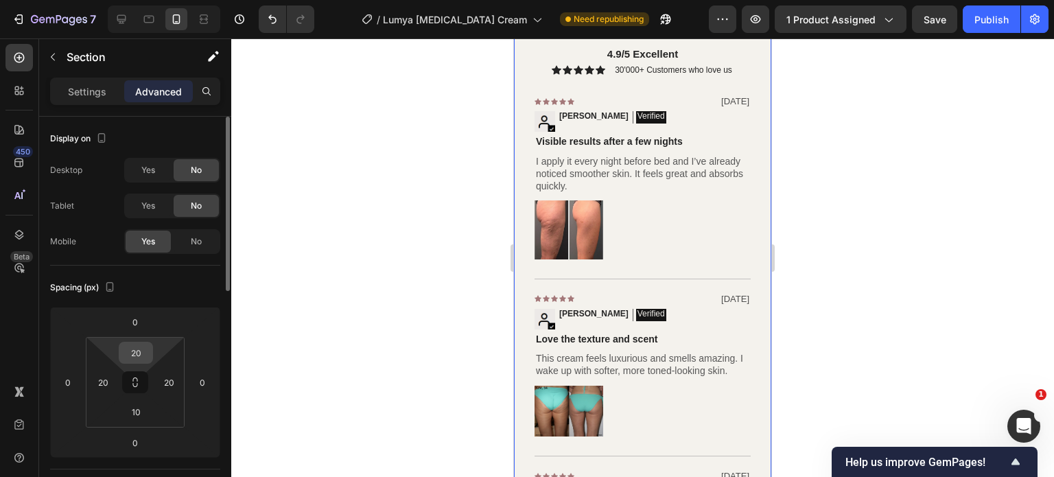
click at [142, 348] on input "20" at bounding box center [135, 352] width 27 height 21
type input "0"
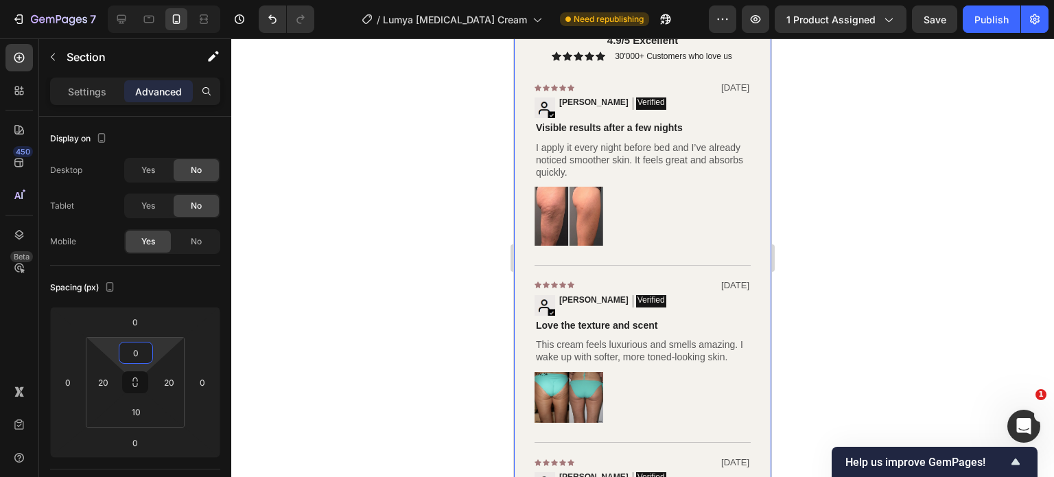
click at [444, 290] on div at bounding box center [642, 257] width 823 height 439
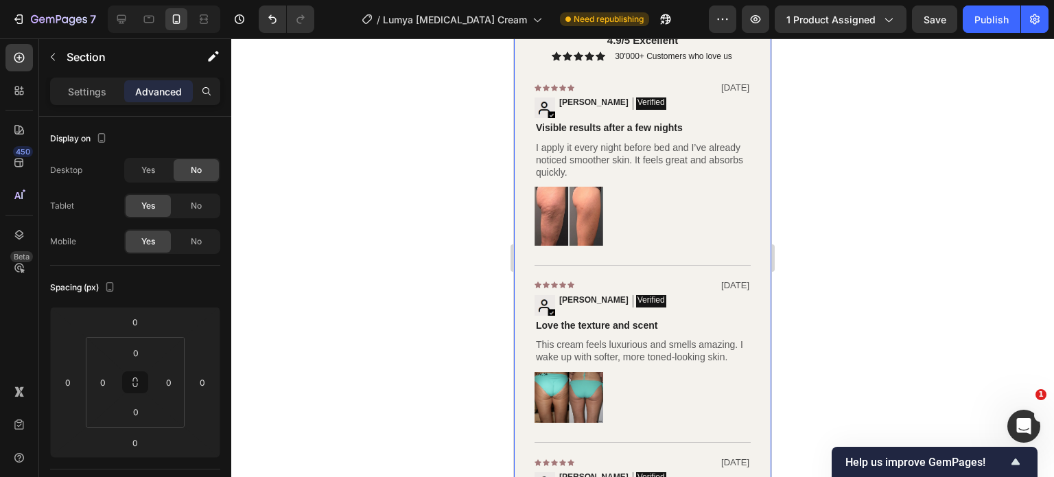
click at [434, 251] on div at bounding box center [642, 257] width 823 height 439
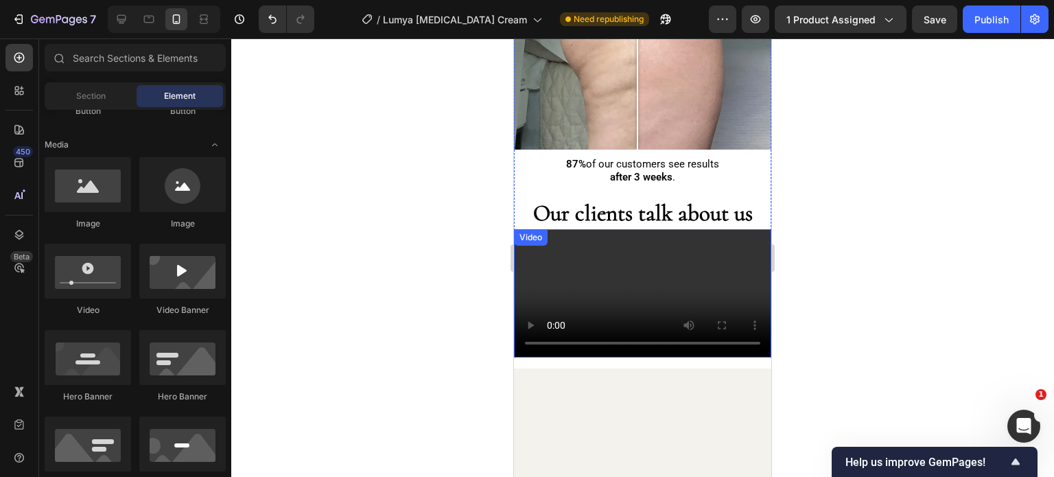
scroll to position [1523, 0]
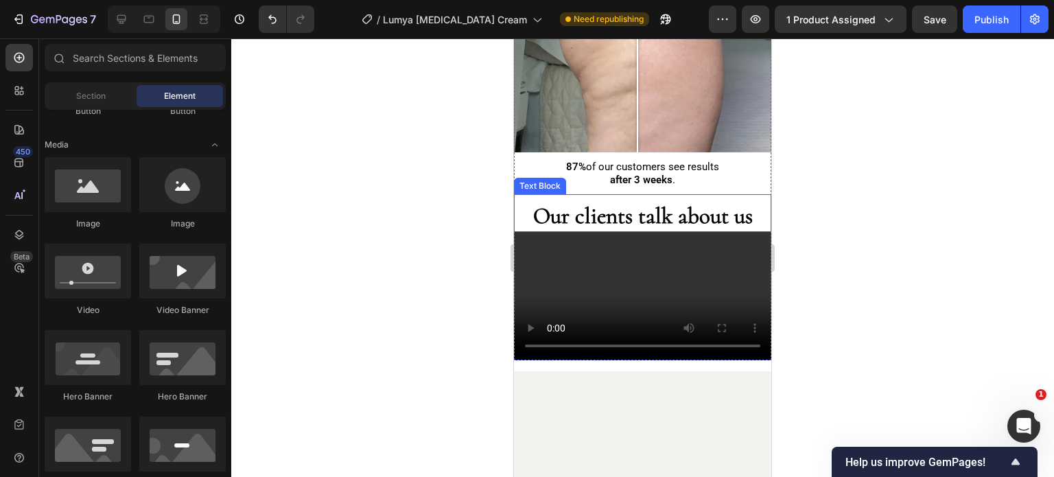
click at [636, 202] on strong "Our clients talk about us" at bounding box center [643, 215] width 220 height 27
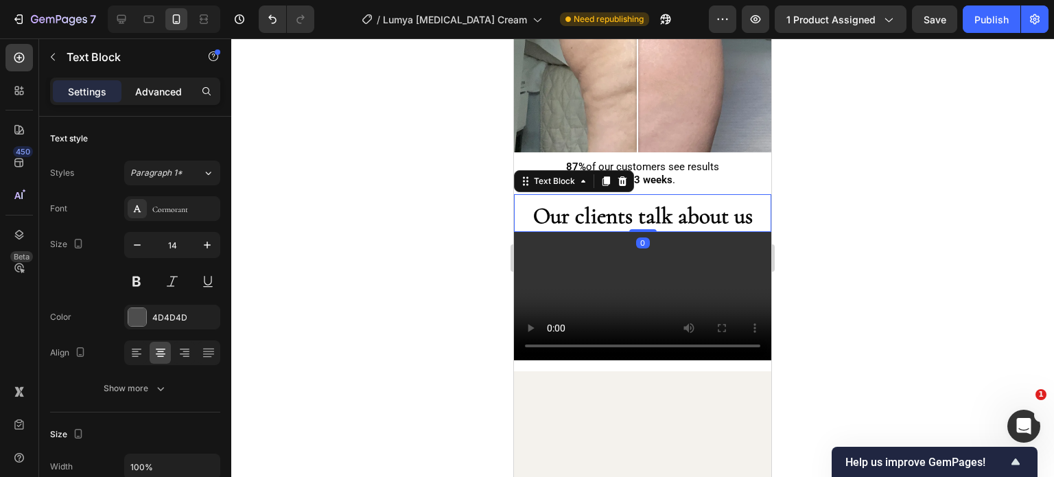
click at [156, 90] on p "Advanced" at bounding box center [158, 91] width 47 height 14
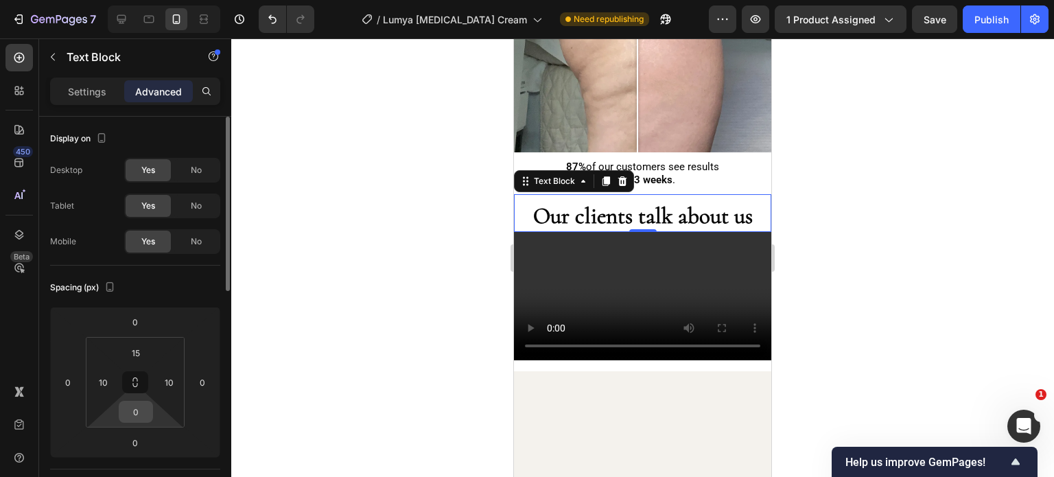
click at [141, 414] on input "0" at bounding box center [135, 411] width 27 height 21
type input "5"
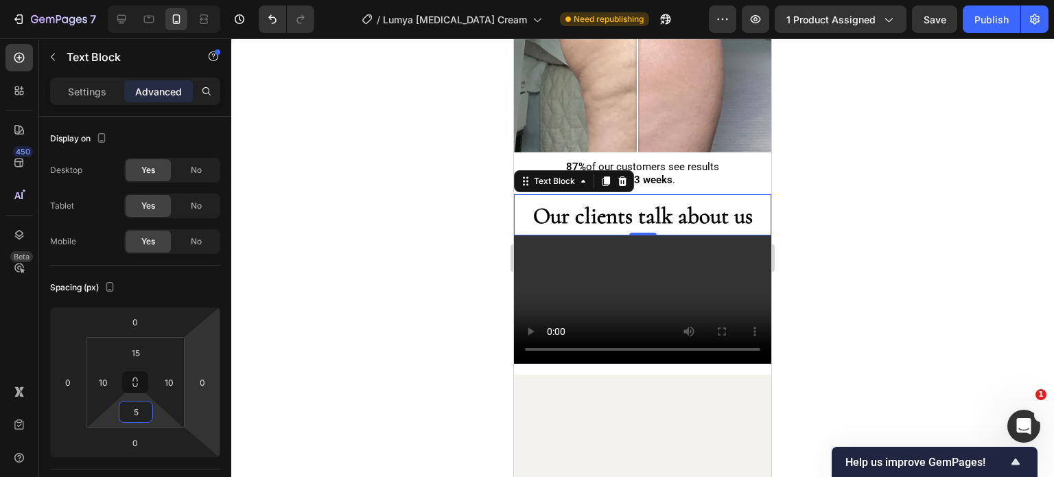
click at [371, 275] on div at bounding box center [642, 257] width 823 height 439
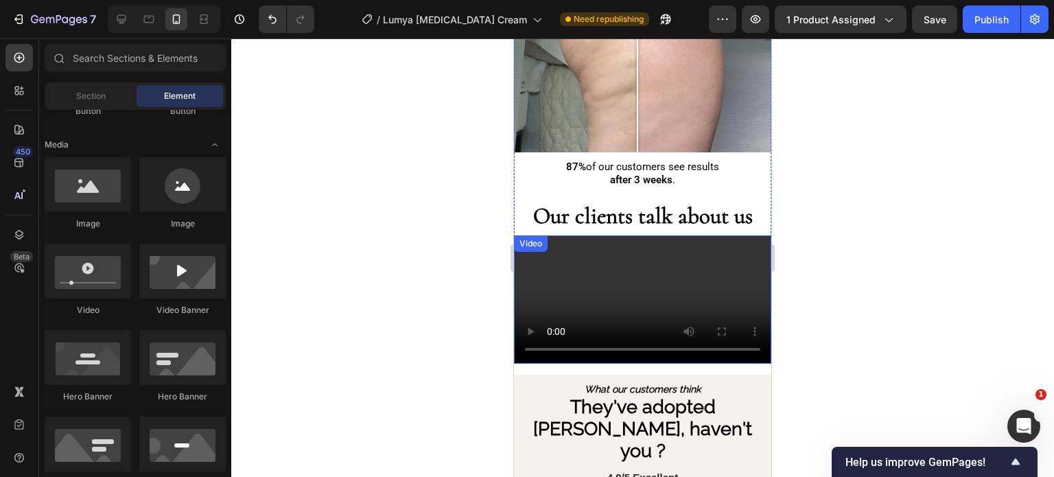
scroll to position [1814, 0]
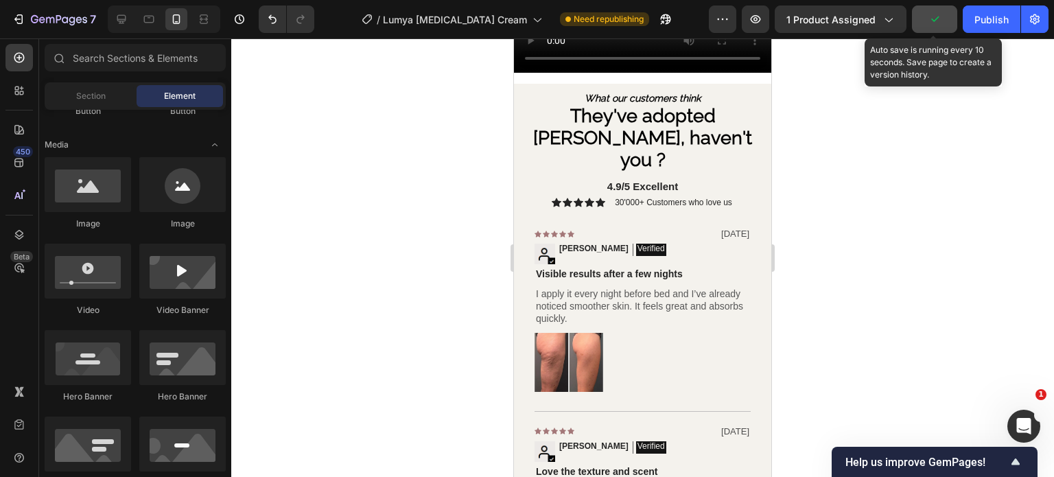
click at [939, 21] on icon "button" at bounding box center [935, 19] width 14 height 14
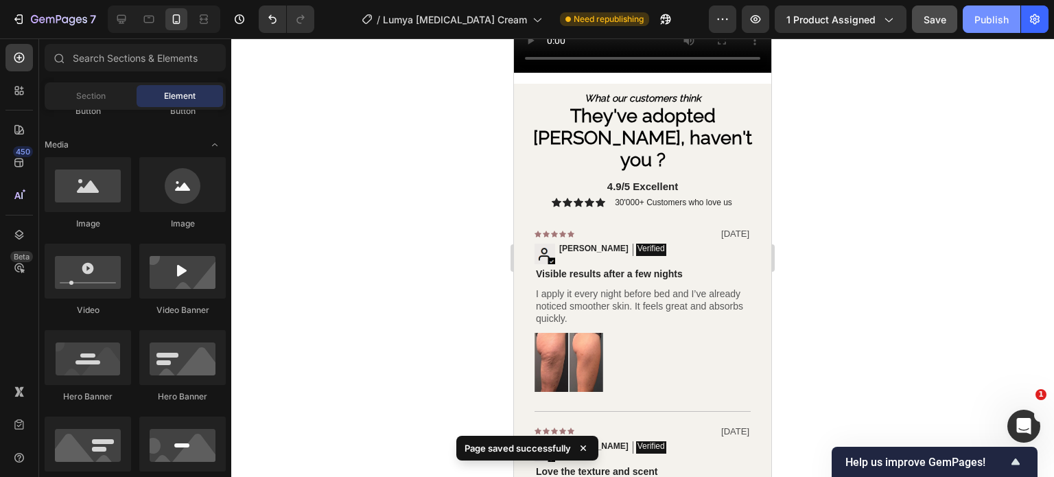
click at [990, 19] on div "Publish" at bounding box center [991, 19] width 34 height 14
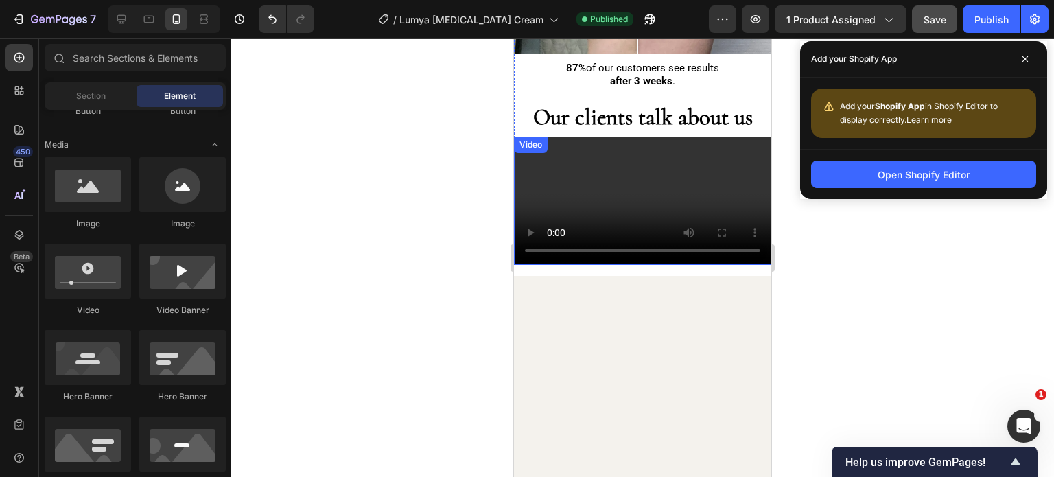
scroll to position [1518, 0]
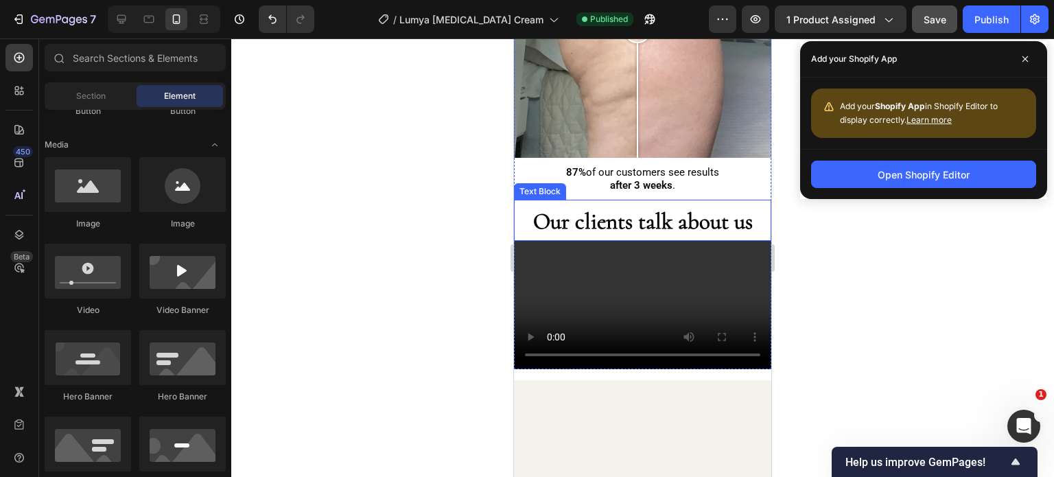
click at [696, 208] on strong "Our clients talk about us" at bounding box center [643, 221] width 220 height 27
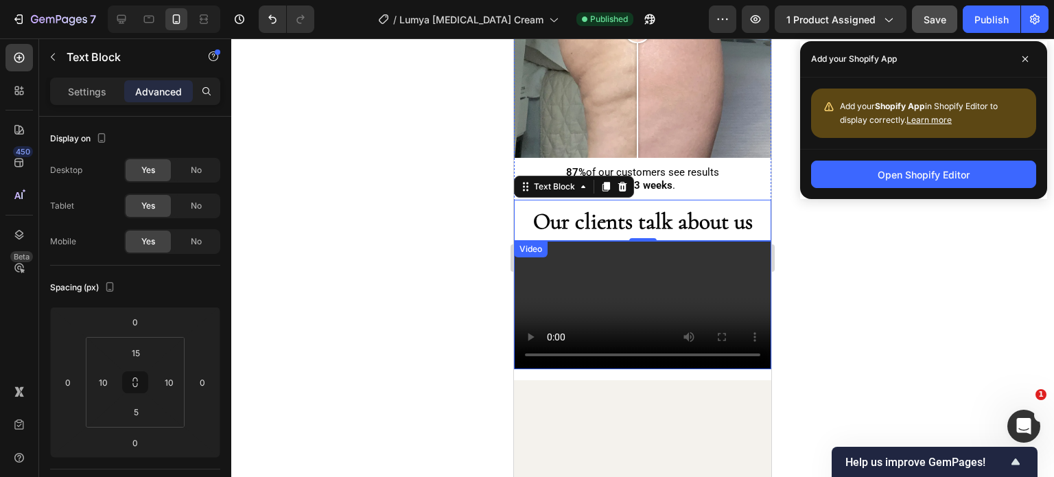
click at [639, 370] on video at bounding box center [642, 305] width 257 height 129
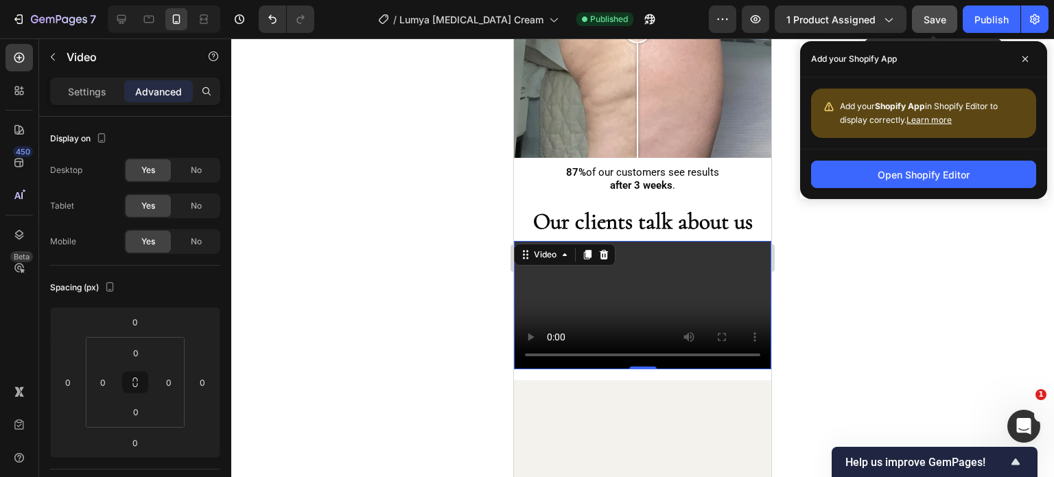
click at [939, 12] on div "Save" at bounding box center [935, 19] width 23 height 14
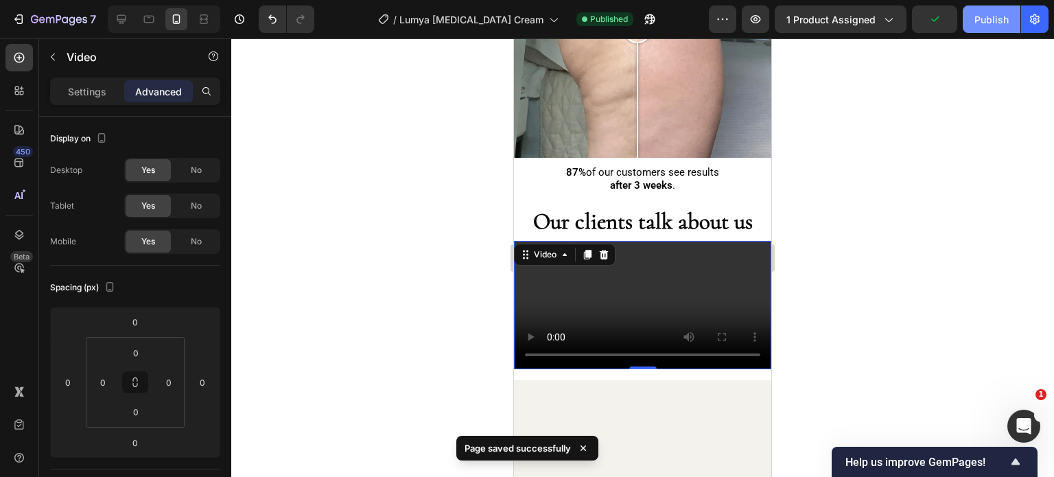
click at [974, 18] on div "Publish" at bounding box center [991, 19] width 34 height 14
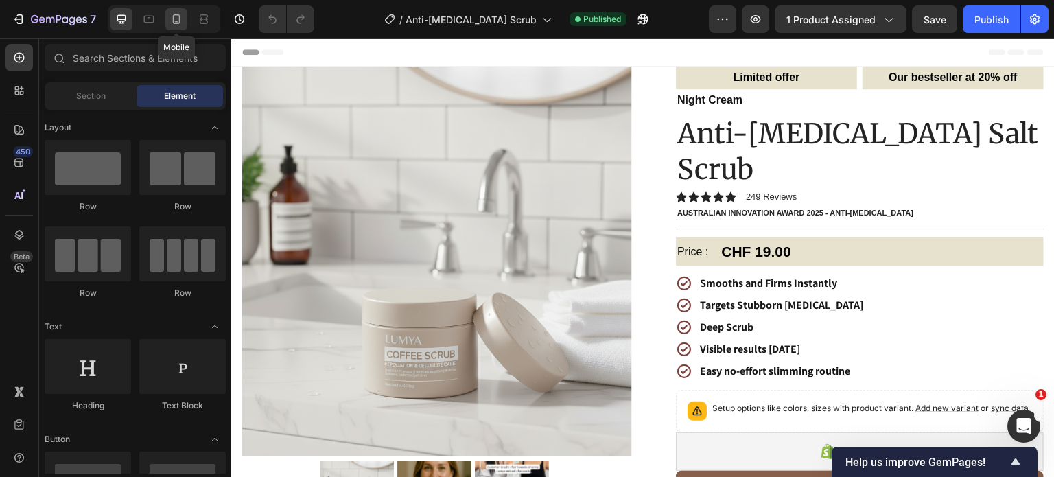
click at [168, 24] on div at bounding box center [176, 19] width 22 height 22
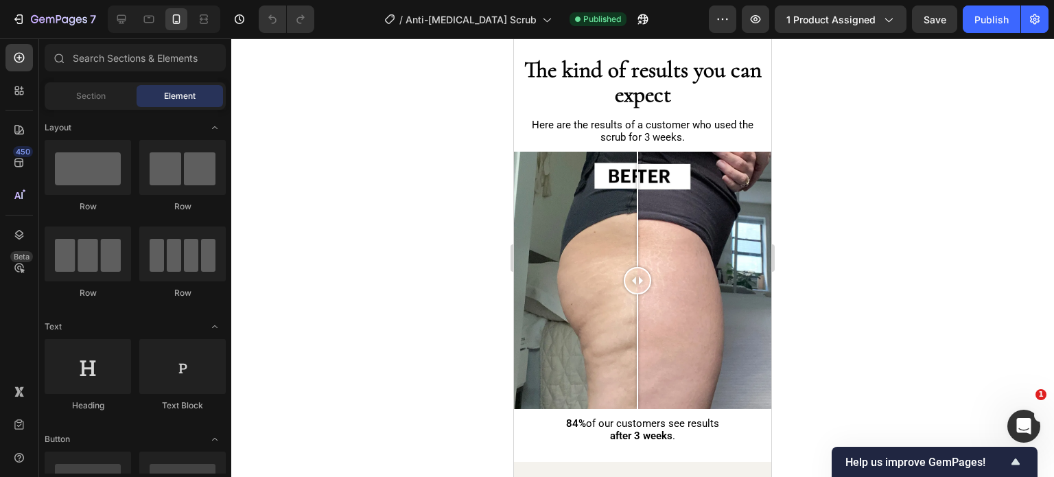
scroll to position [1471, 0]
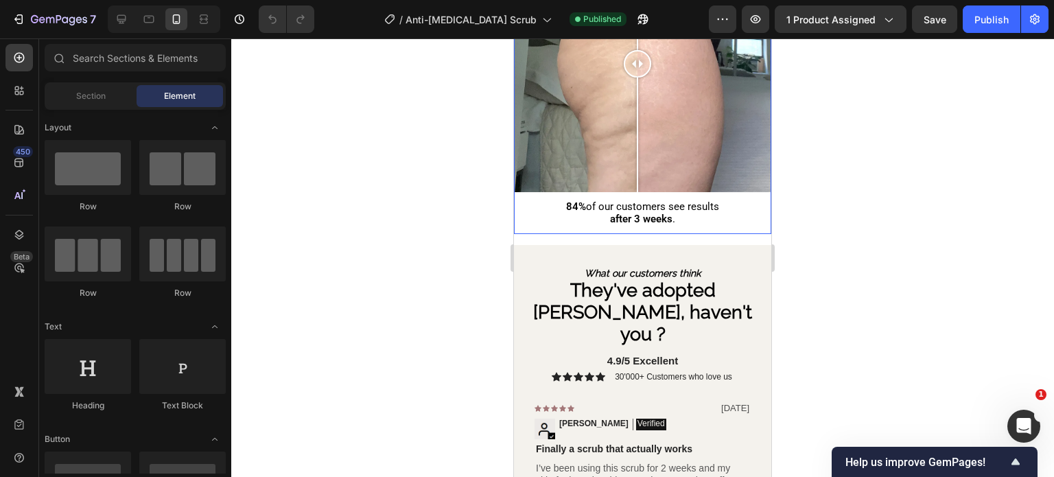
click at [670, 215] on div "Image Comparison 84% of our customers see results after 3 weeks . Text Block" at bounding box center [642, 84] width 257 height 299
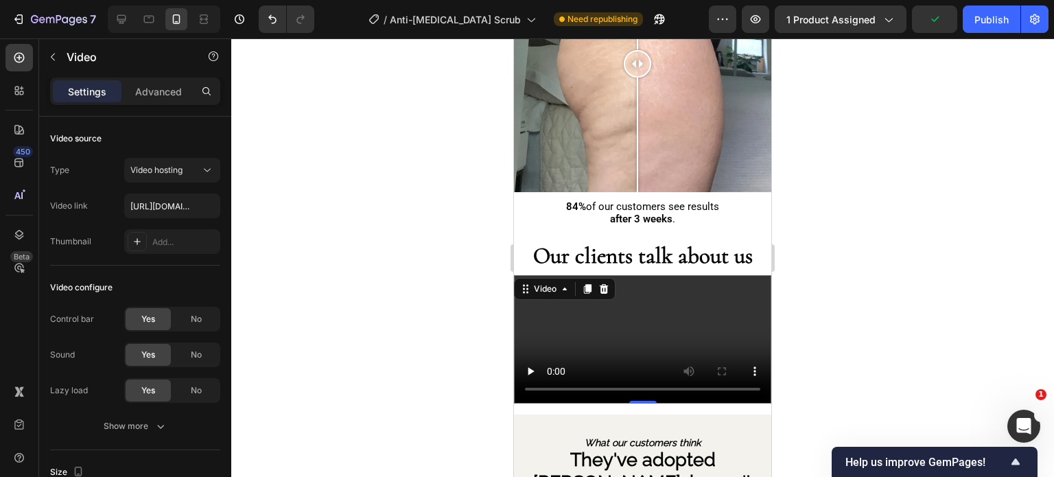
click at [626, 323] on video at bounding box center [642, 339] width 257 height 129
click at [152, 200] on input "[URL][DOMAIN_NAME]" at bounding box center [172, 206] width 96 height 25
type input "[URL][DOMAIN_NAME]"
click at [393, 285] on div at bounding box center [642, 257] width 823 height 439
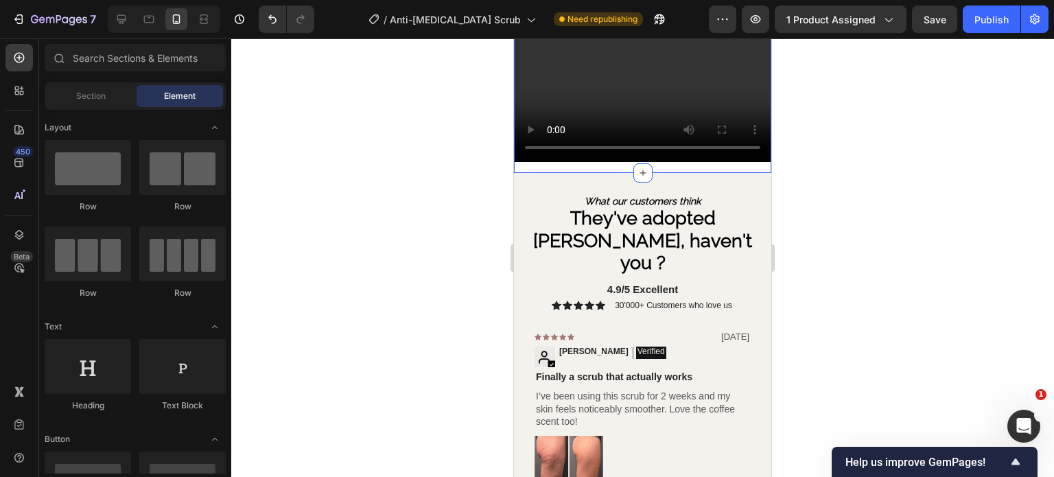
scroll to position [1732, 0]
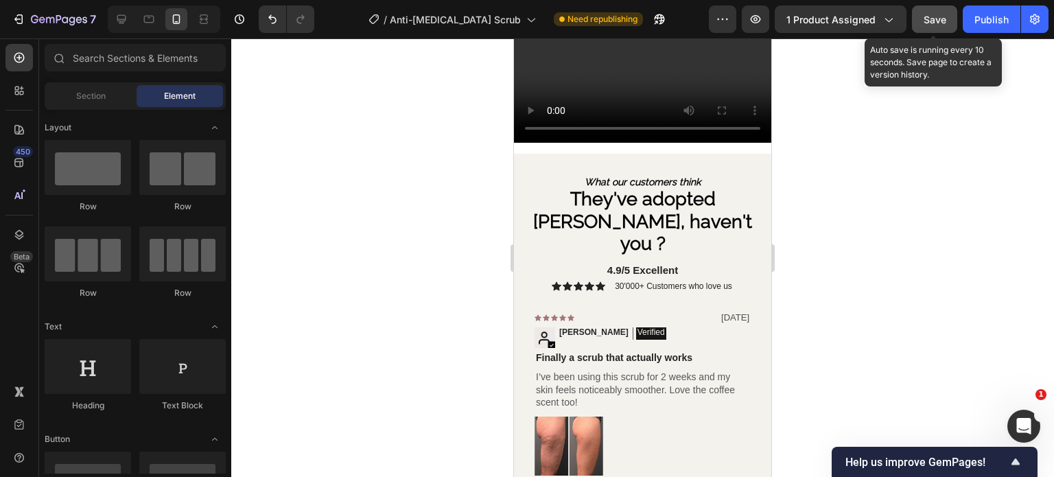
click at [946, 16] on span "Save" at bounding box center [935, 20] width 23 height 12
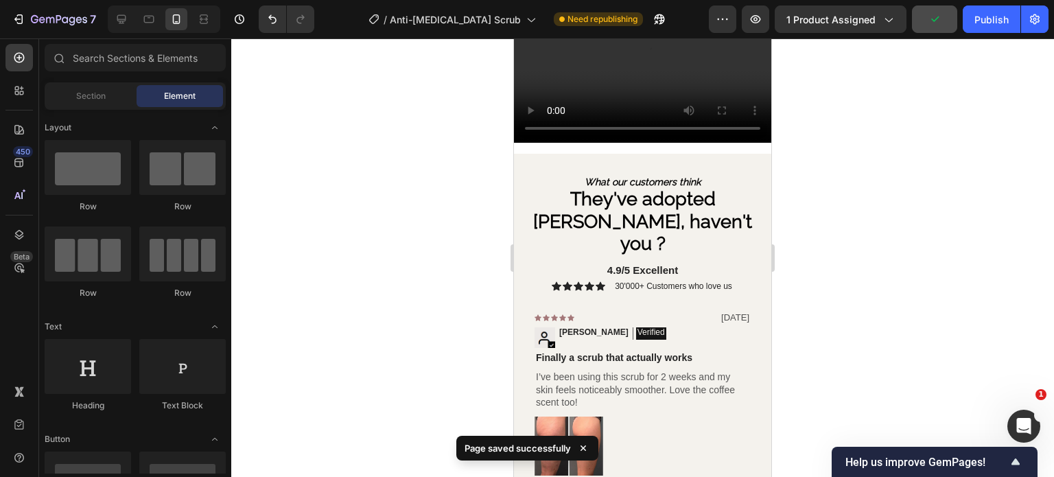
click at [620, 143] on video at bounding box center [642, 78] width 257 height 129
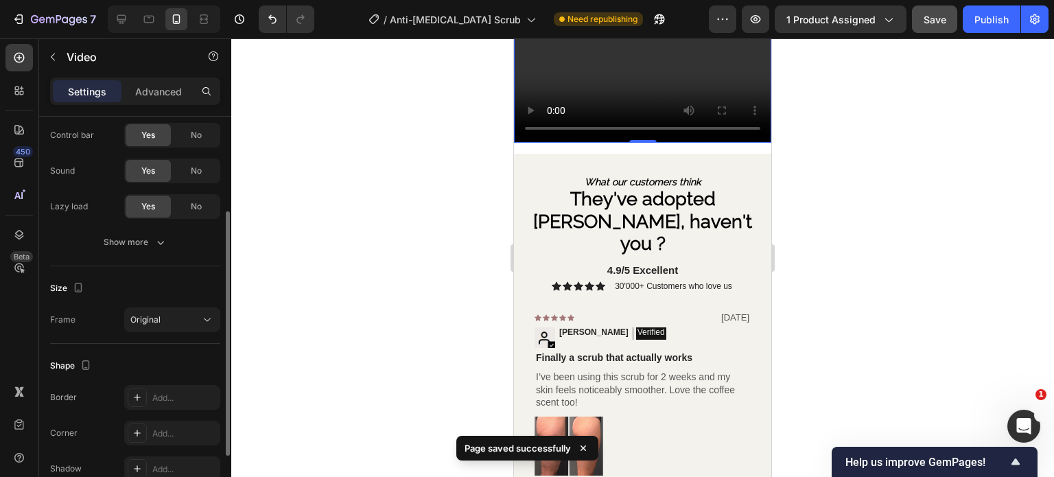
scroll to position [253, 0]
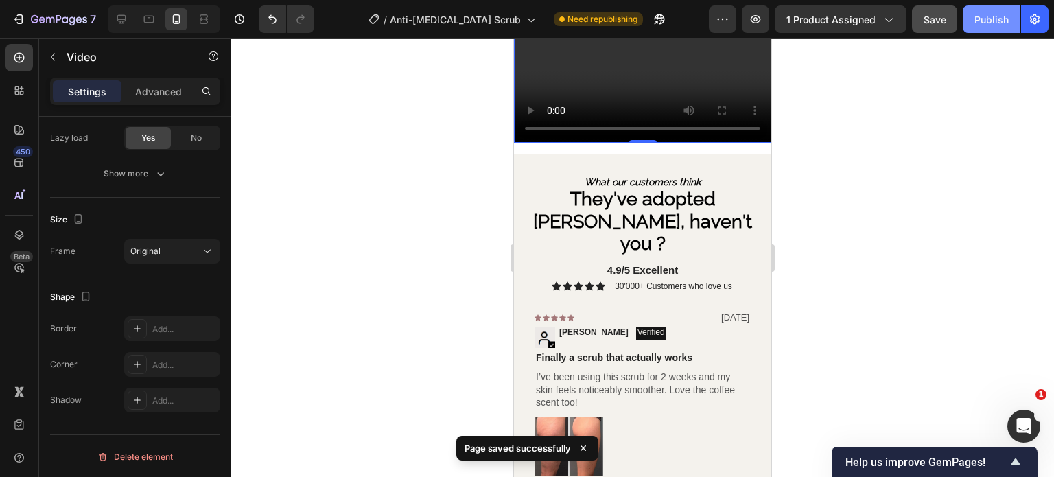
click at [1012, 6] on button "Publish" at bounding box center [992, 18] width 58 height 27
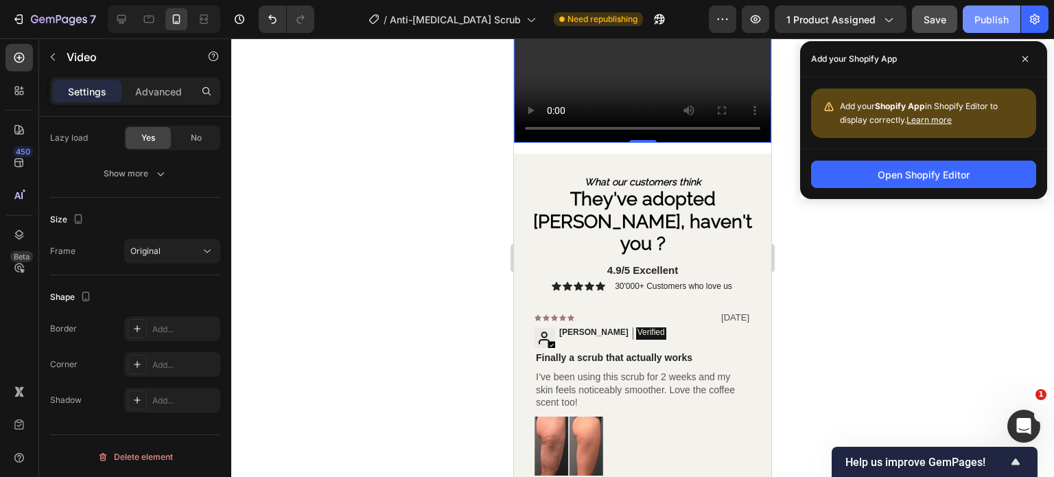
click at [993, 27] on button "Publish" at bounding box center [992, 18] width 58 height 27
